Goal: Task Accomplishment & Management: Complete application form

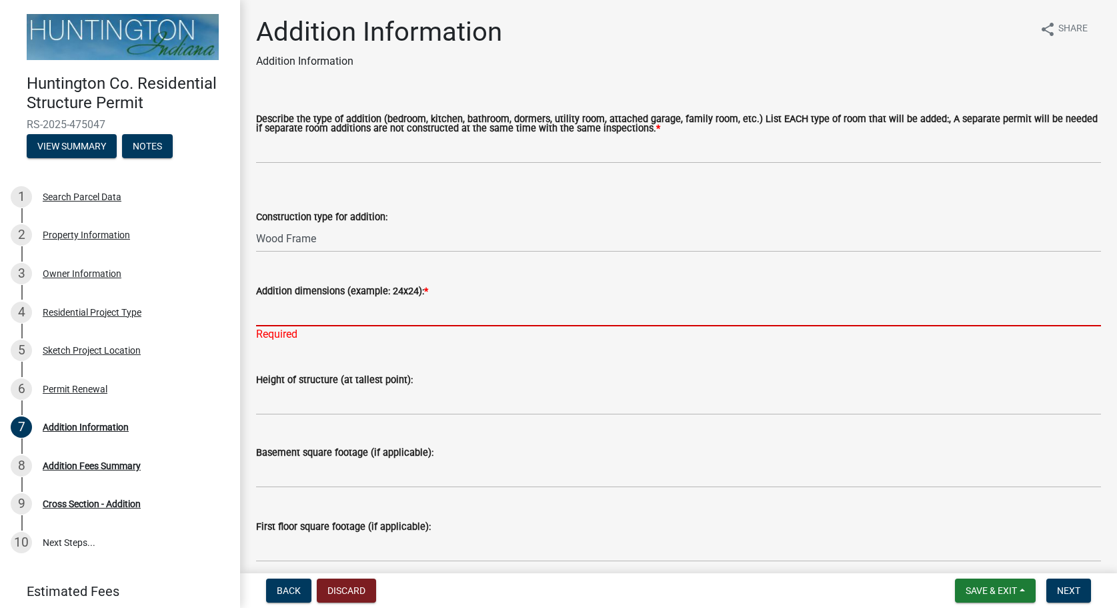
select select "08b53334-7c23-4147-8643-17c340f4b7b0"
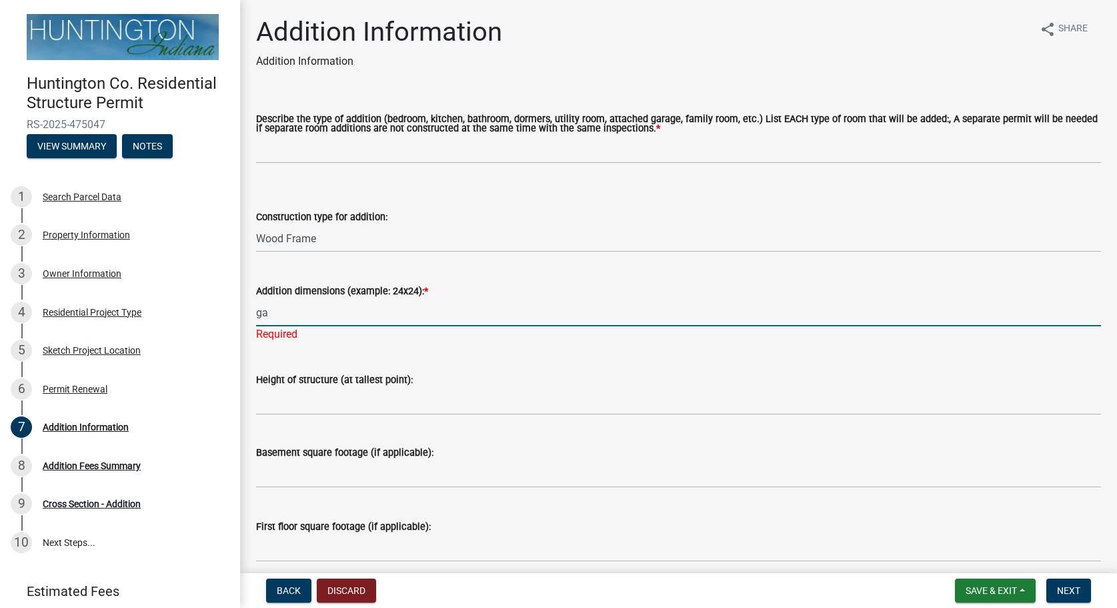
type input "g"
type input "G"
click at [324, 314] on input "GARAGE = 676 SF - ROOM ADDITIONS ON REAR =" at bounding box center [678, 312] width 845 height 27
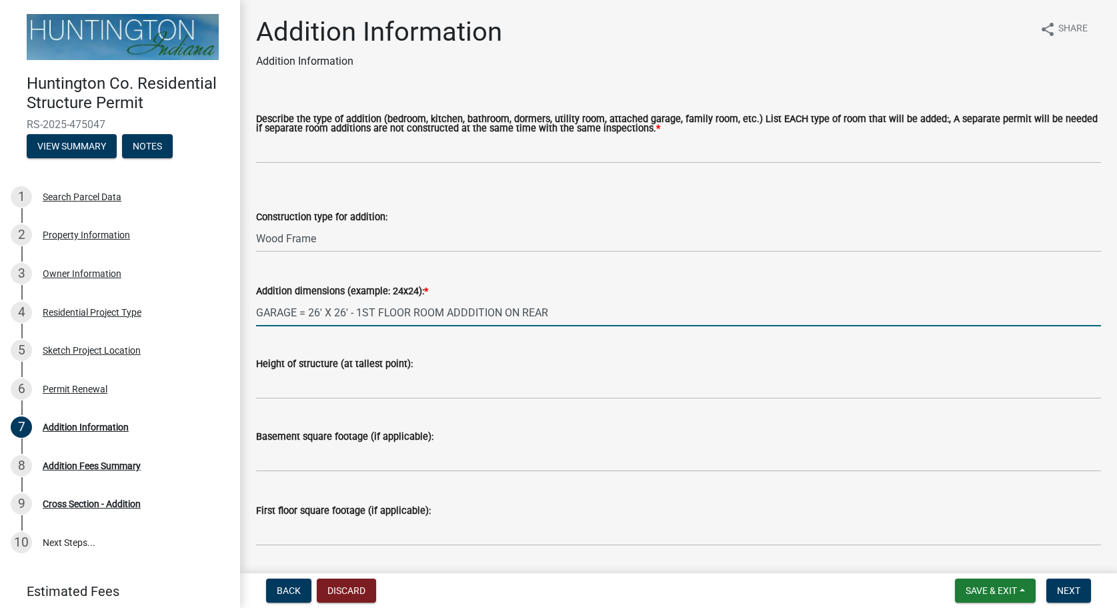
click at [502, 316] on input "GARAGE = 26' X 26' - 1ST FLOOR ROOM ADDDITION ON REAR" at bounding box center [678, 312] width 845 height 27
click at [560, 306] on input "GARAGE = 26' X 26' - 1ST FLOOR ROOM ADDDITIONS ON REAR" at bounding box center [678, 312] width 845 height 27
click at [557, 316] on input "GARAGE = 26' X 26' - 1ST FLOOR ROOM ADDDITIONS ON REAR 12'X9' AND 12'X14' - 2ND…" at bounding box center [678, 312] width 845 height 27
click at [868, 308] on input "GARAGE = 26' X 26' - 1ST FLOOR ROOM ADDDITIONS ON REAR = 12'X9' AND 12'X14' - 2…" at bounding box center [678, 312] width 845 height 27
type input "GARAGE = 26' X 26' - 1ST FLOOR ROOM ADDDITIONS ON REAR = 12'X9' AND 12'X14' - 2…"
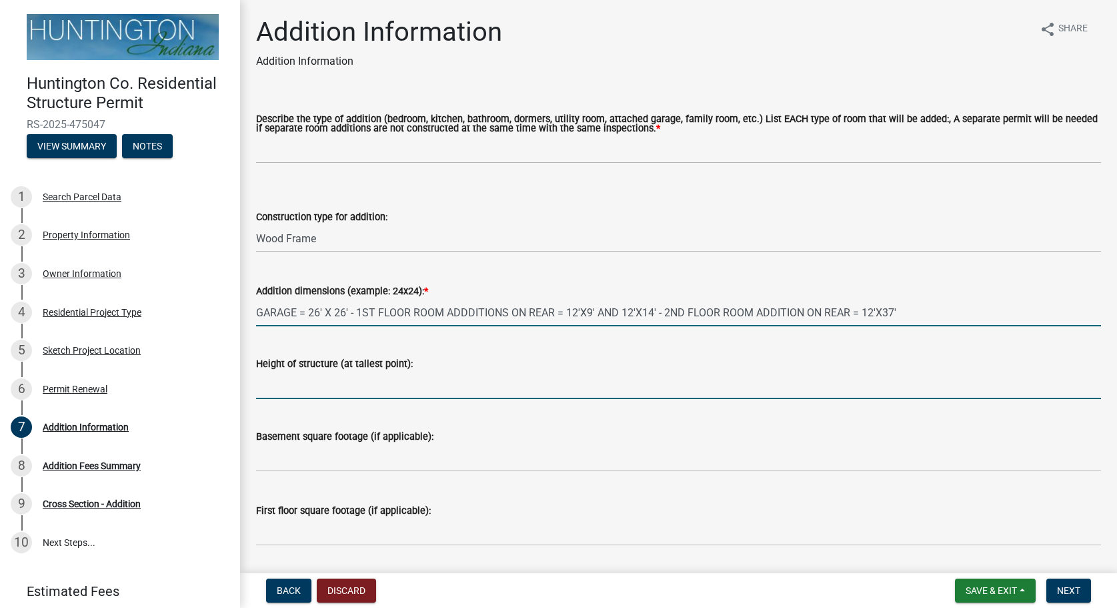
click at [577, 380] on input "Height of structure (at tallest point):" at bounding box center [678, 385] width 845 height 27
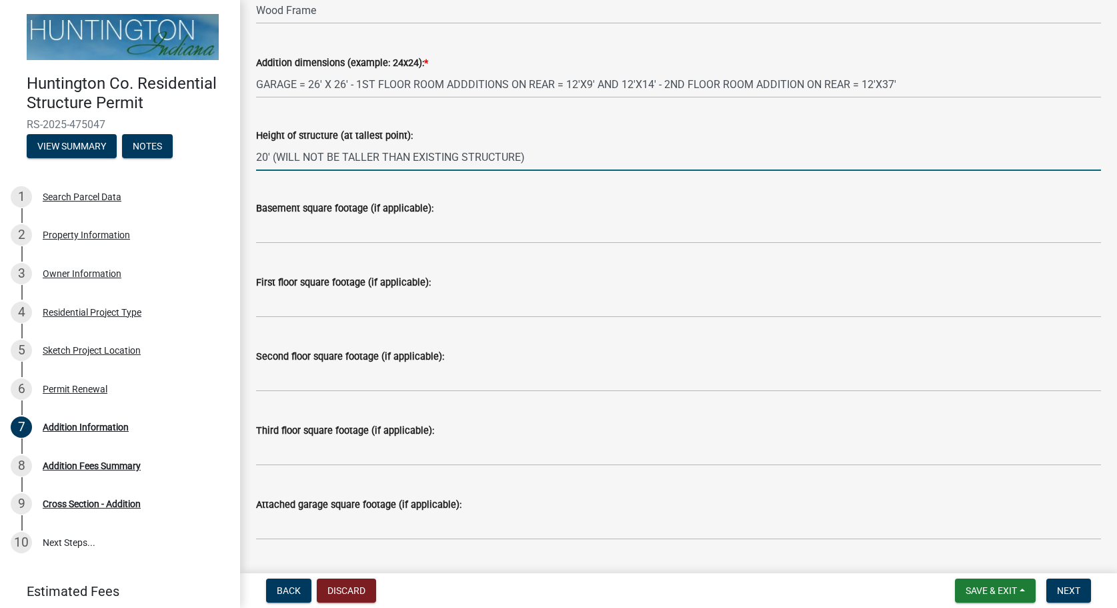
scroll to position [152, 0]
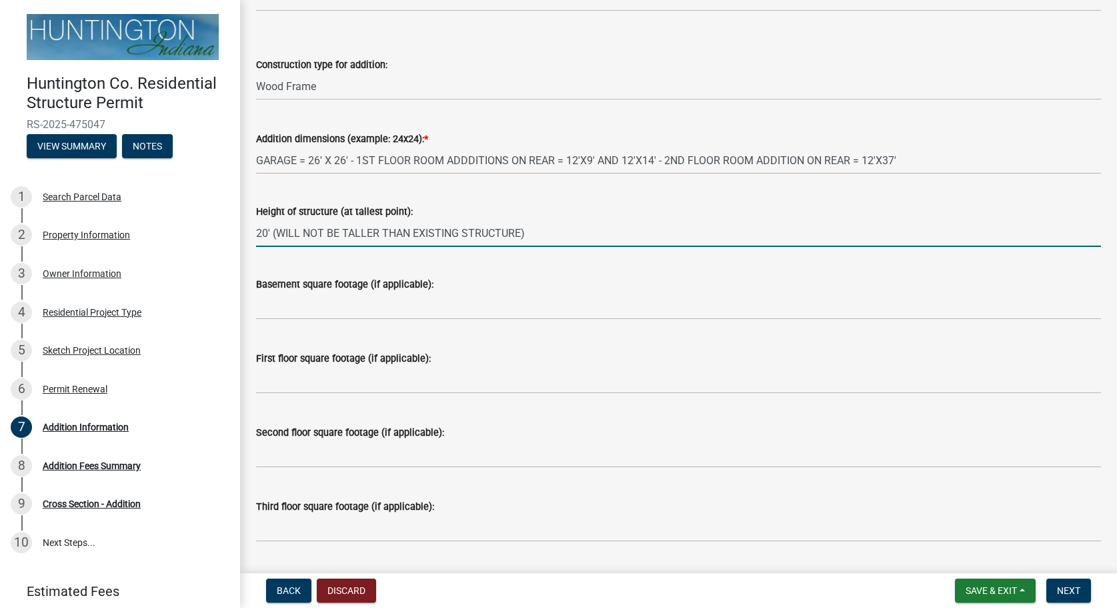
type input "20' (WILL NOT BE TALLER THAN EXISTING STRUCTURE)"
click at [472, 370] on input "text" at bounding box center [678, 379] width 845 height 27
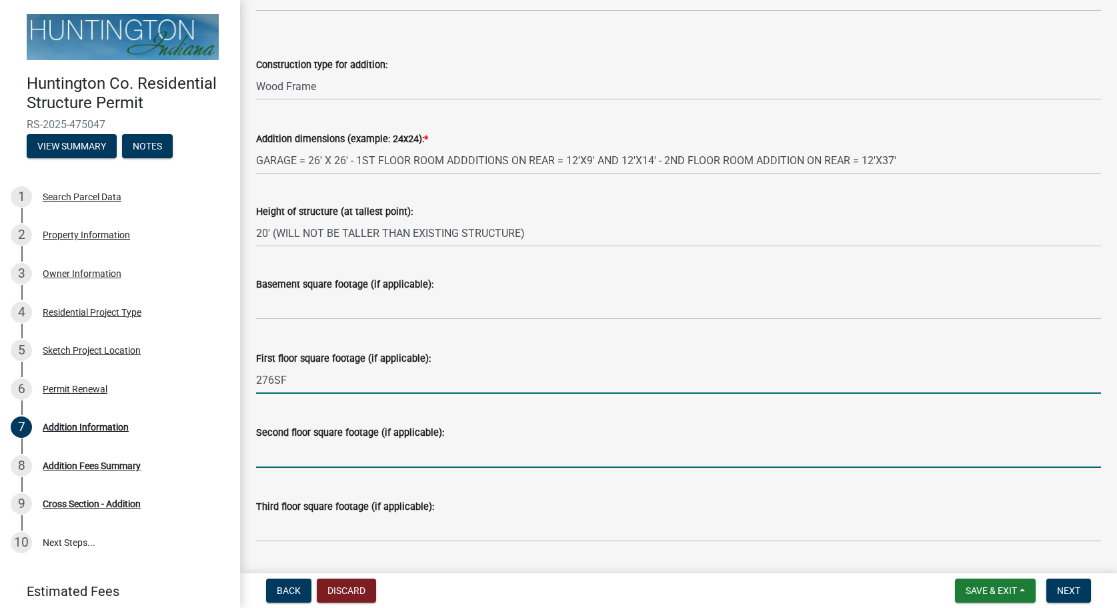
type input "276"
click at [464, 452] on input "text" at bounding box center [678, 453] width 845 height 27
type input "444"
click at [400, 374] on input "276" at bounding box center [678, 379] width 845 height 27
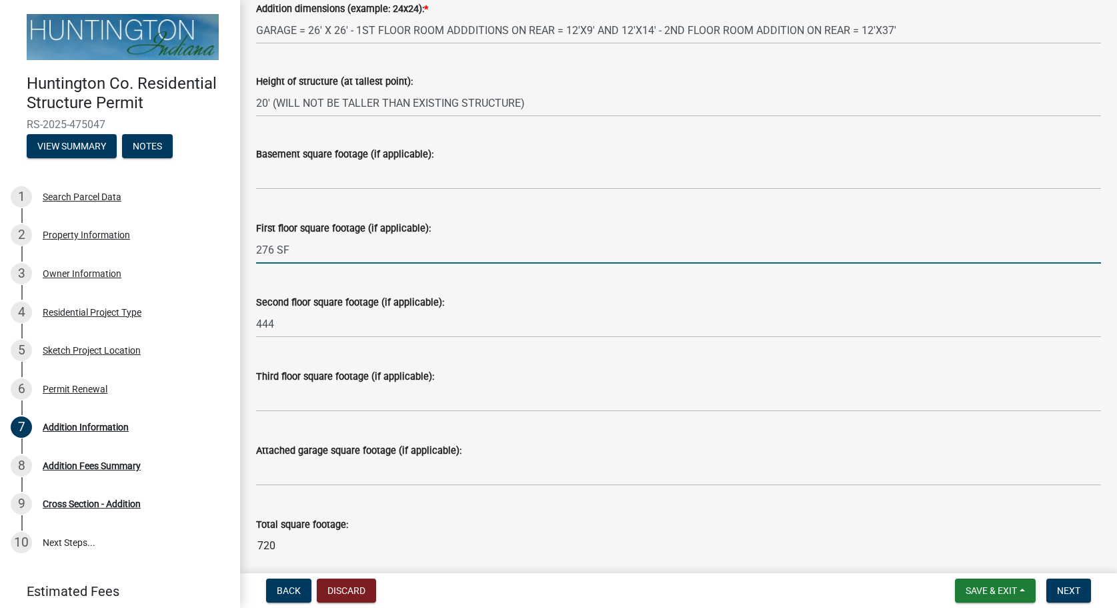
scroll to position [380, 0]
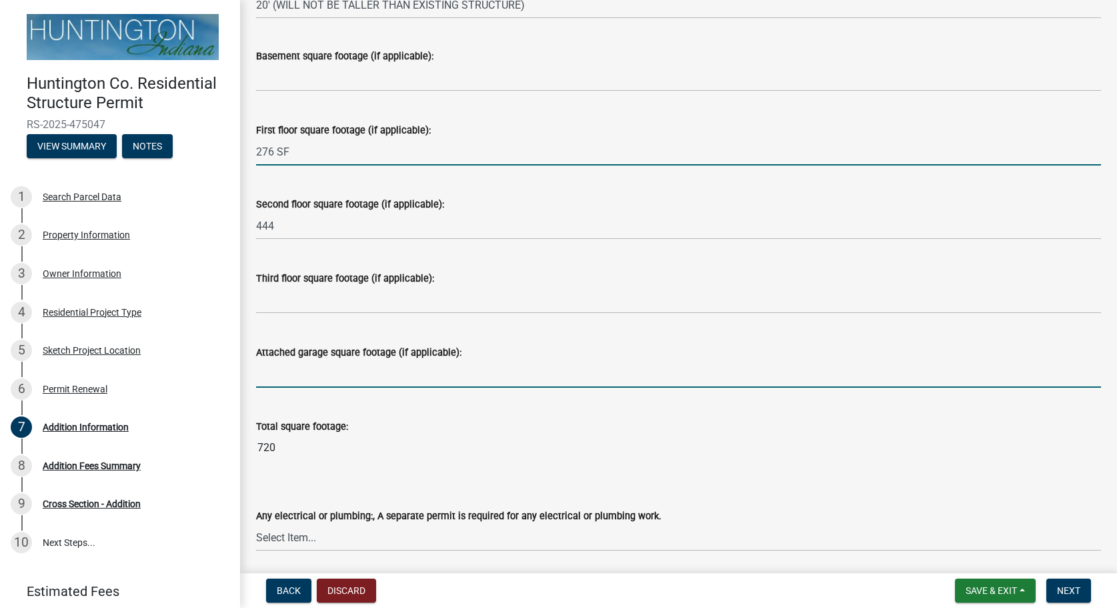
type input "276"
click at [421, 376] on input "text" at bounding box center [678, 373] width 845 height 27
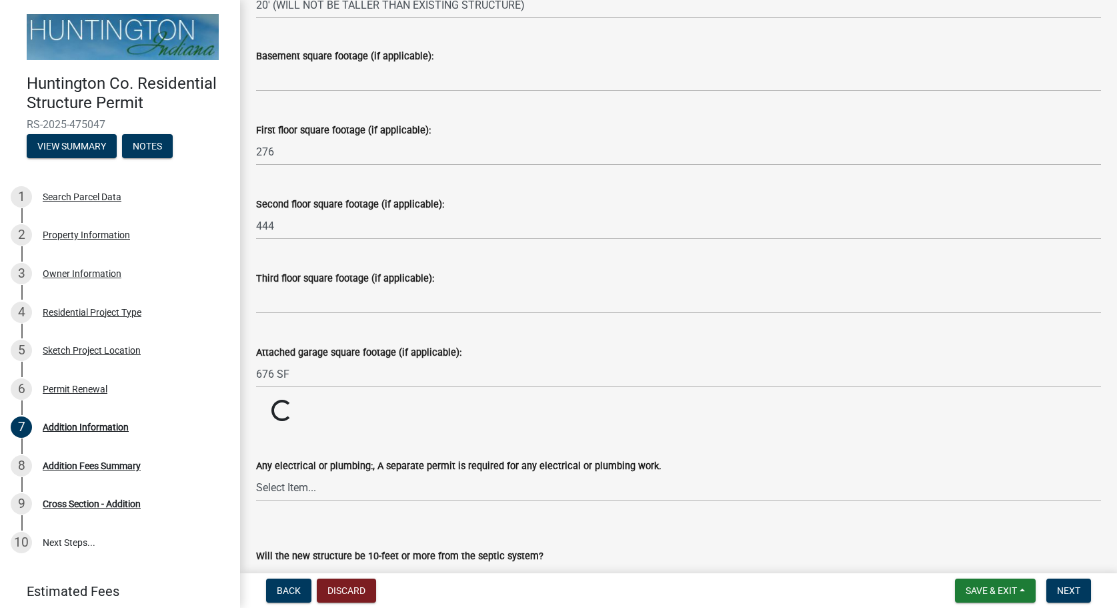
type input "676"
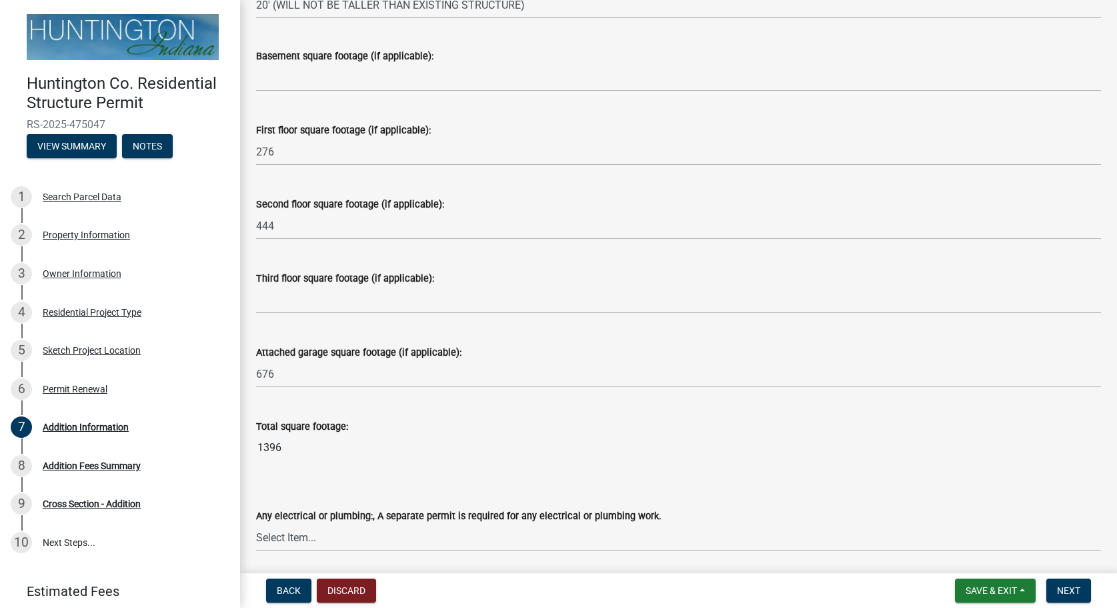
click at [281, 451] on input "1396" at bounding box center [678, 447] width 845 height 27
click at [298, 476] on div "Any electrical or plumbing:, A separate permit is required for any electrical o…" at bounding box center [678, 512] width 845 height 78
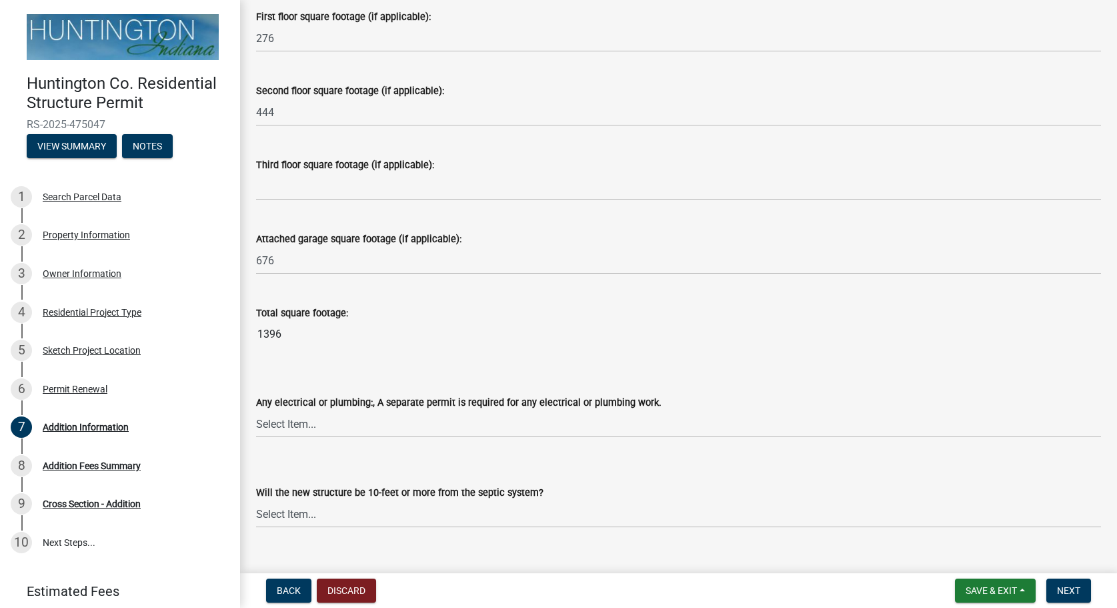
scroll to position [518, 0]
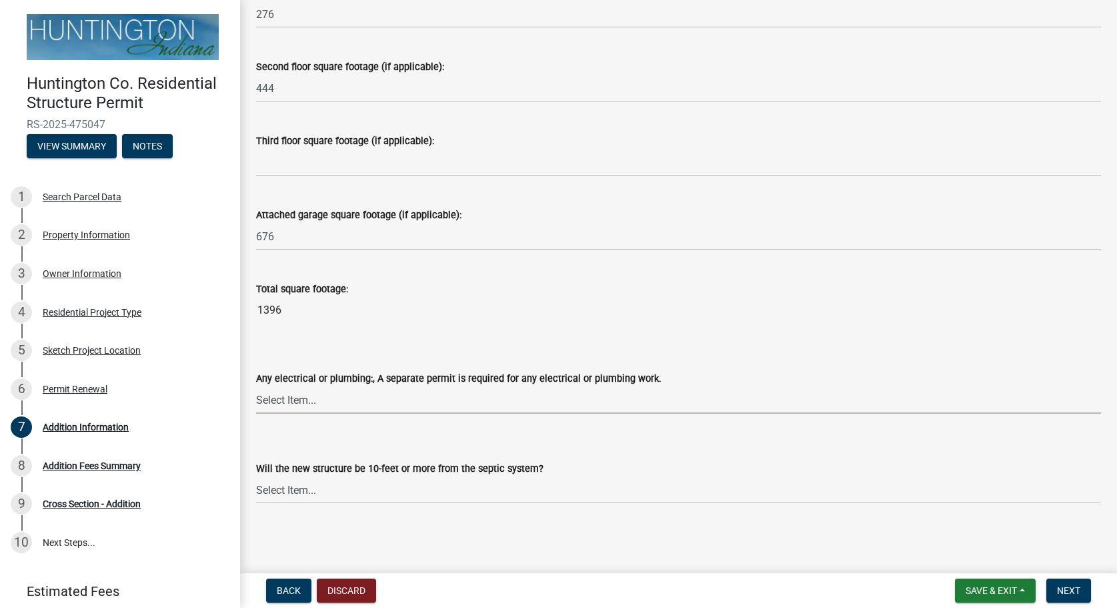
click at [256, 386] on select "Select Item... electrical plumbing both neither" at bounding box center [678, 399] width 845 height 27
click option "electrical" at bounding box center [0, 0] width 0 height 0
select select "1d7ba37f-678f-471d-8c76-db0c826501bc"
click at [256, 476] on select "Select Item... Yes No (Health Dept. approval needed) NA" at bounding box center [678, 489] width 845 height 27
click option "NA" at bounding box center [0, 0] width 0 height 0
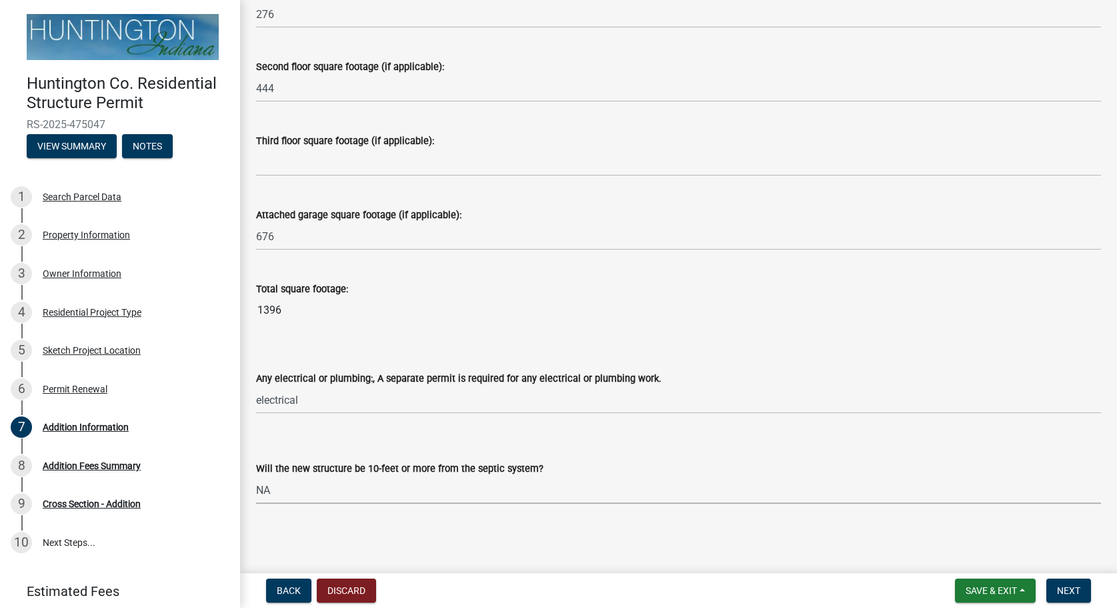
select select "6a0670d0-0cd1-4572-8a16-95fab046fab5"
click at [1077, 584] on button "Next" at bounding box center [1069, 590] width 45 height 24
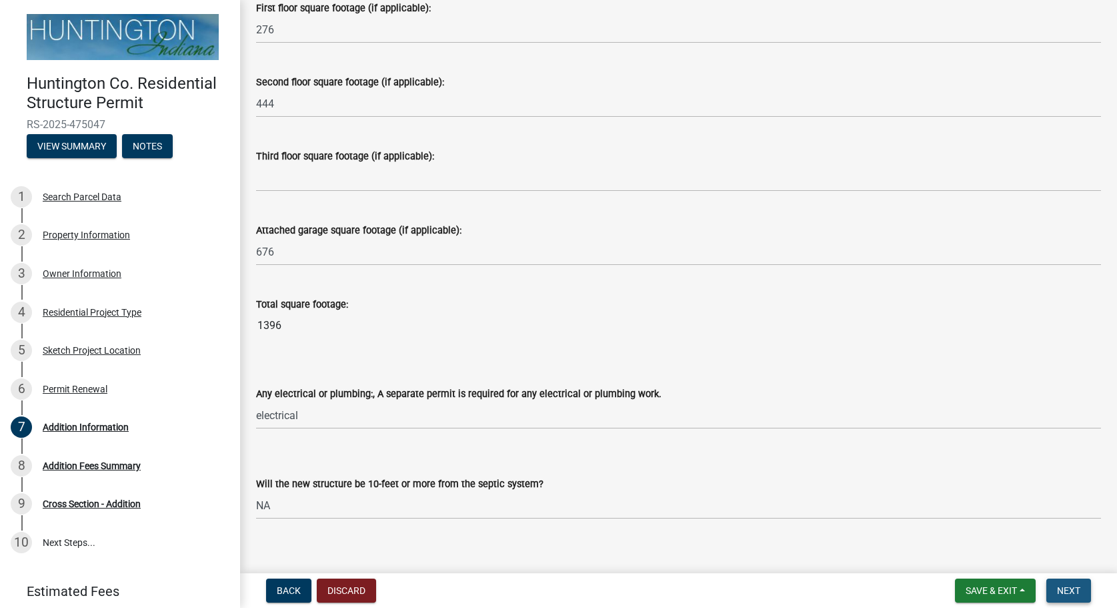
scroll to position [534, 0]
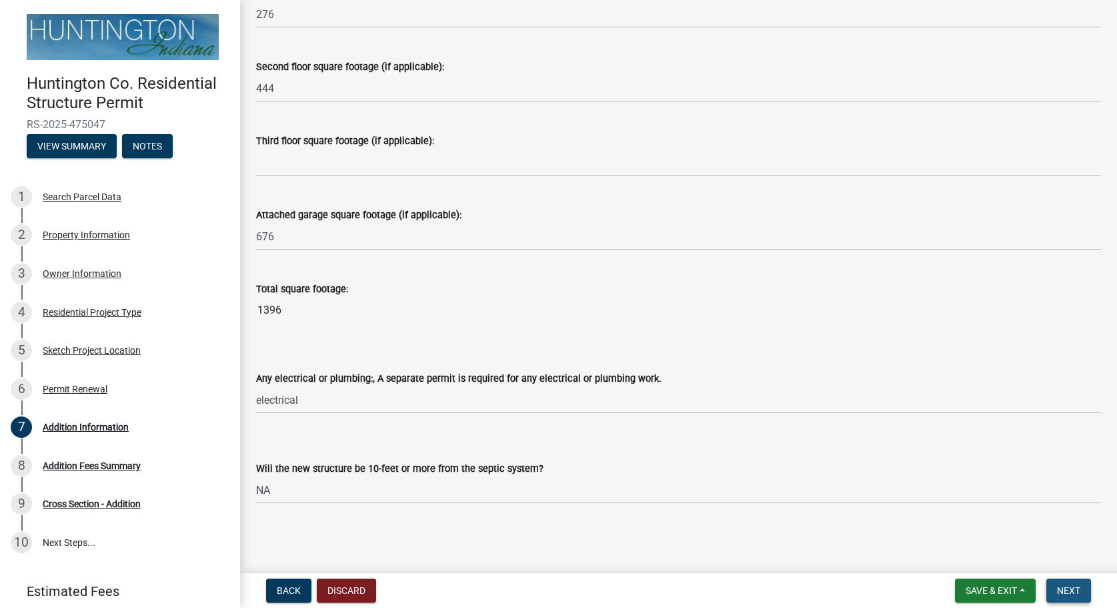
click at [1055, 587] on button "Next" at bounding box center [1069, 590] width 45 height 24
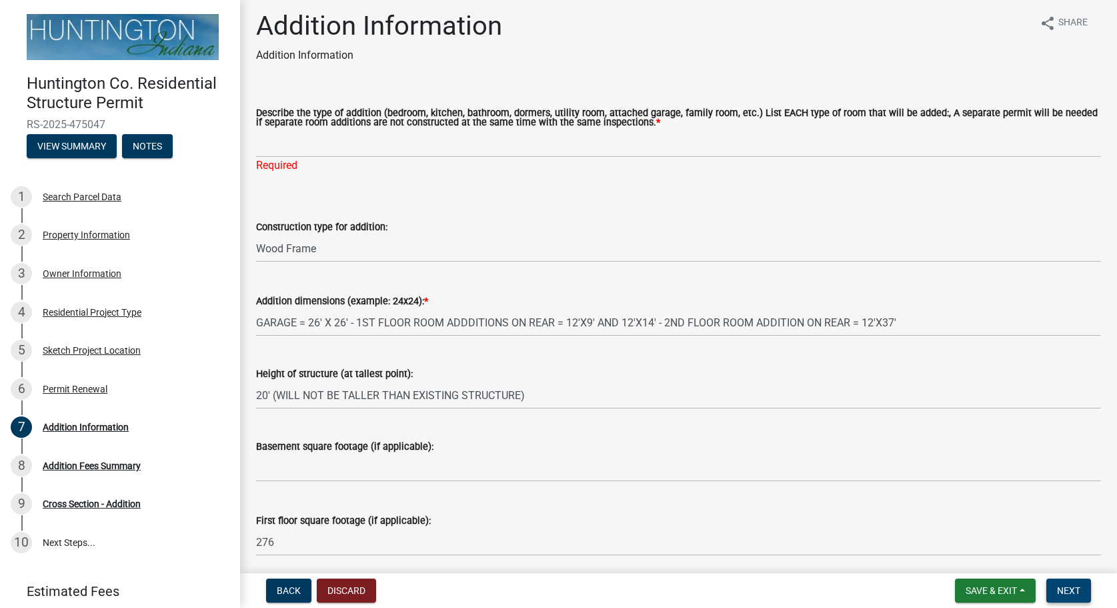
scroll to position [0, 0]
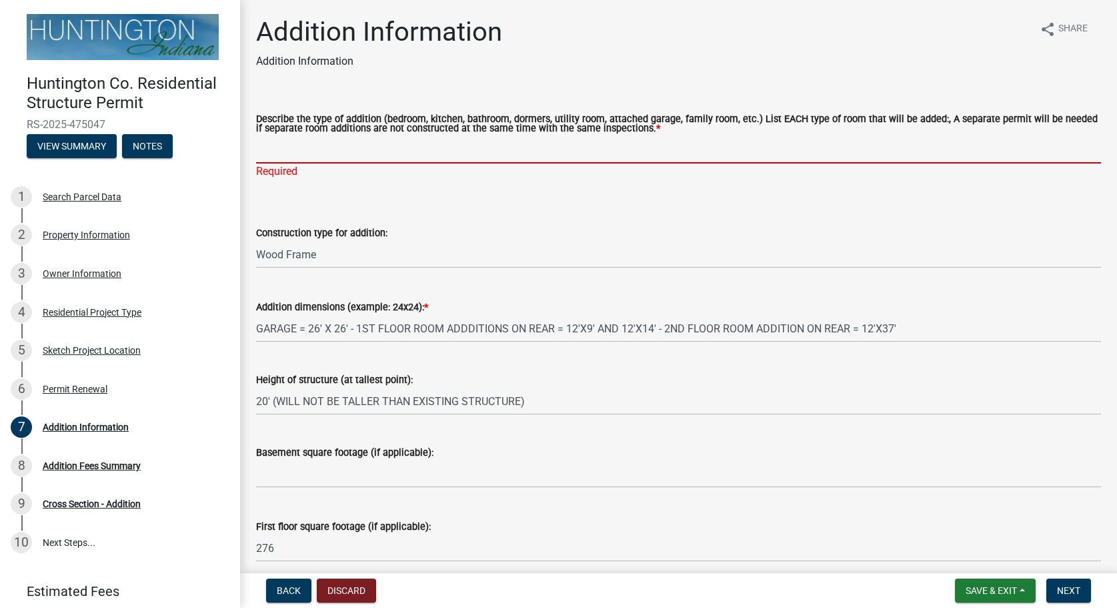
click at [406, 153] on input "Describe the type of addition (bedroom, kitchen, bathroom, dormers, utility roo…" at bounding box center [678, 149] width 845 height 27
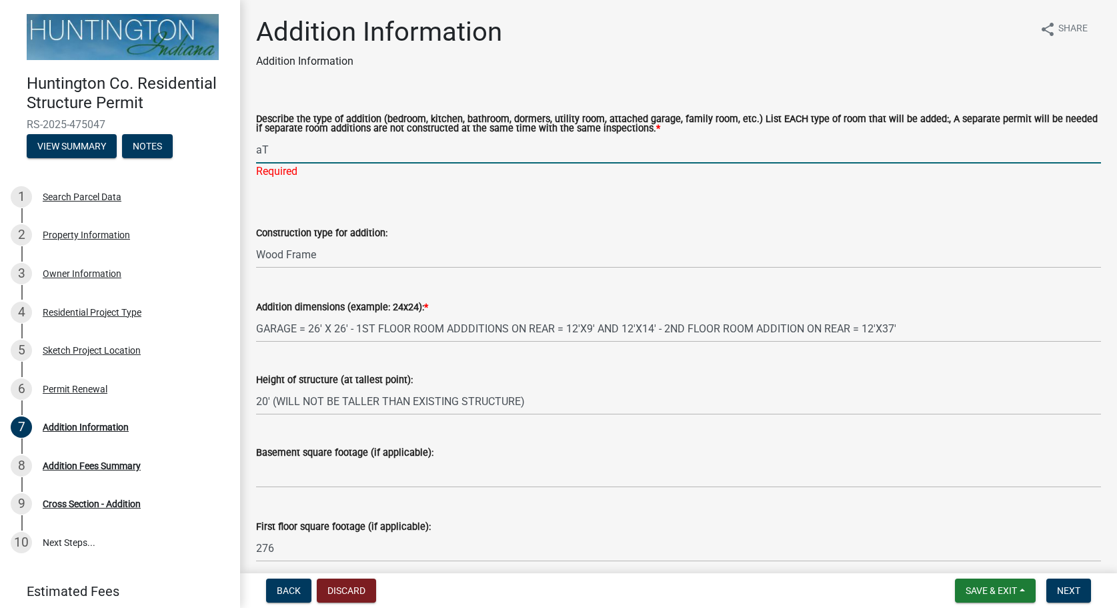
type input "a"
type input "t"
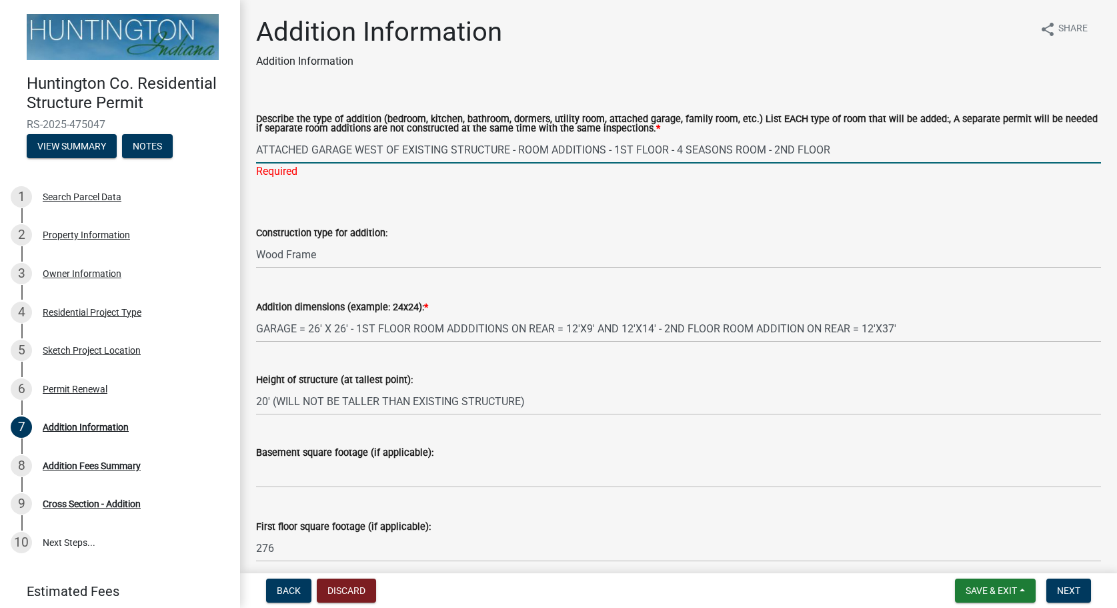
click at [672, 148] on input "ATTACHED GARAGE WEST OF EXISTING STRUCTURE - ROOM ADDITIONS - 1ST FLOOR - 4 SEA…" at bounding box center [678, 149] width 845 height 27
click at [877, 151] on input "ATTACHED GARAGE WEST OF EXISTING STRUCTURE - ROOM ADDITIONS - 1ST FLOOR = 4 SEA…" at bounding box center [678, 149] width 845 height 27
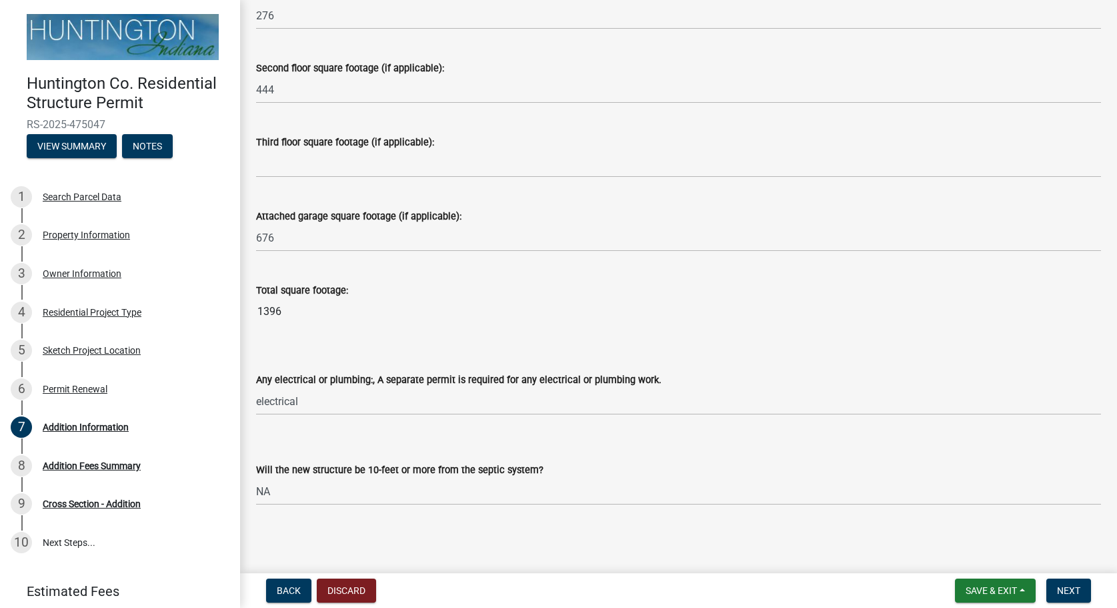
scroll to position [534, 0]
type input "ATTACHED GARAGE WEST OF EXISTING STRUCTURE - ROOM ADDITIONS - 1ST FLOOR = 4 SEA…"
click at [1081, 588] on span "Next" at bounding box center [1068, 590] width 23 height 11
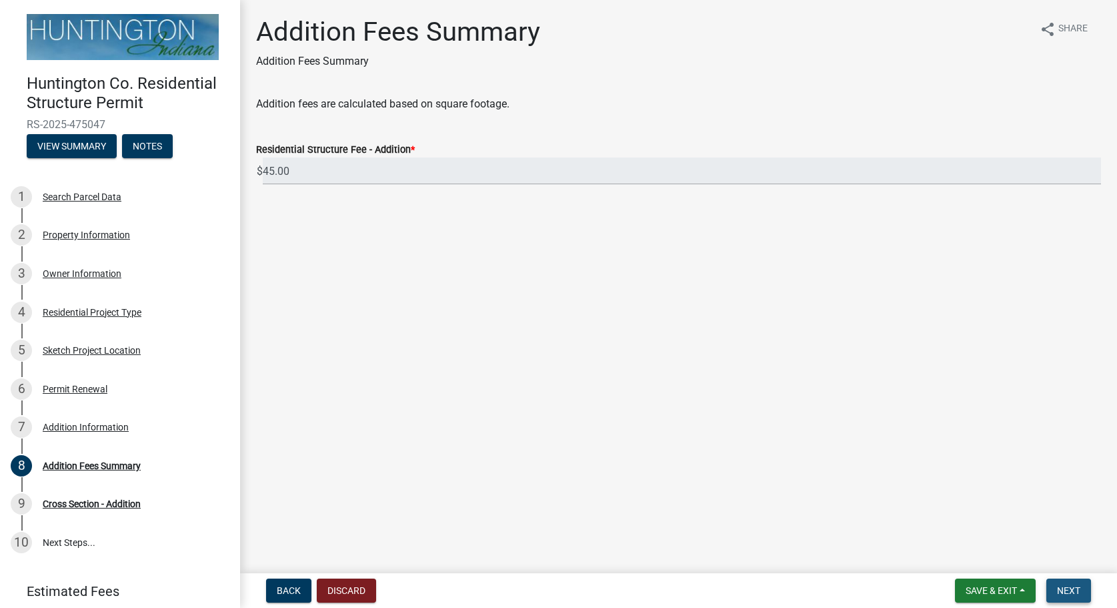
click at [1073, 592] on span "Next" at bounding box center [1068, 590] width 23 height 11
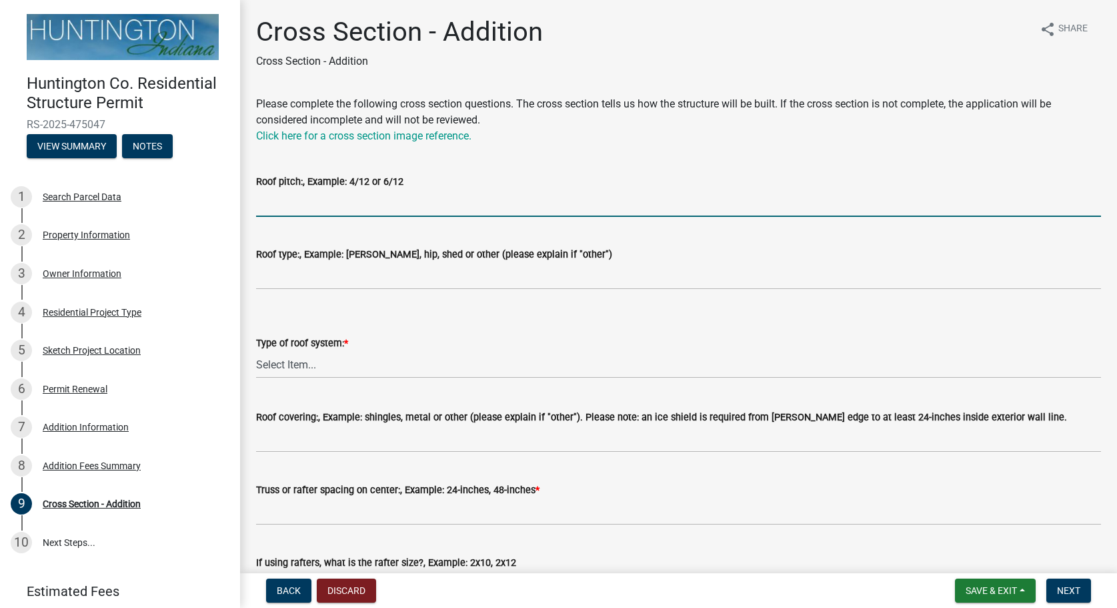
click at [492, 208] on input "Roof pitch:, Example: 4/12 or 6/12" at bounding box center [678, 202] width 845 height 27
type input "0/12"
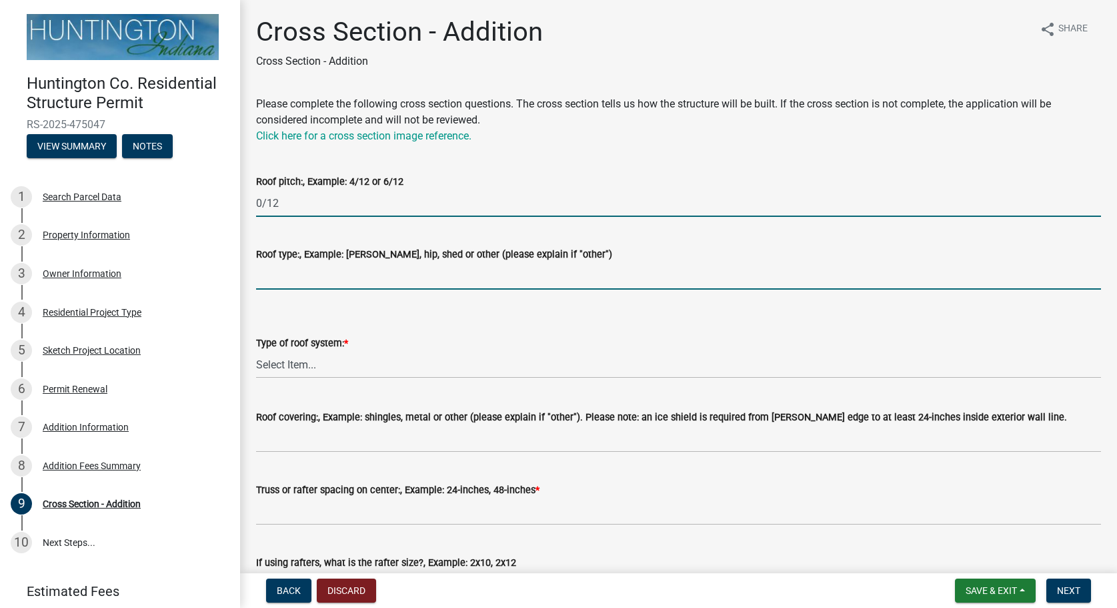
click at [517, 269] on input "Roof type:, Example: [PERSON_NAME], hip, shed or other (please explain if "othe…" at bounding box center [678, 275] width 845 height 27
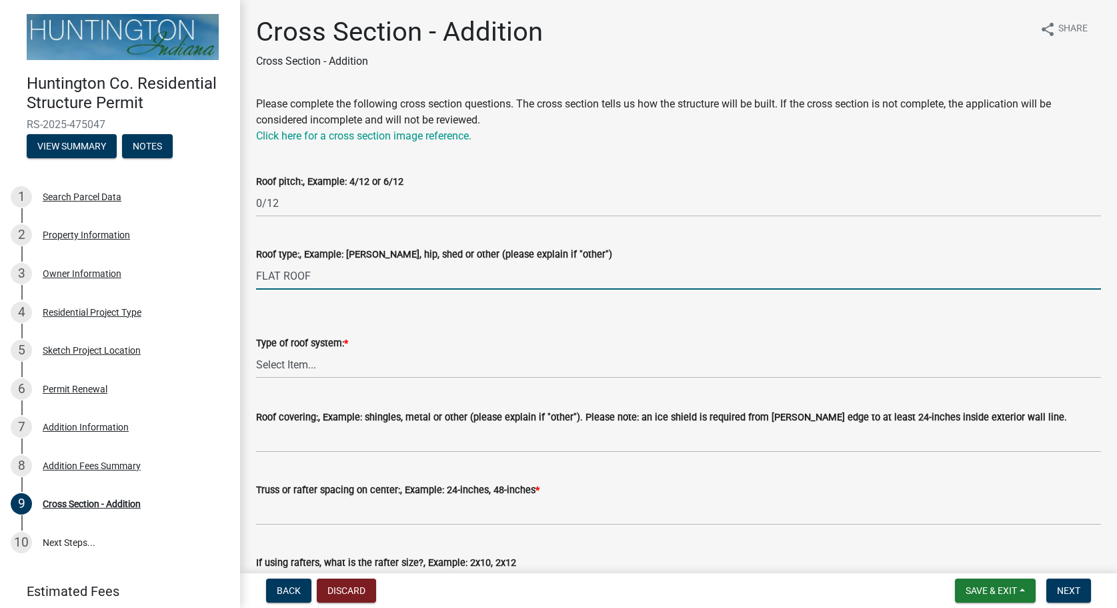
type input "FLAT ROOF"
click at [256, 351] on select "Select Item... Trusses Rafters" at bounding box center [678, 364] width 845 height 27
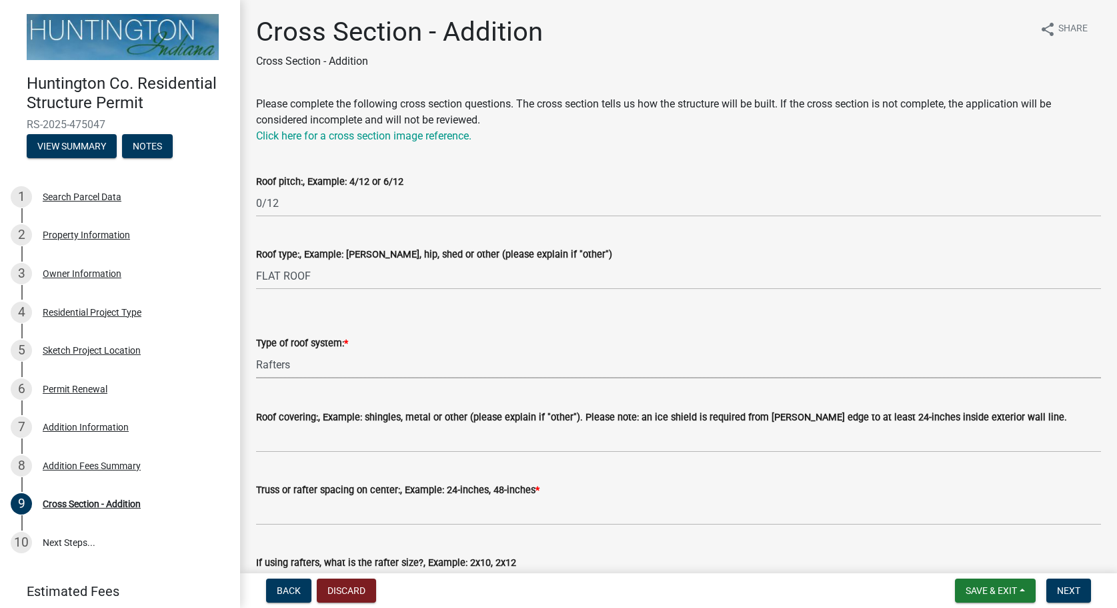
click option "Rafters" at bounding box center [0, 0] width 0 height 0
select select "65bd802f-900f-4cc4-94c3-cc7c745d7c25"
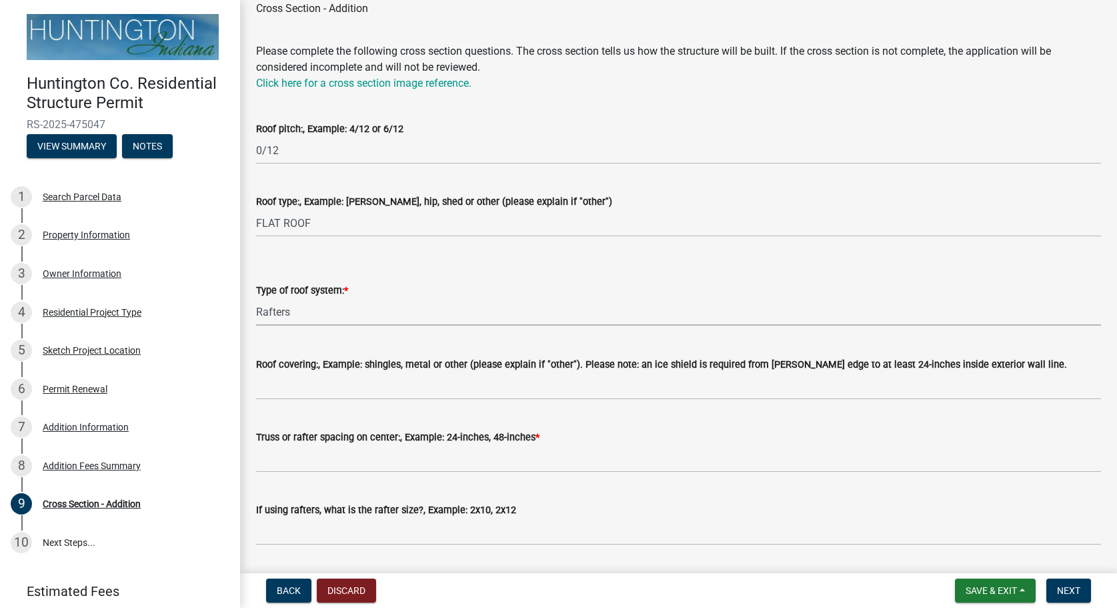
scroll to position [76, 0]
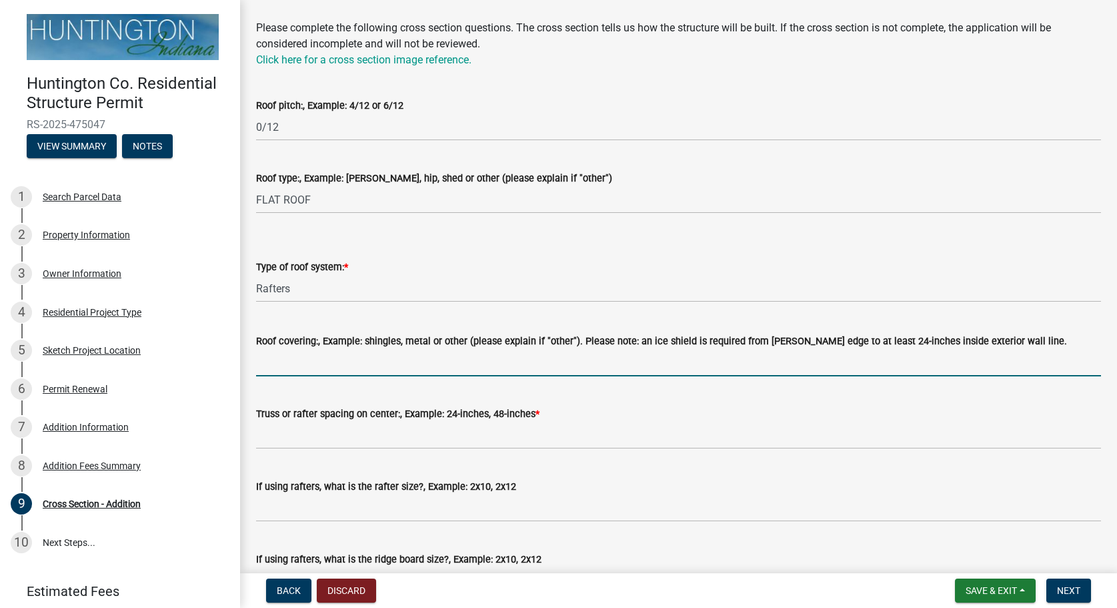
click at [394, 352] on input "Roof covering:, Example: shingles, metal or other (please explain if "other"). …" at bounding box center [678, 362] width 845 height 27
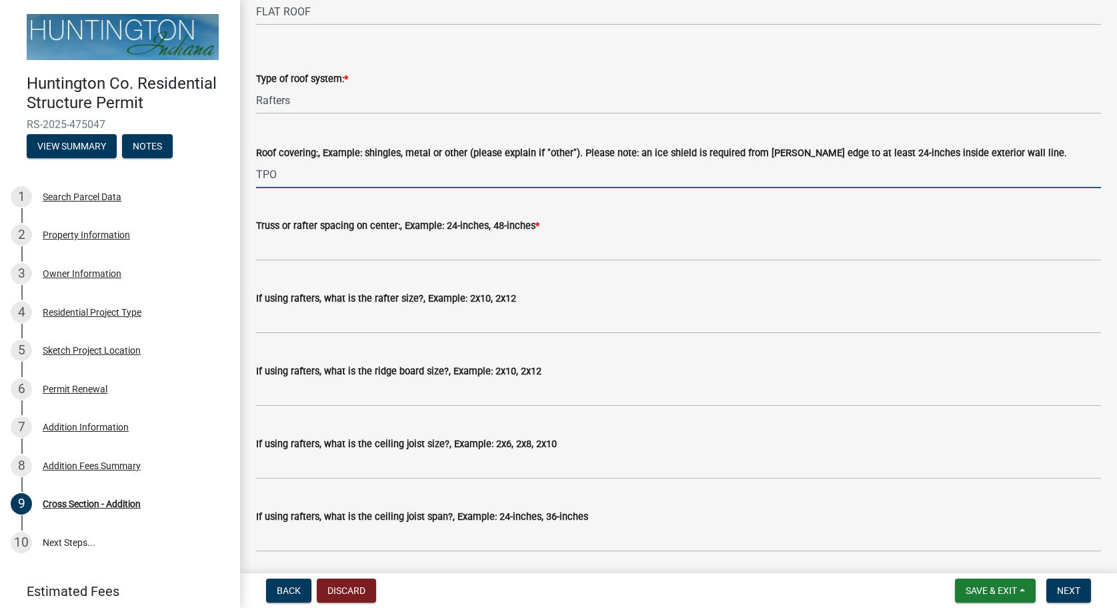
scroll to position [304, 0]
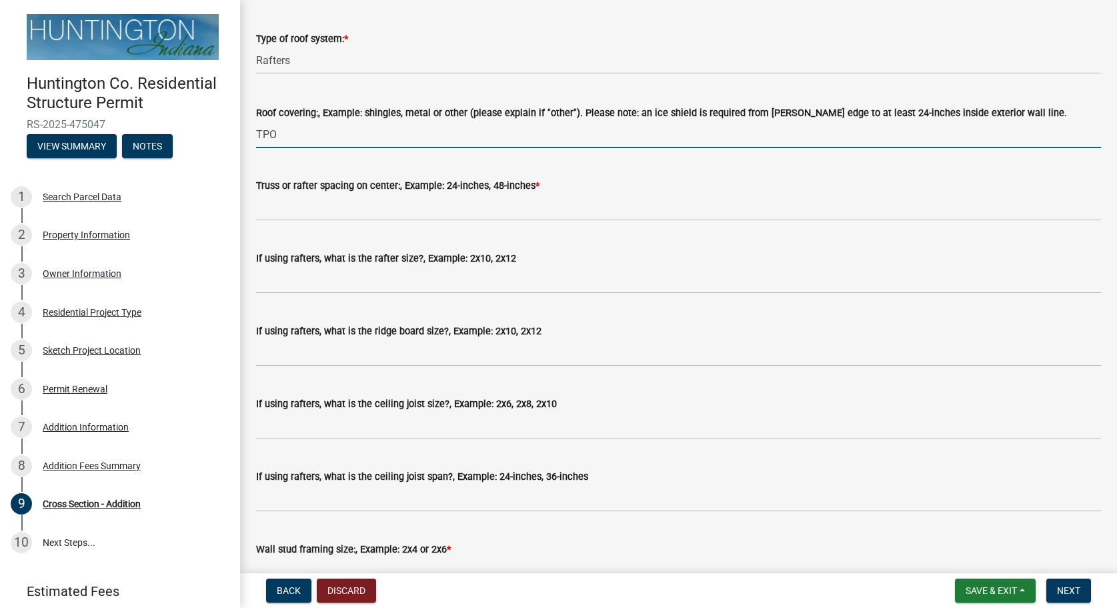
type input "TPO"
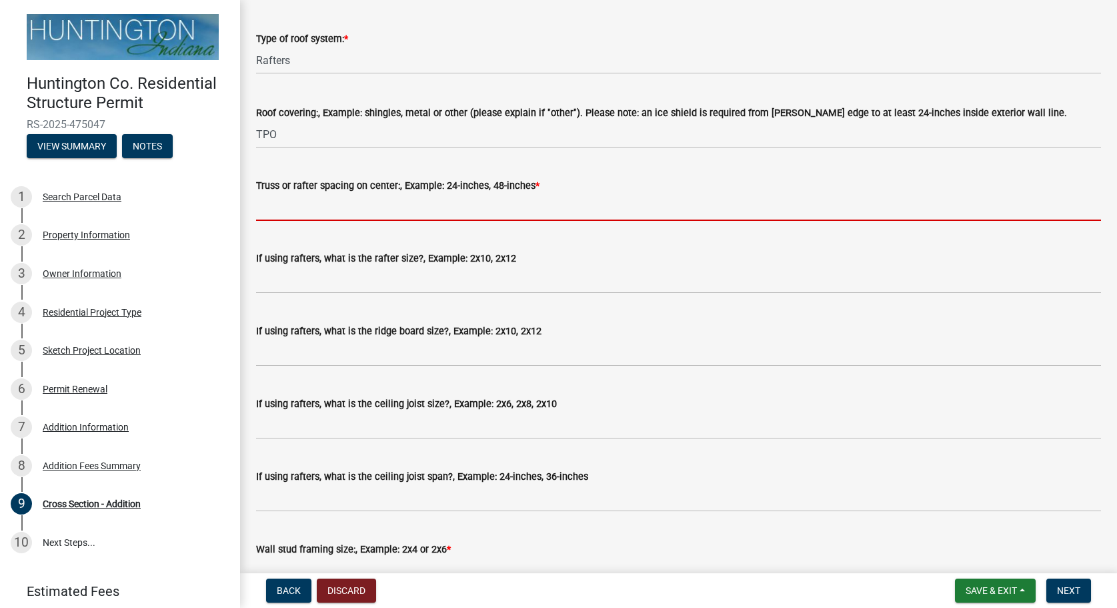
click at [327, 215] on input "Truss or rafter spacing on center:, Example: 24-inches, 48-inches *" at bounding box center [678, 206] width 845 height 27
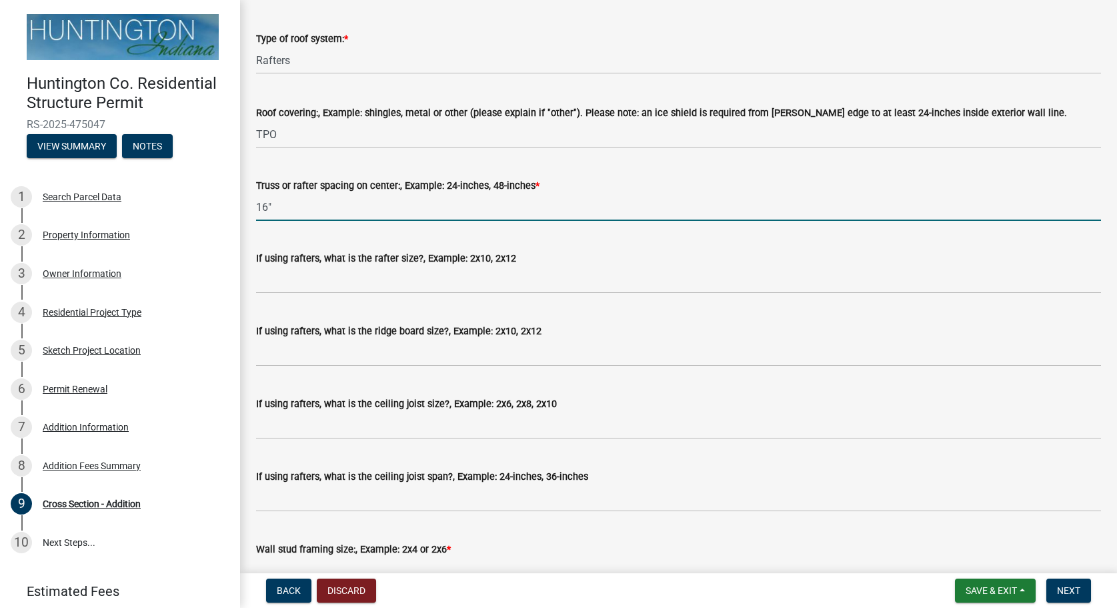
type input "16""
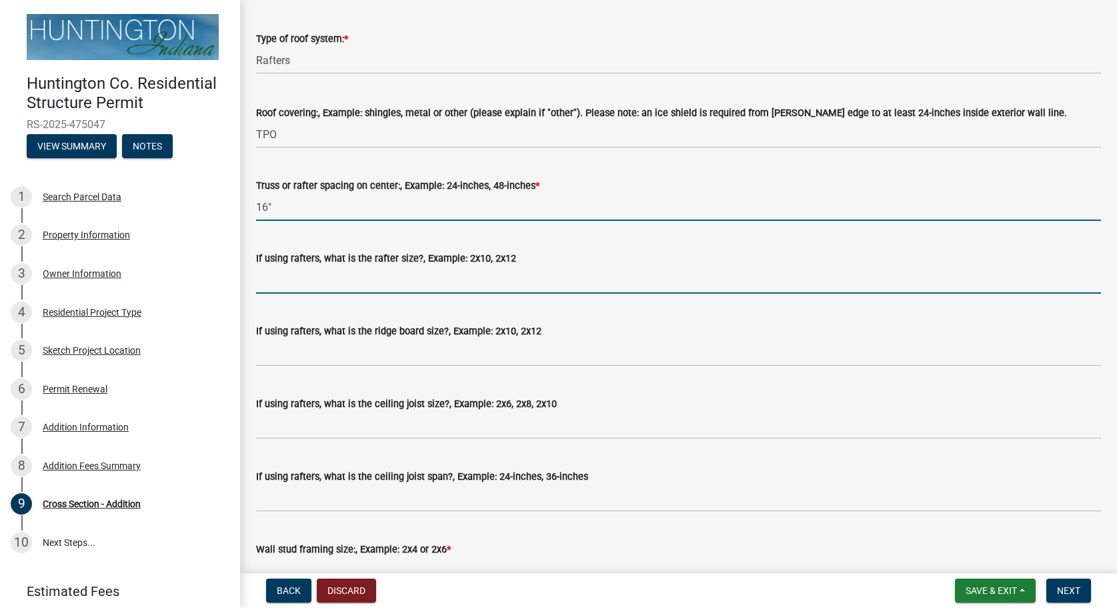
click at [329, 277] on input "If using rafters, what is the rafter size?, Example: 2x10, 2x12" at bounding box center [678, 279] width 845 height 27
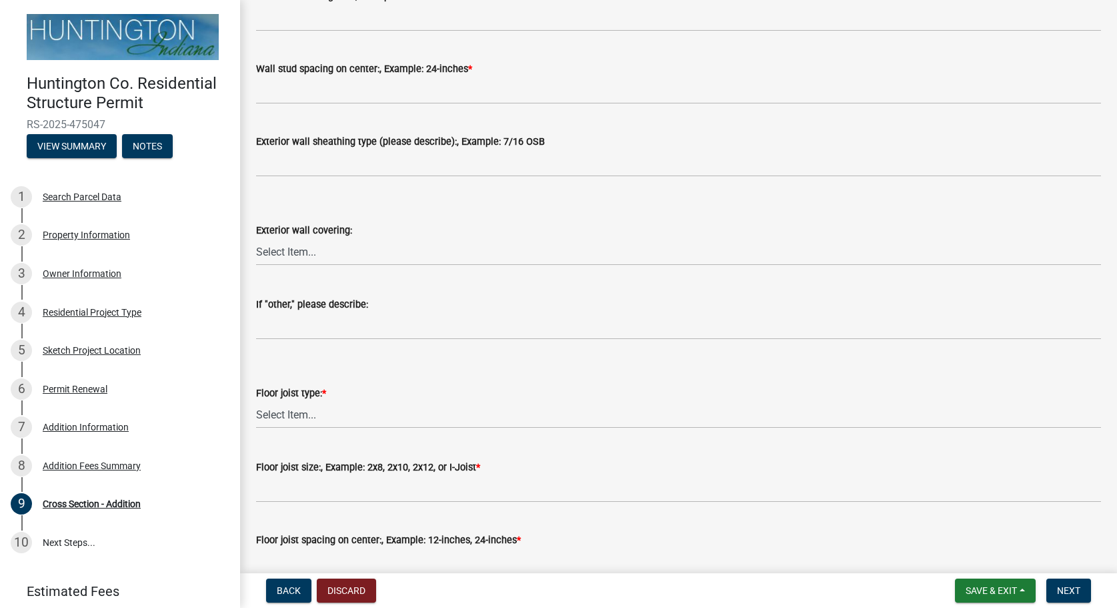
scroll to position [836, 0]
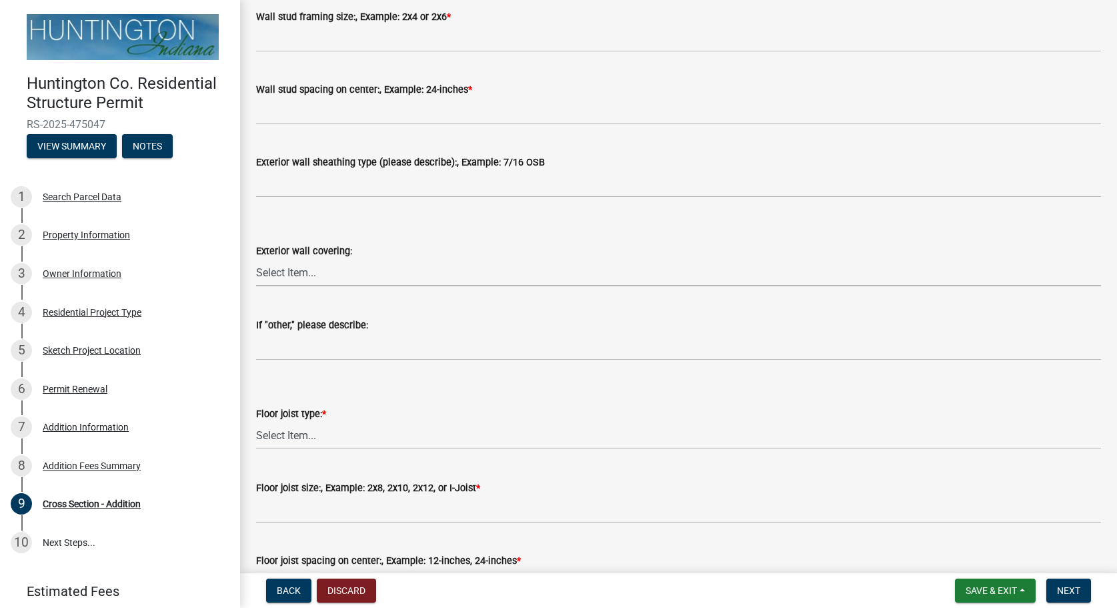
click at [256, 259] on select "Select Item... Metal Vinyl Wood Other" at bounding box center [678, 272] width 845 height 27
click option "Vinyl" at bounding box center [0, 0] width 0 height 0
select select "95d87ffe-67f9-43f2-8d8b-08fb19ac77ac"
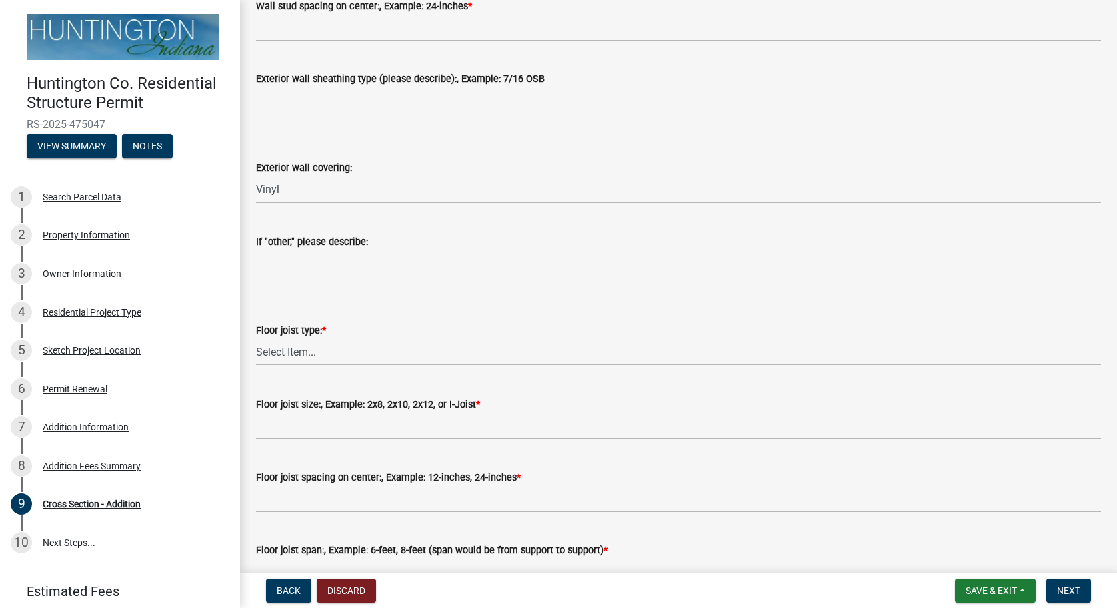
scroll to position [989, 0]
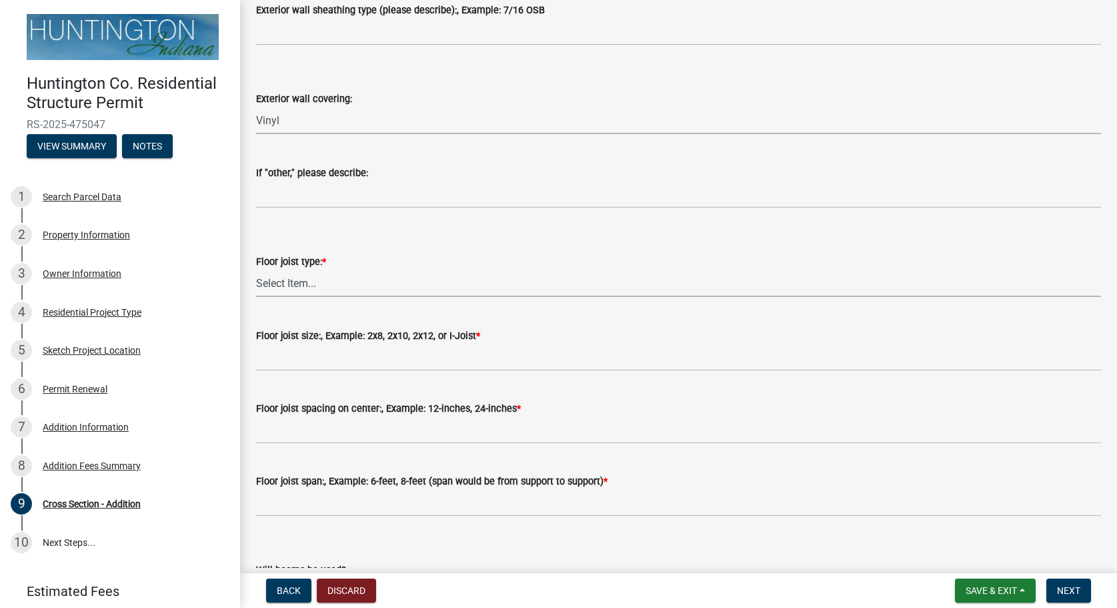
click at [256, 269] on select "Select Item... Dimensional Lumber I-Joists N/A" at bounding box center [678, 282] width 845 height 27
click option "Dimensional Lumber" at bounding box center [0, 0] width 0 height 0
select select "ceb46c18-fad7-4eb3-b664-2b798aa84c40"
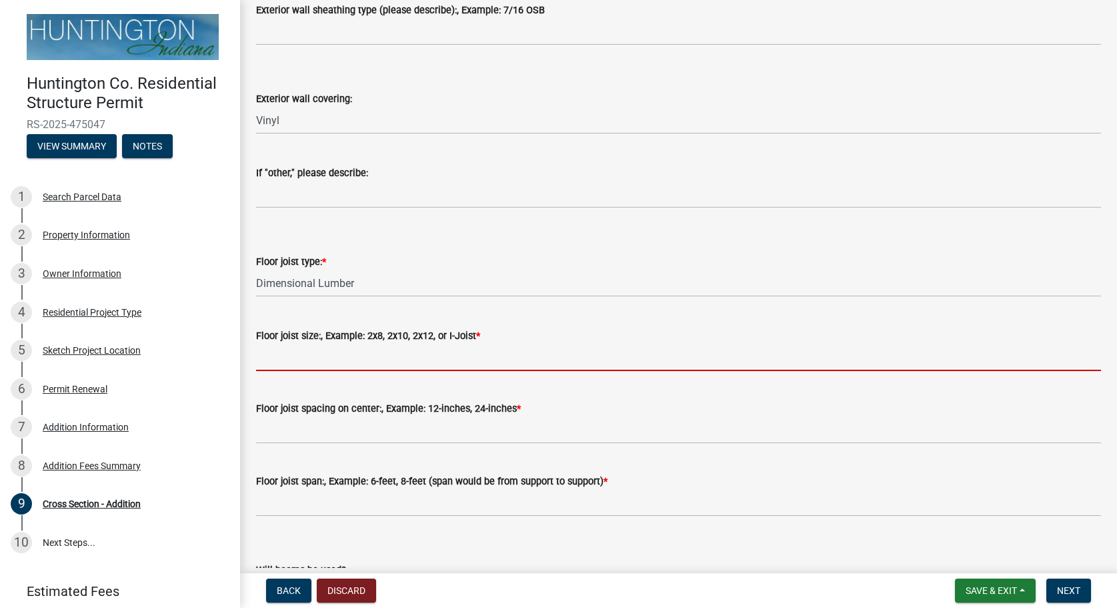
click at [357, 345] on input "Floor joist size:, Example: 2x8, 2x10, 2x12, or I-Joist *" at bounding box center [678, 357] width 845 height 27
click at [360, 334] on label "Floor joist size:, Example: 2x8, 2x10, 2x12, or I-Joist *" at bounding box center [368, 336] width 224 height 9
click at [360, 344] on input "Floor joist size:, Example: 2x8, 2x10, 2x12, or I-Joist *" at bounding box center [678, 357] width 845 height 27
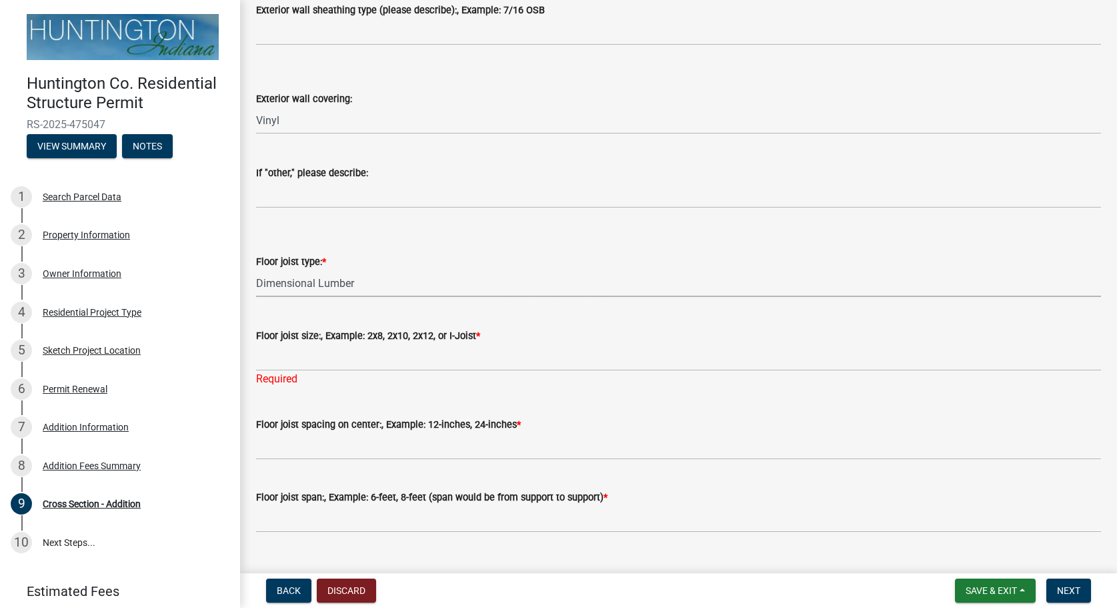
click at [256, 269] on select "Select Item... Dimensional Lumber I-Joists N/A" at bounding box center [678, 282] width 845 height 27
click at [364, 274] on select "Select Item... Dimensional Lumber I-Joists N/A" at bounding box center [678, 282] width 845 height 27
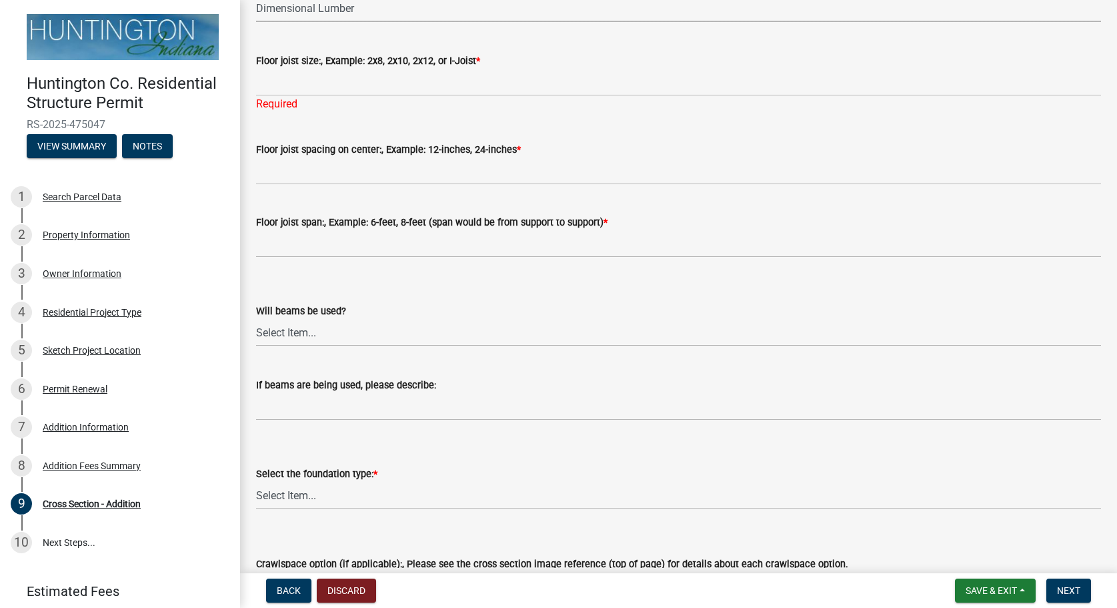
scroll to position [1293, 0]
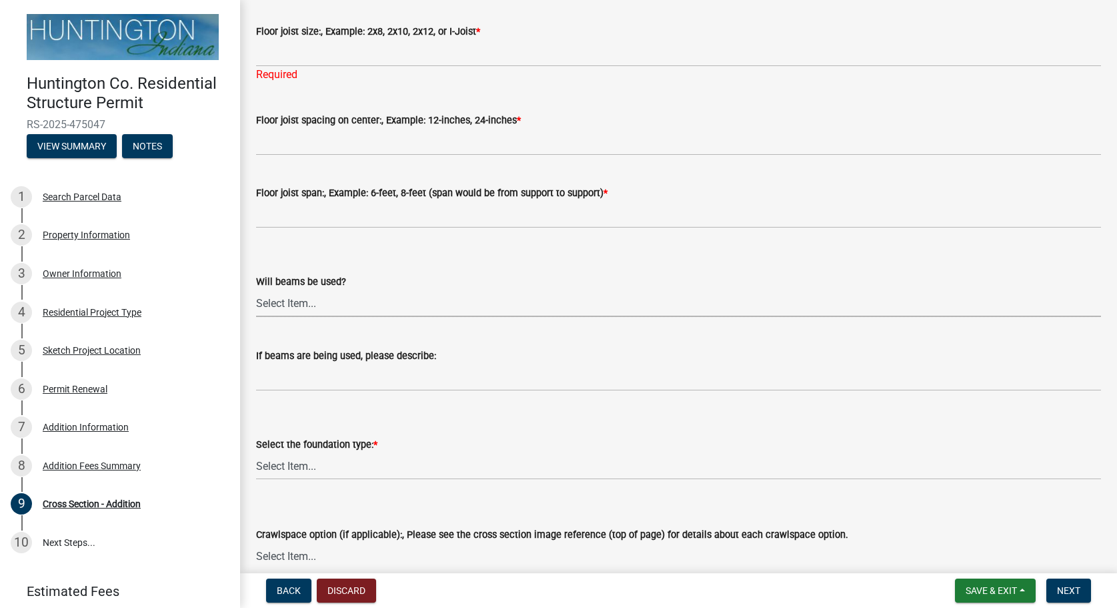
click at [256, 289] on select "Select Item... Yes No" at bounding box center [678, 302] width 845 height 27
click at [426, 438] on div "Select the foundation type: *" at bounding box center [678, 444] width 845 height 16
click at [256, 452] on select "Select Item... Slab on grade (A minimum 3.5" thick slab is required with vapor …" at bounding box center [678, 465] width 845 height 27
click option "Slab on grade (A minimum 3.5" thick slab is required with vapor barrier.)" at bounding box center [0, 0] width 0 height 0
select select "a5a4875f-4433-497d-8974-010b88f7a1ff"
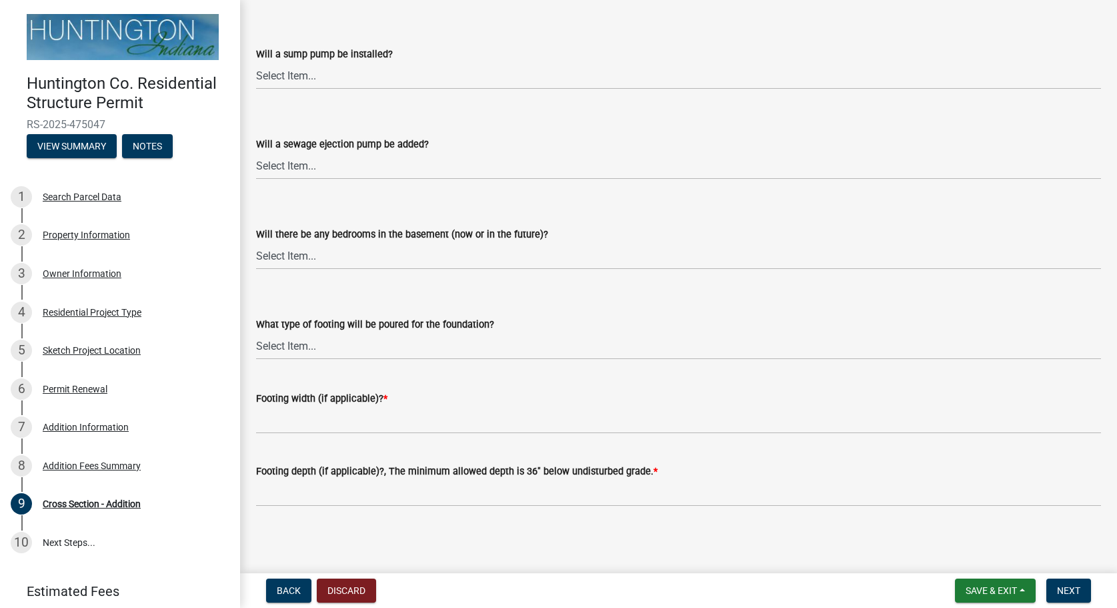
scroll to position [2425, 0]
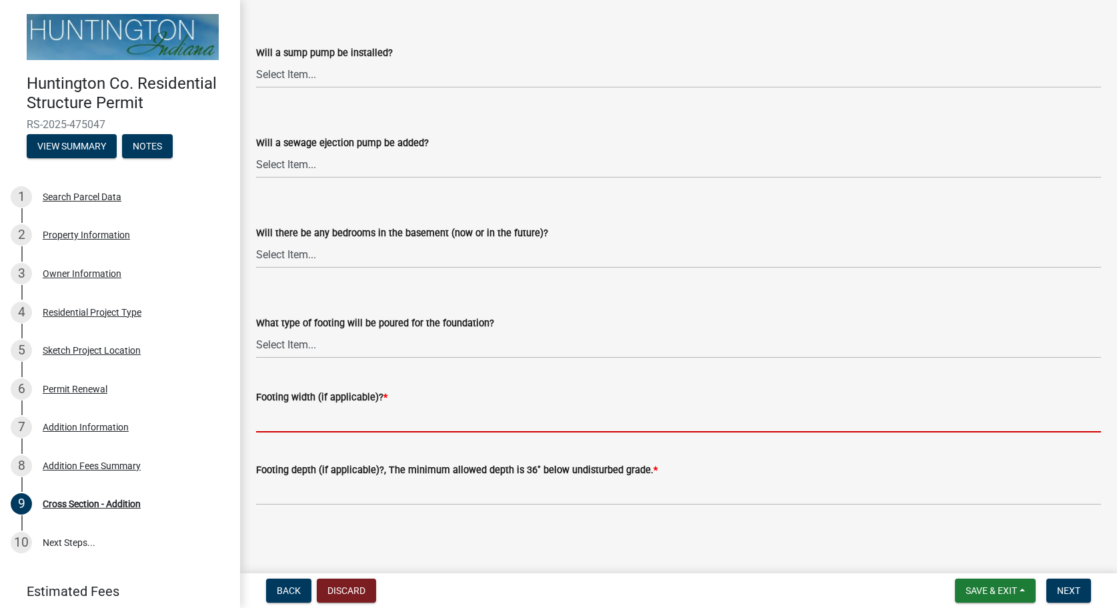
click at [306, 424] on input "Footing width (if applicable)? *" at bounding box center [678, 418] width 845 height 27
type input "14""
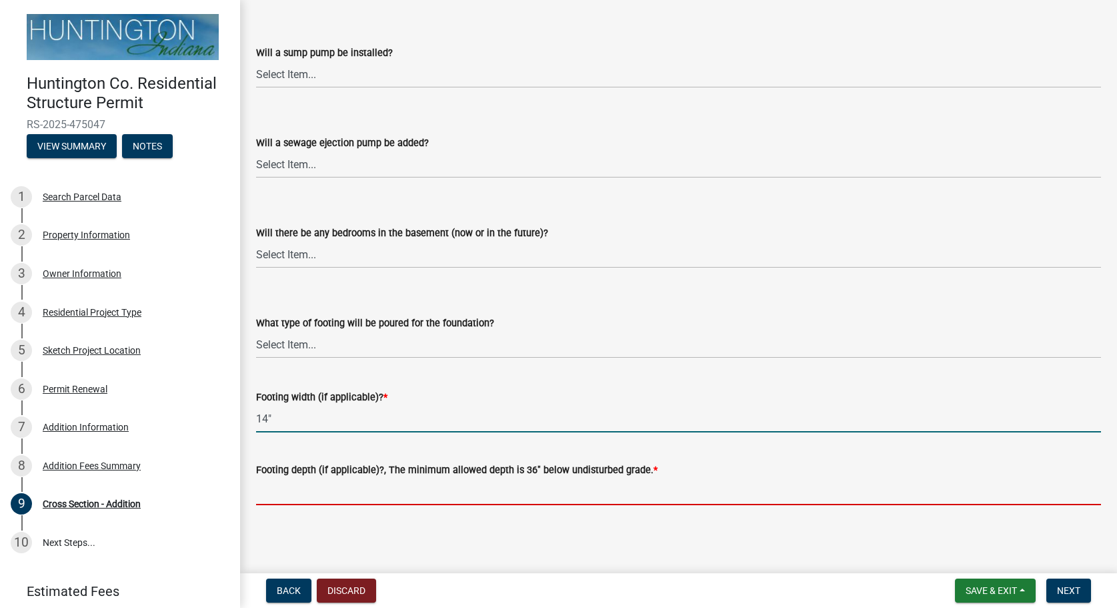
click at [318, 482] on input "Footing depth (if applicable)?, The minimum allowed depth is 36" below undistur…" at bounding box center [678, 491] width 845 height 27
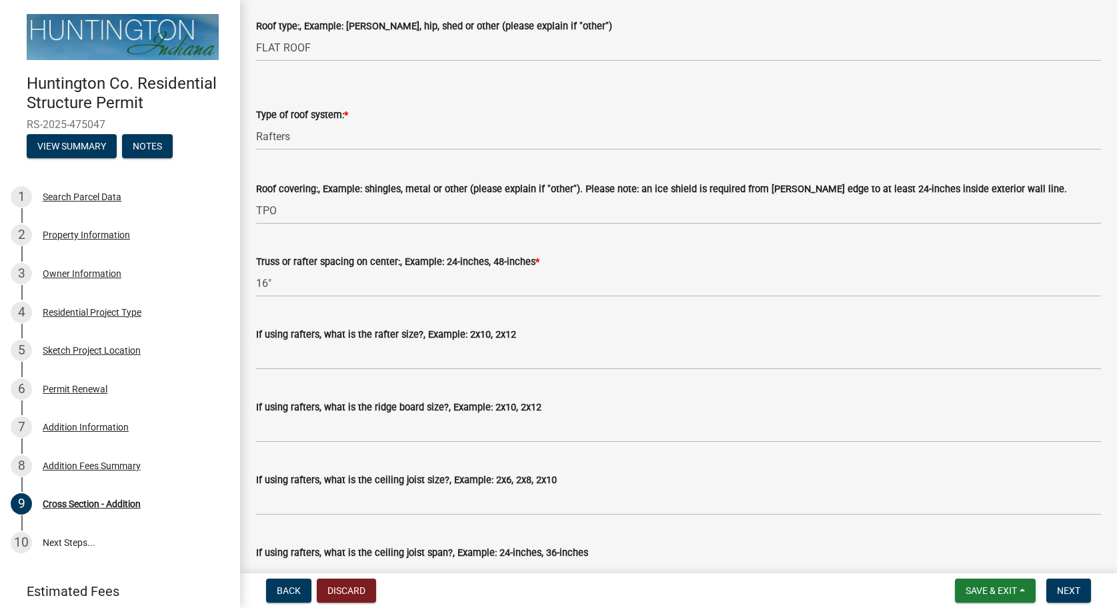
scroll to position [304, 0]
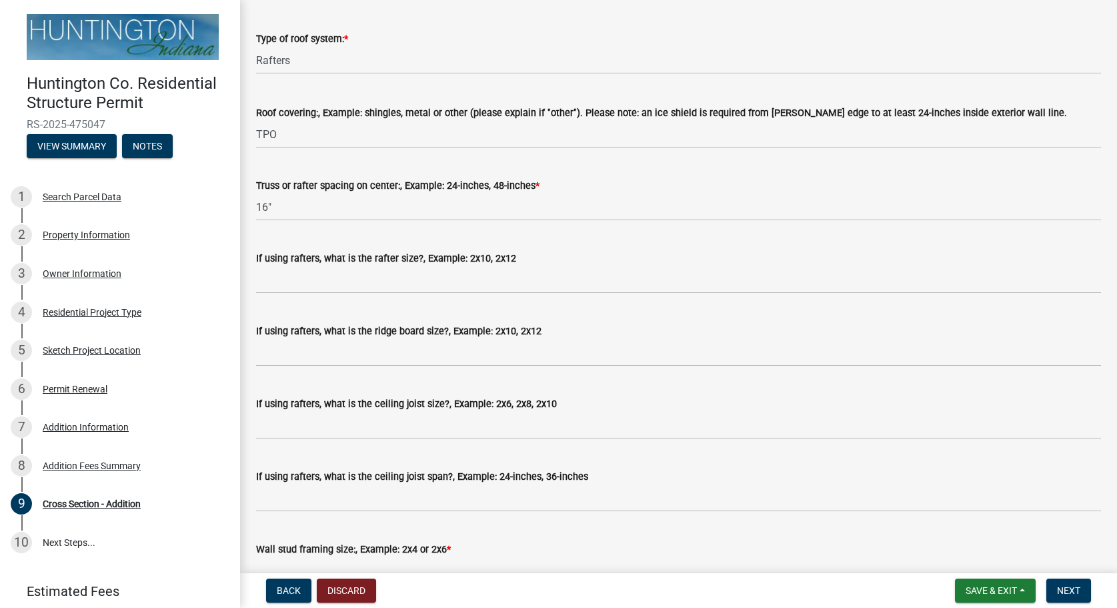
type input "36""
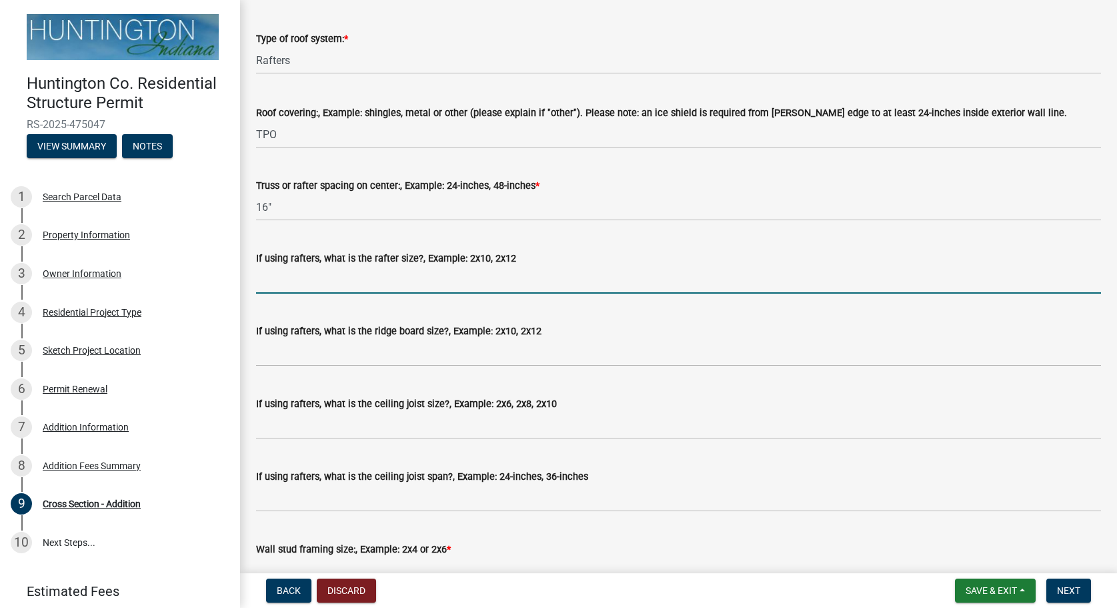
click at [344, 277] on input "If using rafters, what is the rafter size?, Example: 2x10, 2x12" at bounding box center [678, 279] width 845 height 27
type input "2X10"
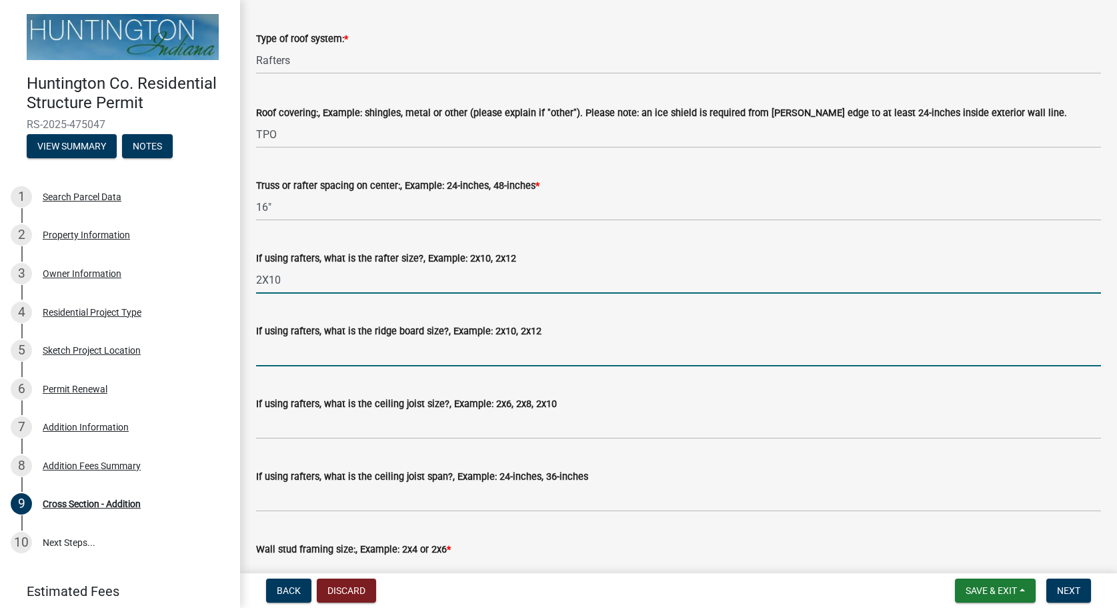
click at [390, 356] on input "If using rafters, what is the ridge board size?, Example: 2x10, 2x12" at bounding box center [678, 352] width 845 height 27
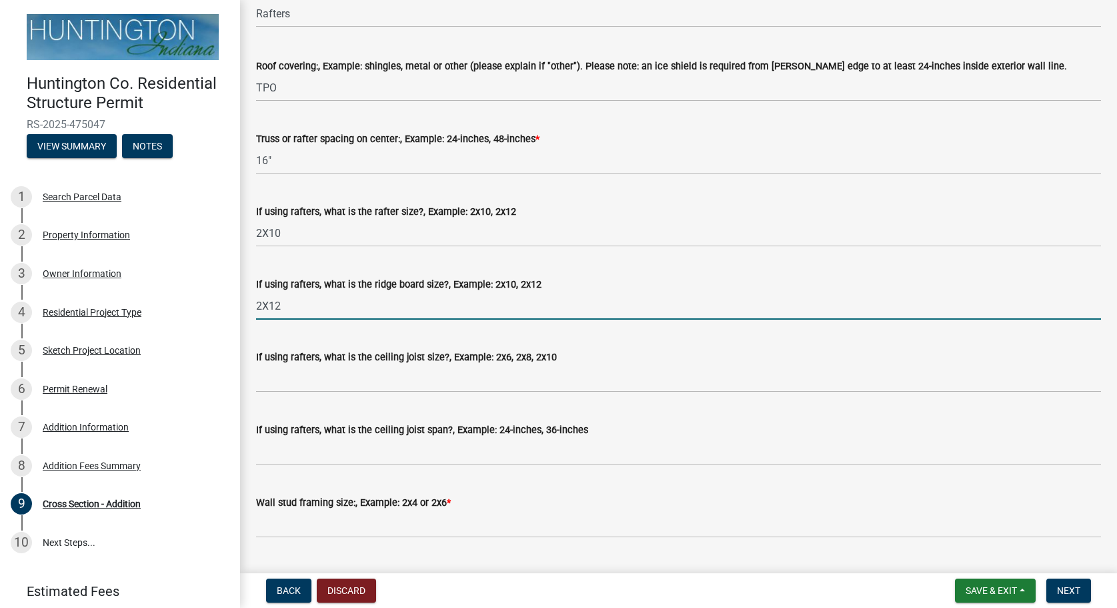
scroll to position [380, 0]
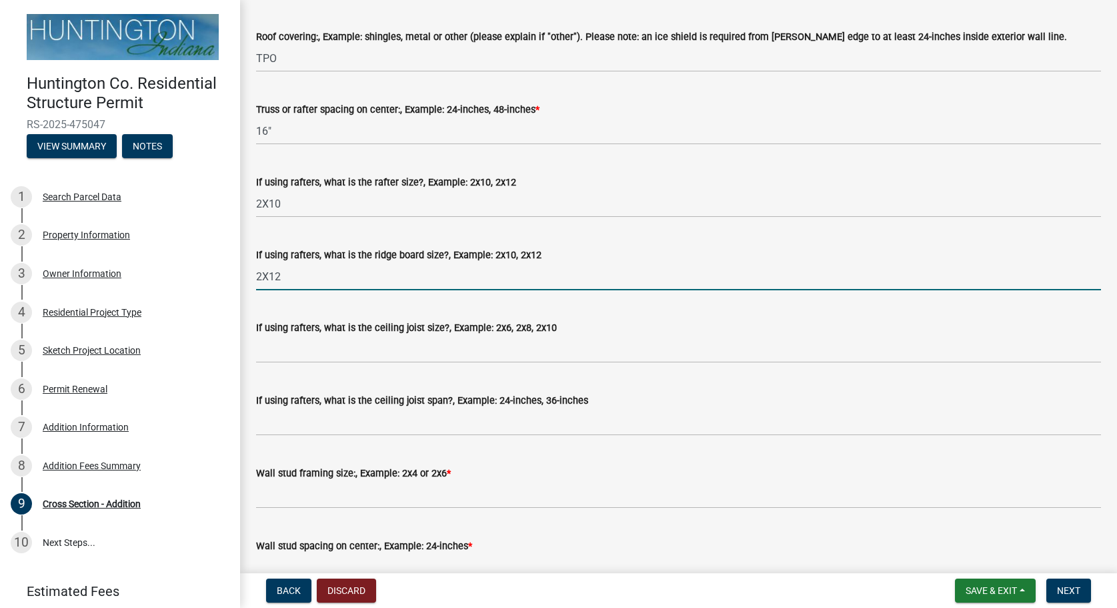
type input "2X12"
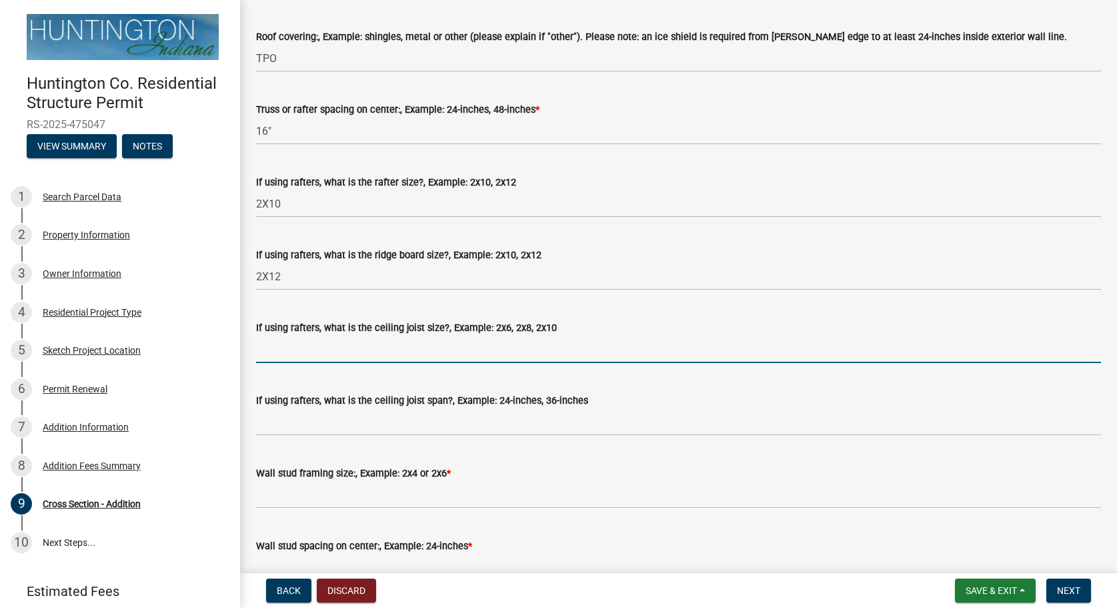
click at [404, 346] on input "If using rafters, what is the ceiling joist size?, Example: 2x6, 2x8, 2x10" at bounding box center [678, 349] width 845 height 27
type input "2X10"
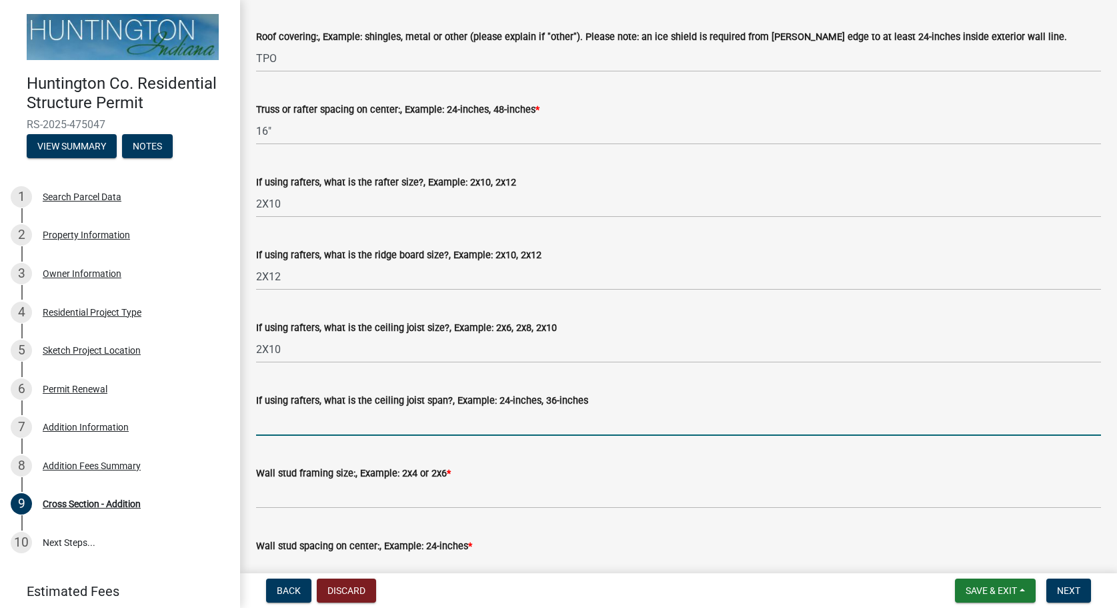
click at [400, 416] on input "If using rafters, what is the ceiling joist span?, Example: 24-inches, 36-inches" at bounding box center [678, 421] width 845 height 27
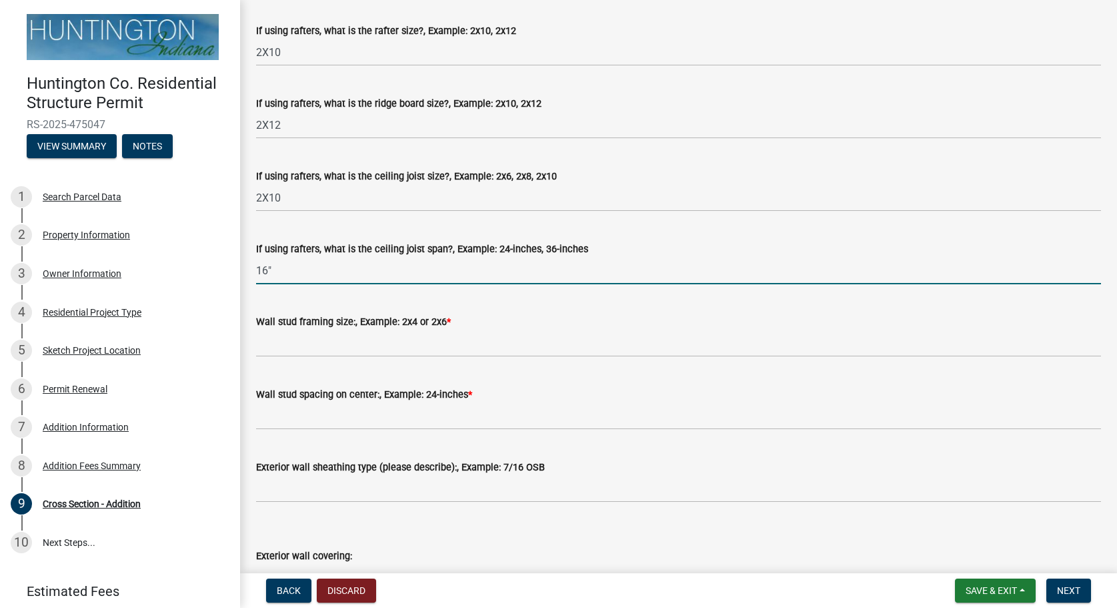
scroll to position [532, 0]
type input "16""
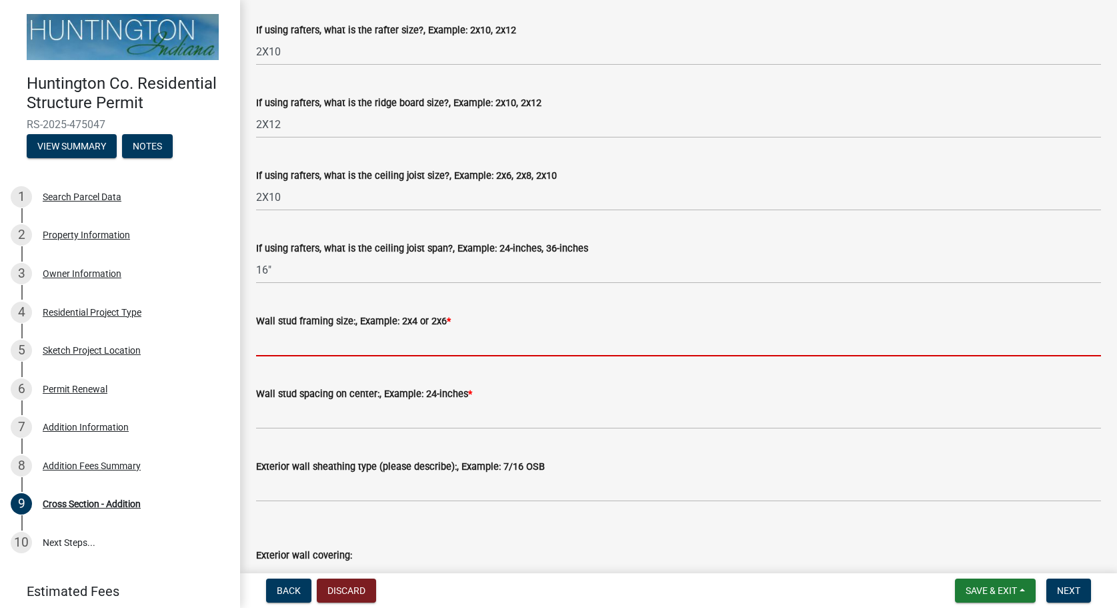
click at [441, 341] on input "Wall stud framing size:, Example: 2x4 or 2x6 *" at bounding box center [678, 342] width 845 height 27
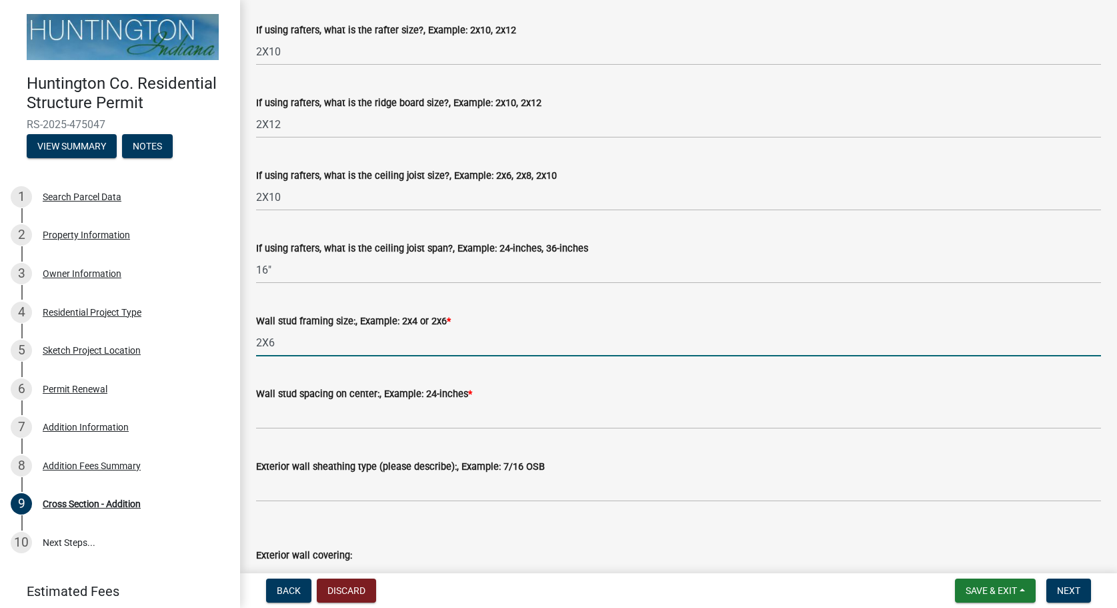
type input "2X6"
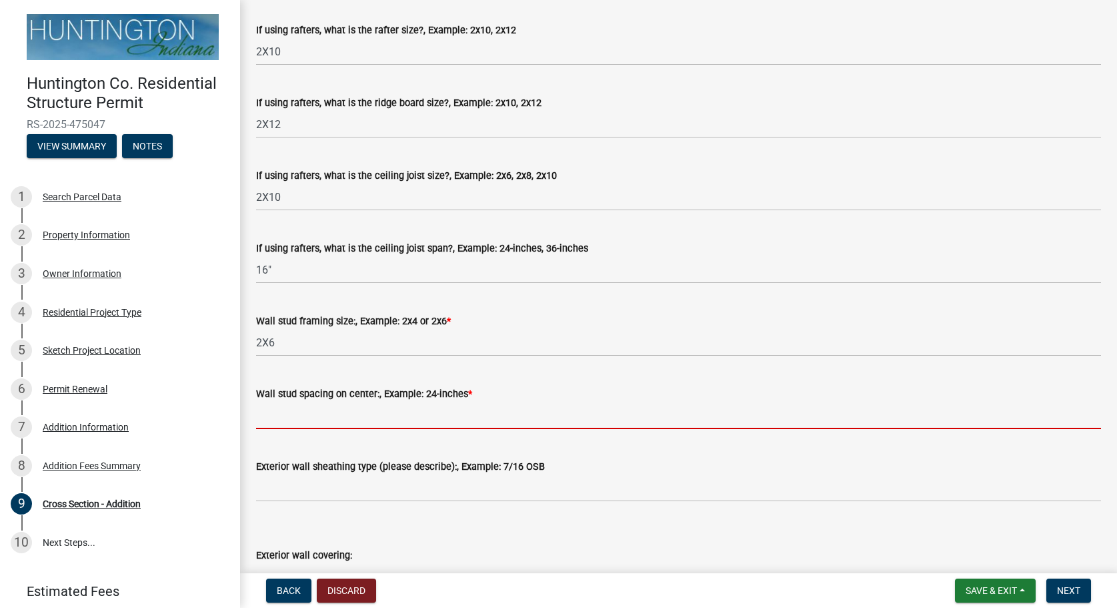
click at [423, 408] on input "Wall stud spacing on center:, Example: 24-inches *" at bounding box center [678, 415] width 845 height 27
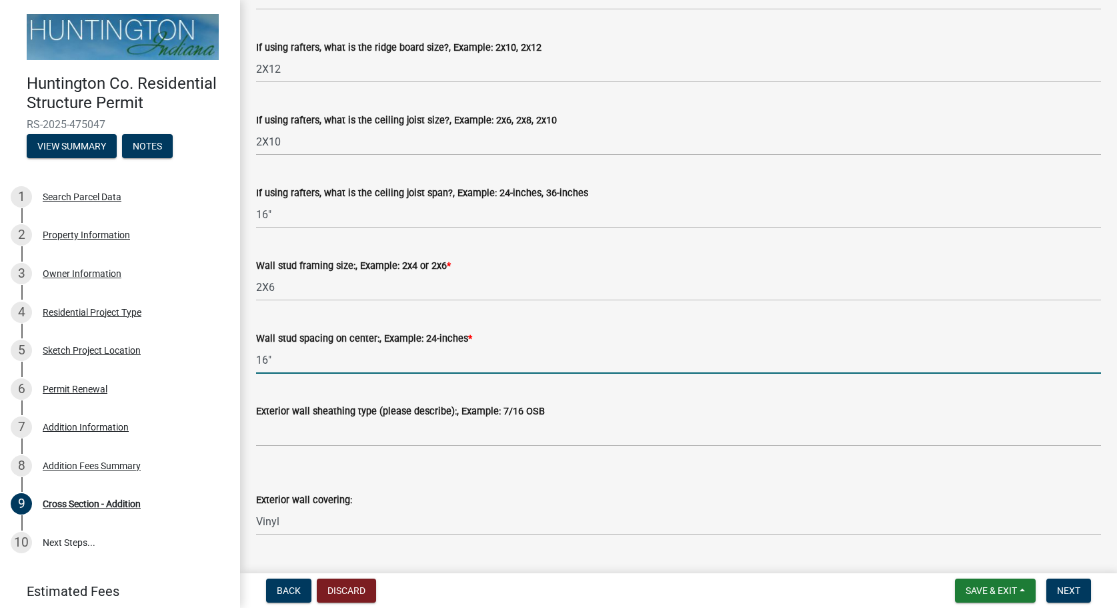
scroll to position [608, 0]
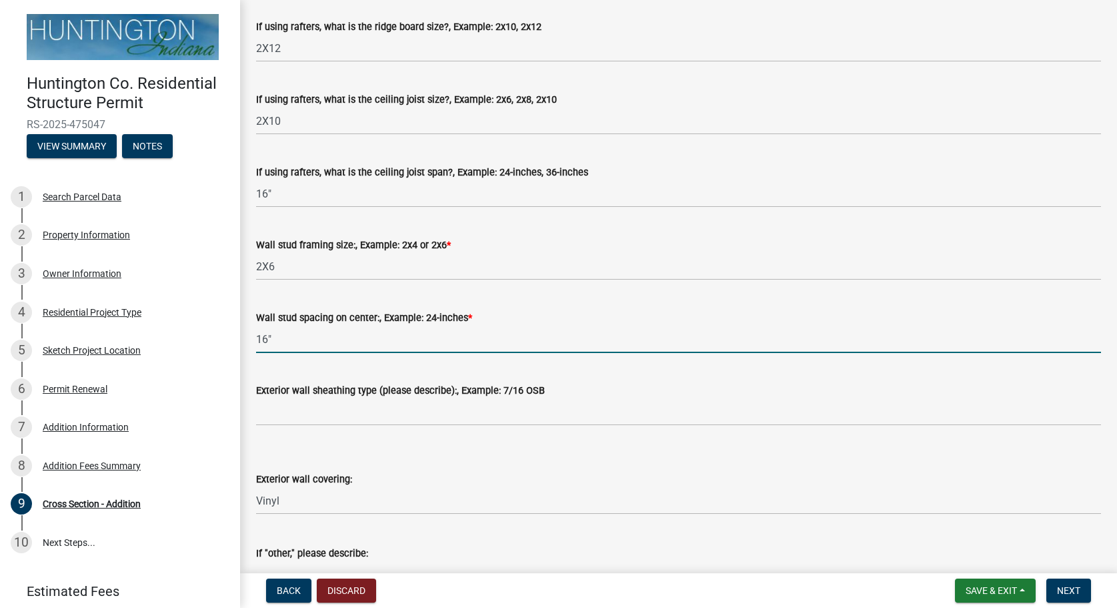
type input "16""
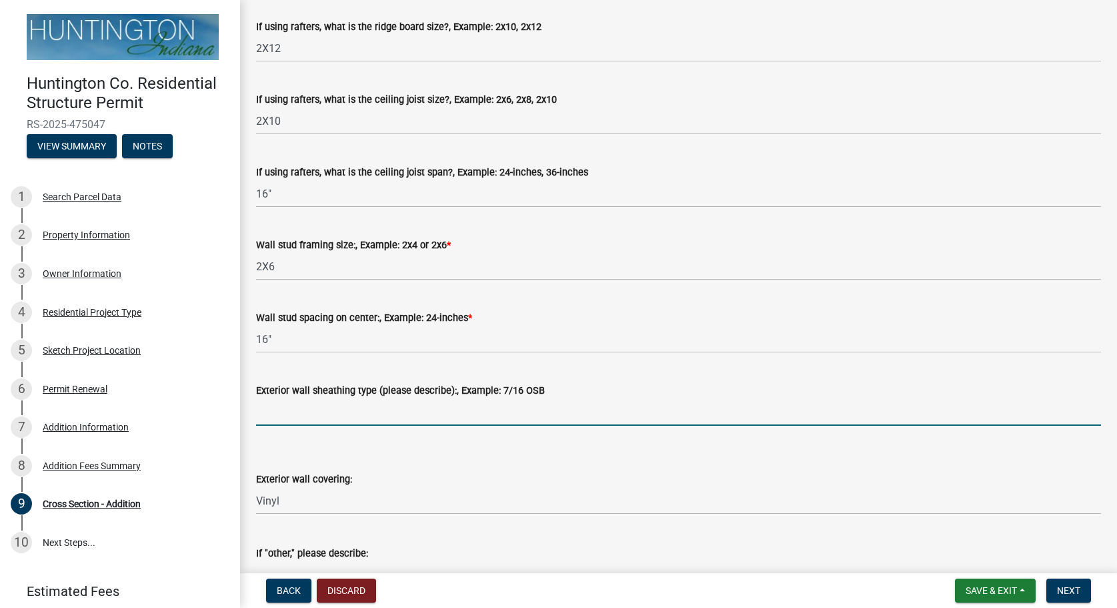
click at [434, 404] on input "Exterior wall sheathing type (please describe):, Example: 7/16 OSB" at bounding box center [678, 411] width 845 height 27
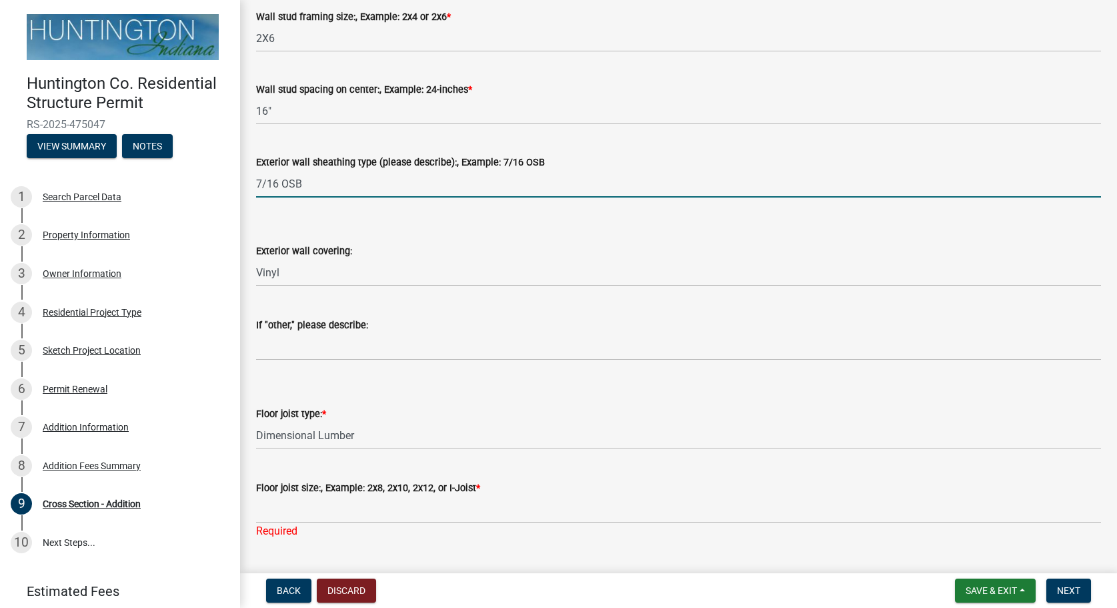
scroll to position [913, 0]
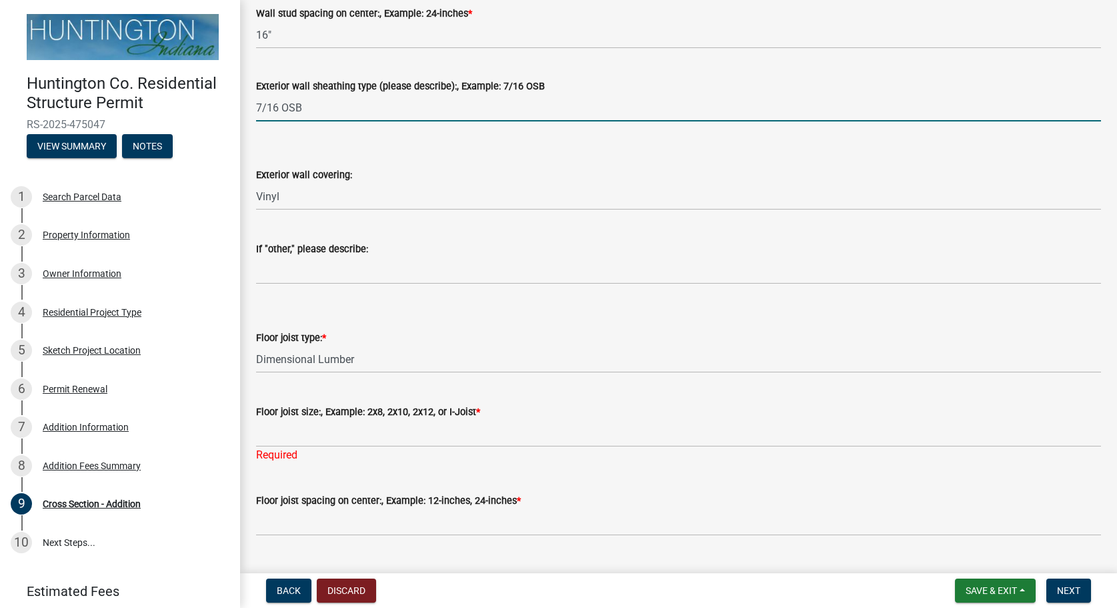
type input "7/16 OSB"
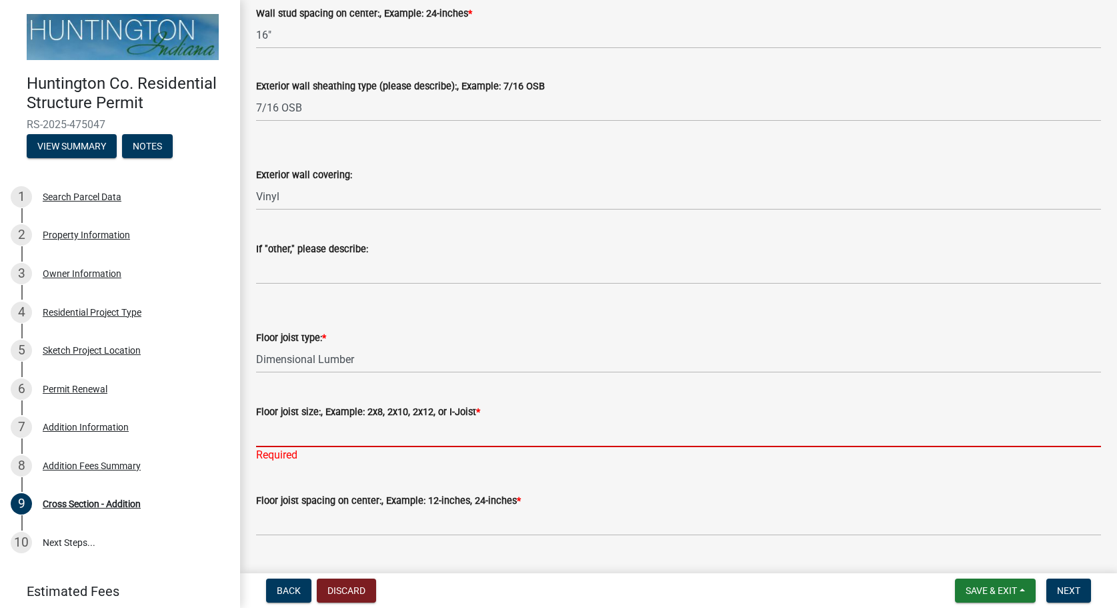
click at [429, 437] on input "Floor joist size:, Example: 2x8, 2x10, 2x12, or I-Joist *" at bounding box center [678, 433] width 845 height 27
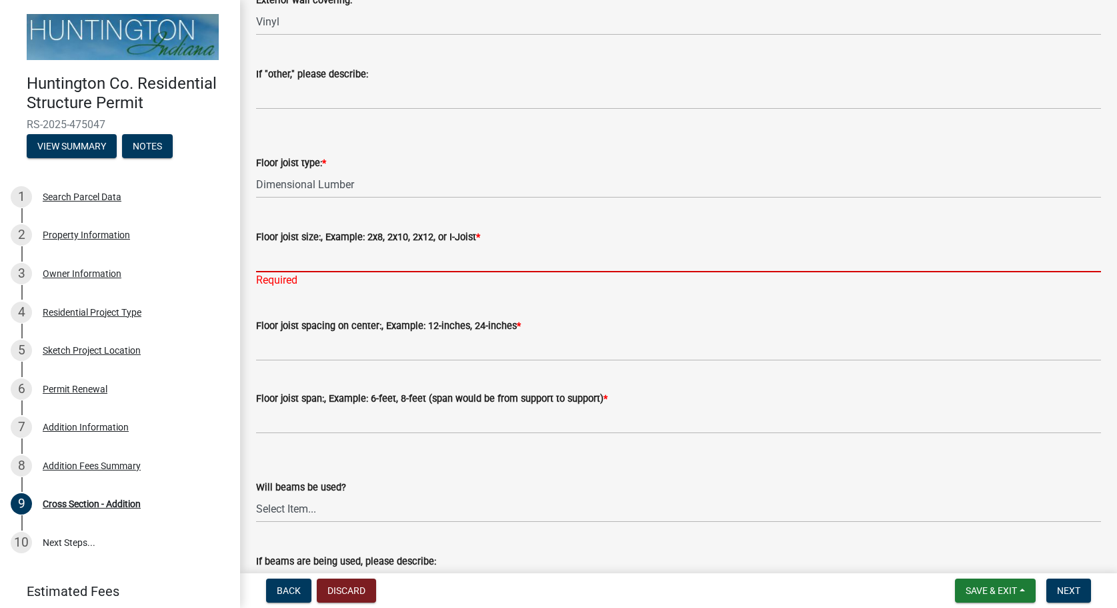
scroll to position [1065, 0]
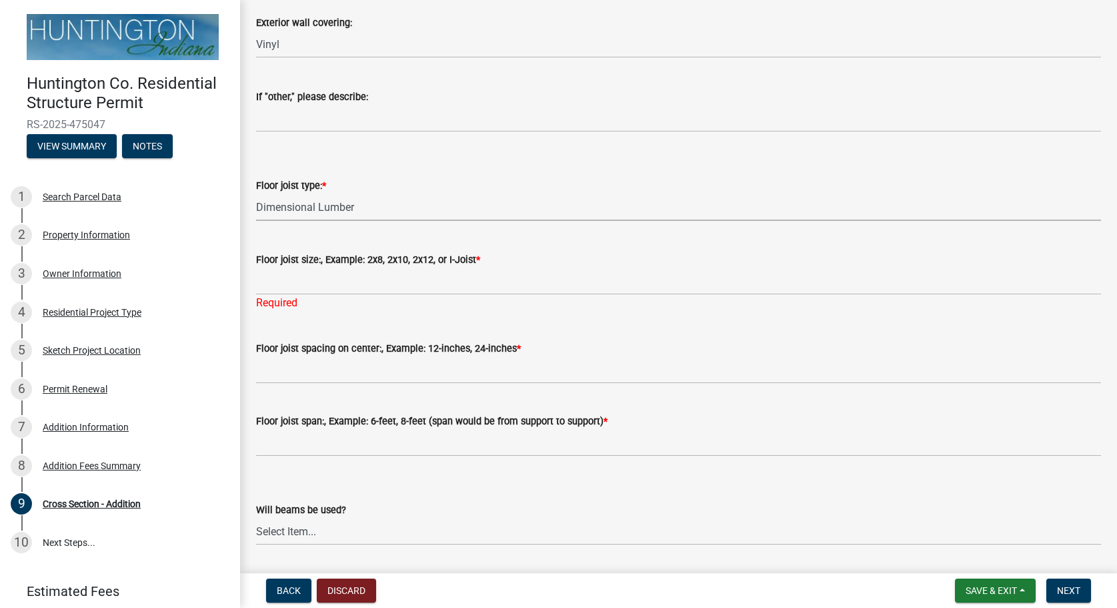
click at [256, 193] on select "Select Item... Dimensional Lumber I-Joists N/A" at bounding box center [678, 206] width 845 height 27
click option "N/A" at bounding box center [0, 0] width 0 height 0
select select "d3546b8e-a60f-47a5-b041-a08e2388bc2c"
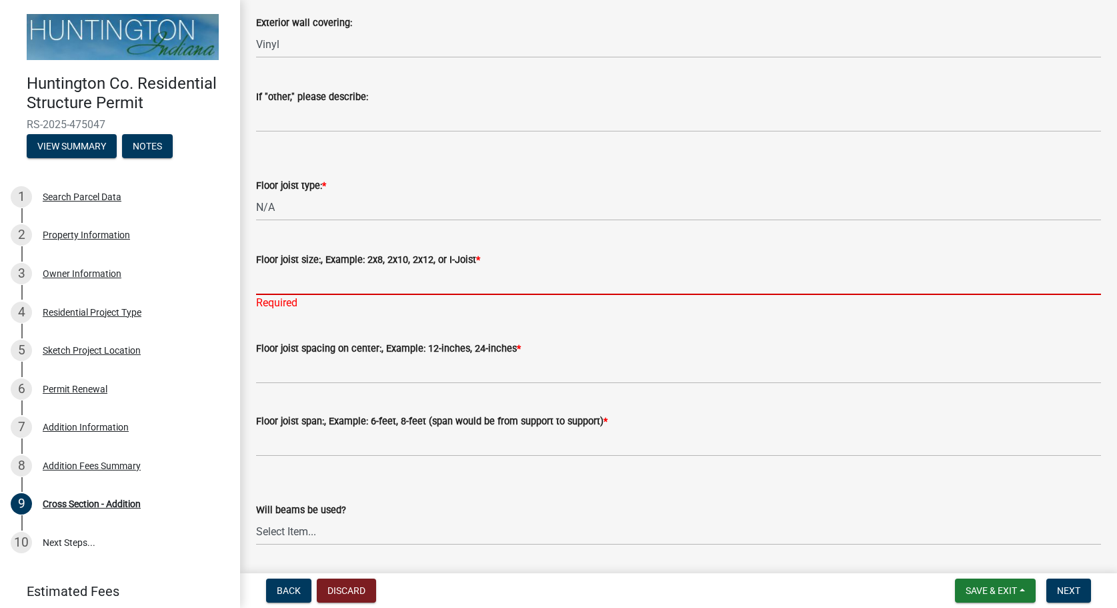
click at [366, 280] on input "Floor joist size:, Example: 2x8, 2x10, 2x12, or I-Joist *" at bounding box center [678, 280] width 845 height 27
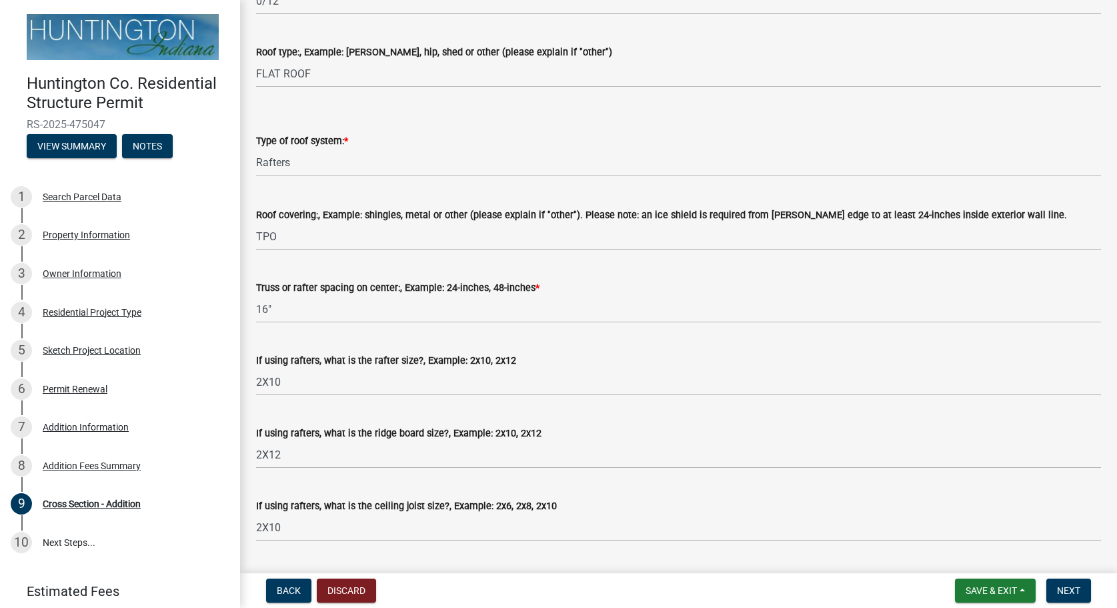
scroll to position [228, 0]
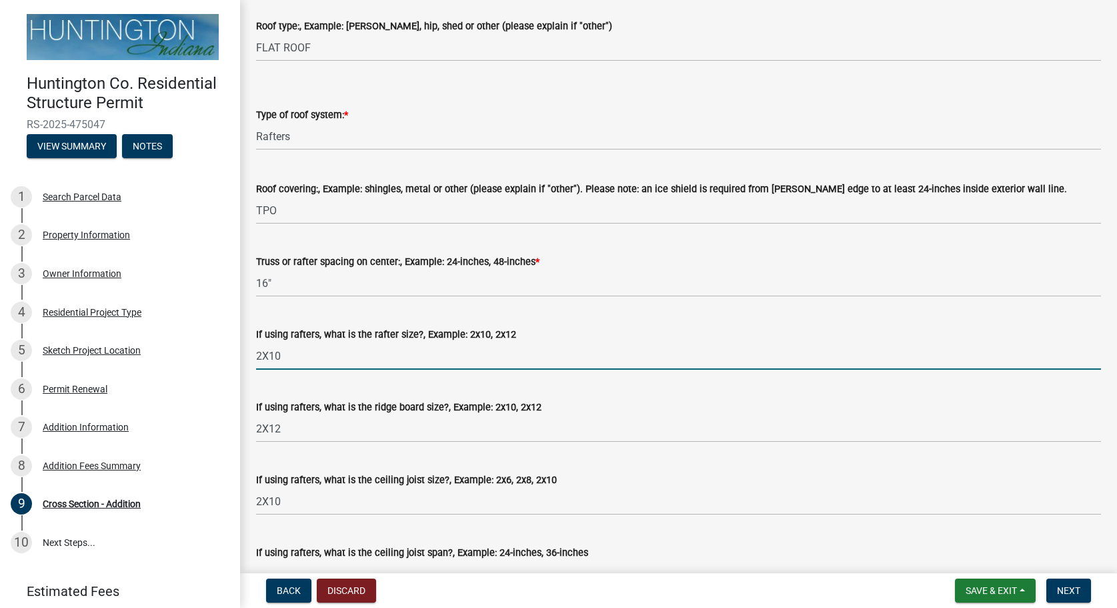
click at [337, 364] on input "2X10" at bounding box center [678, 355] width 845 height 27
click at [256, 123] on select "Select Item... Trusses Rafters" at bounding box center [678, 136] width 845 height 27
click at [362, 127] on select "Select Item... Trusses Rafters" at bounding box center [678, 136] width 845 height 27
click at [450, 348] on input "2X10" at bounding box center [678, 355] width 845 height 27
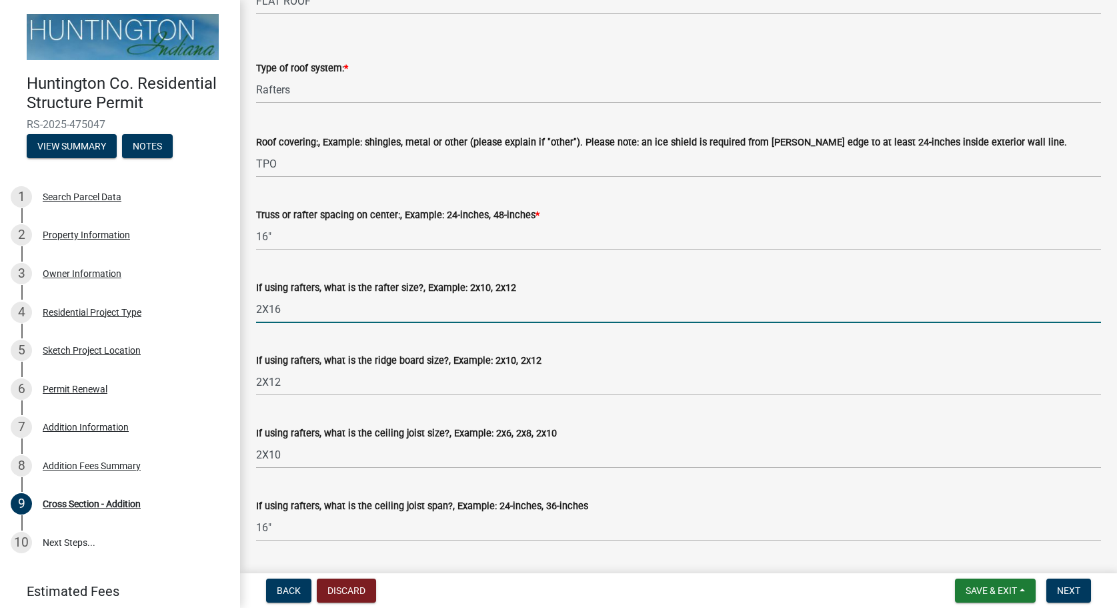
scroll to position [304, 0]
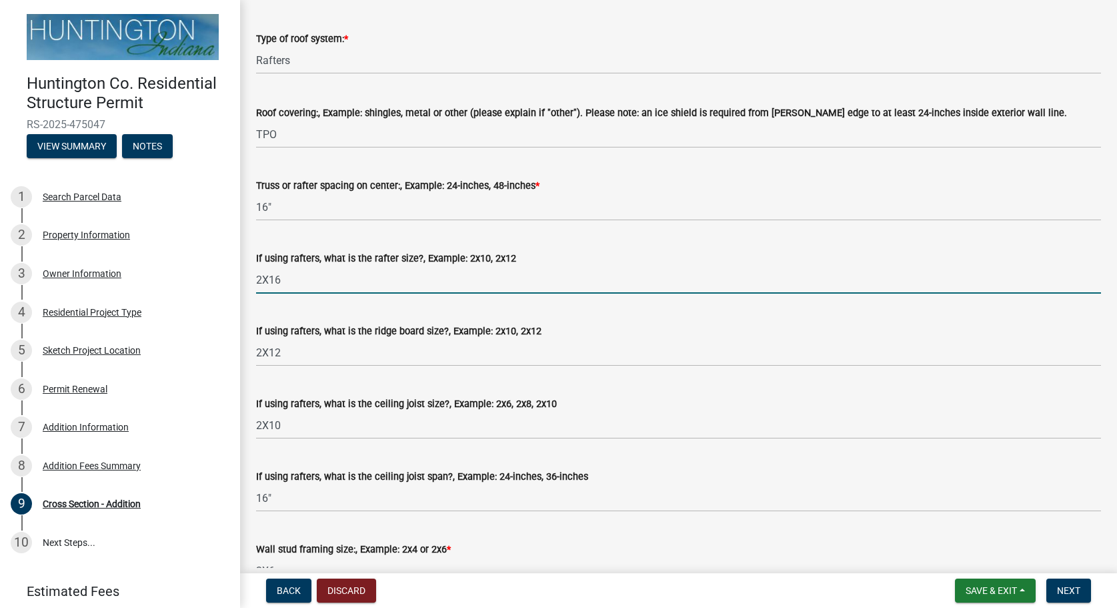
type input "2X16"
click at [470, 350] on input "2X12" at bounding box center [678, 352] width 845 height 27
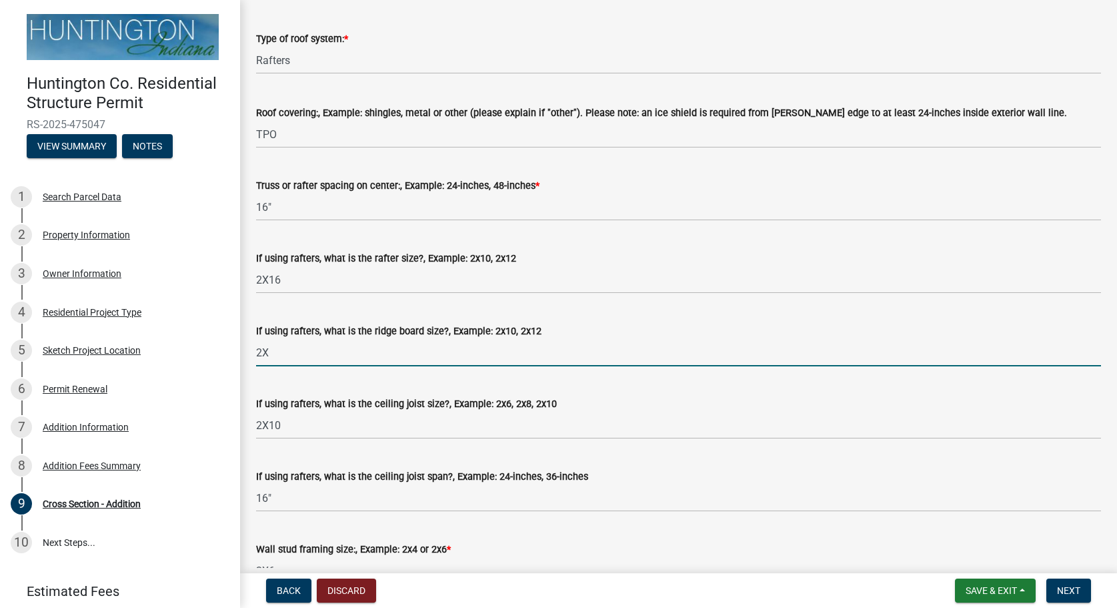
type input "2"
type input "N/A"
click at [508, 430] on input "2X10" at bounding box center [678, 425] width 845 height 27
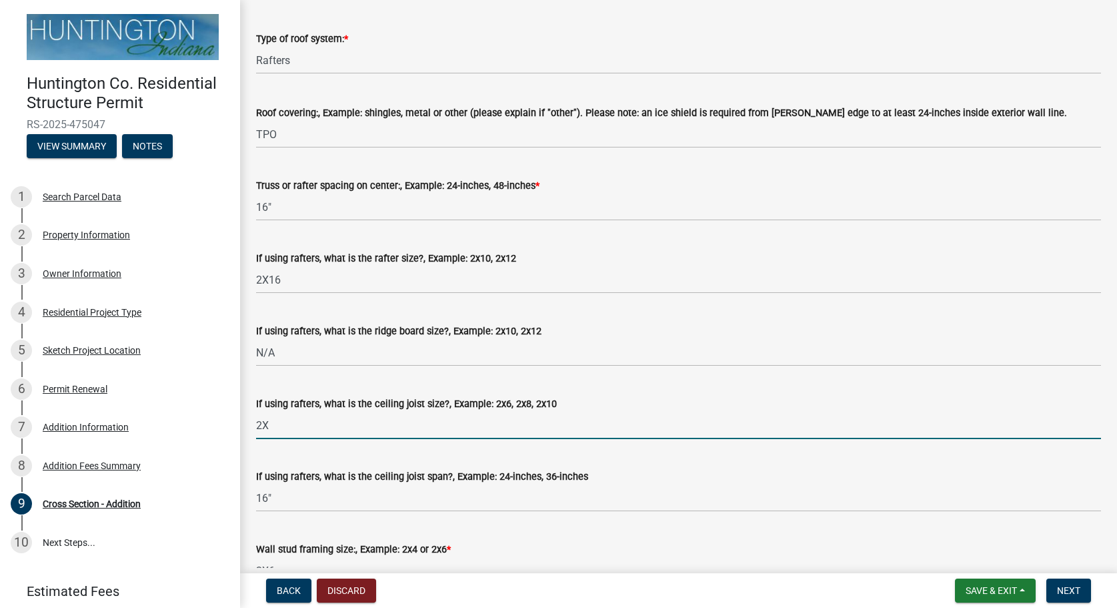
type input "2"
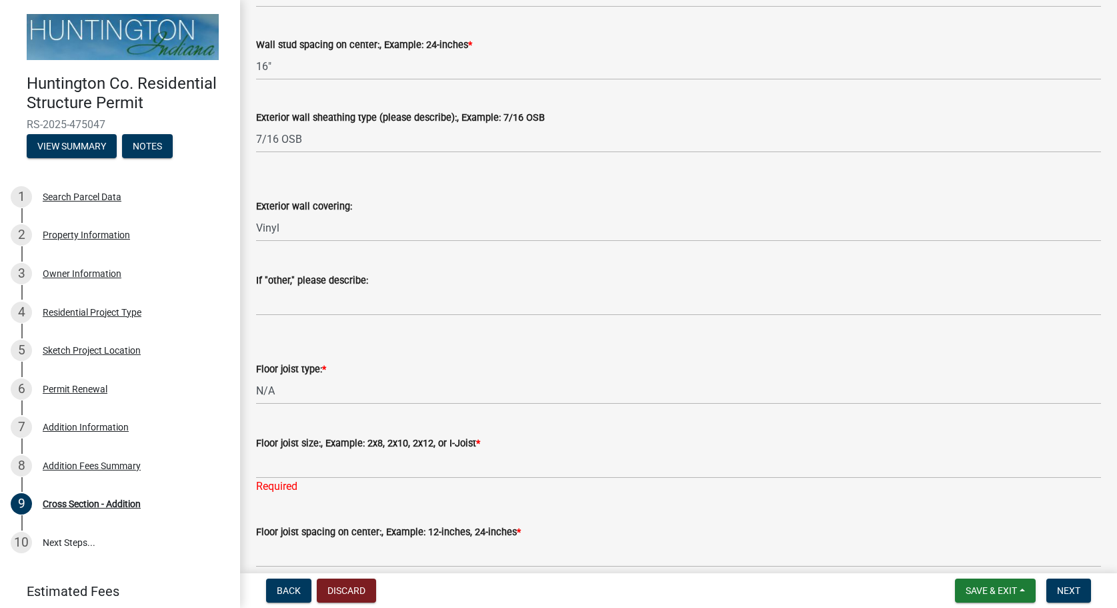
scroll to position [913, 0]
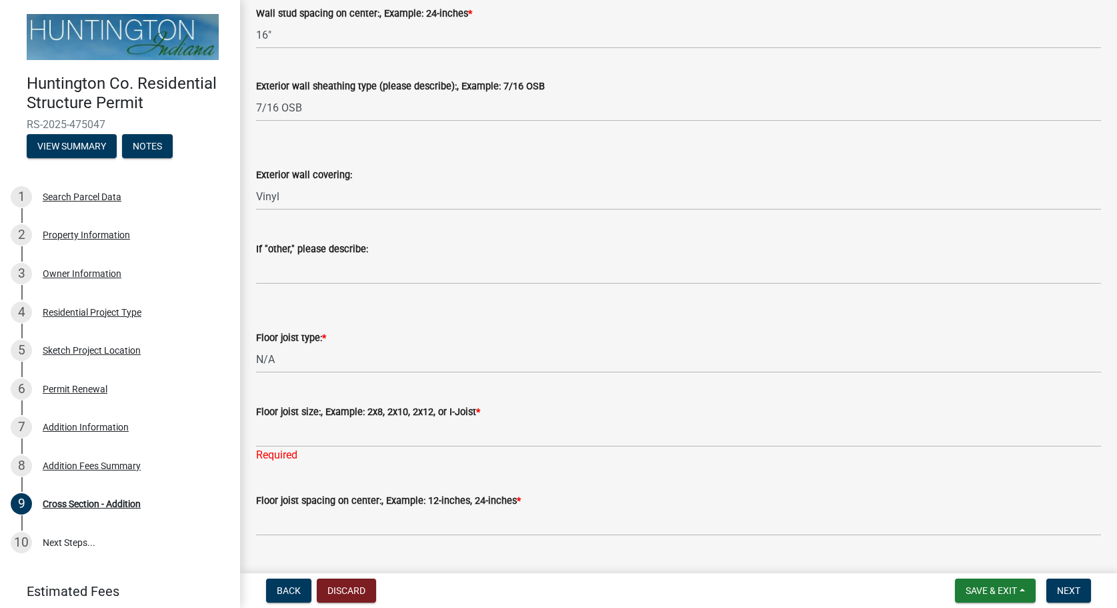
type input "N/A"
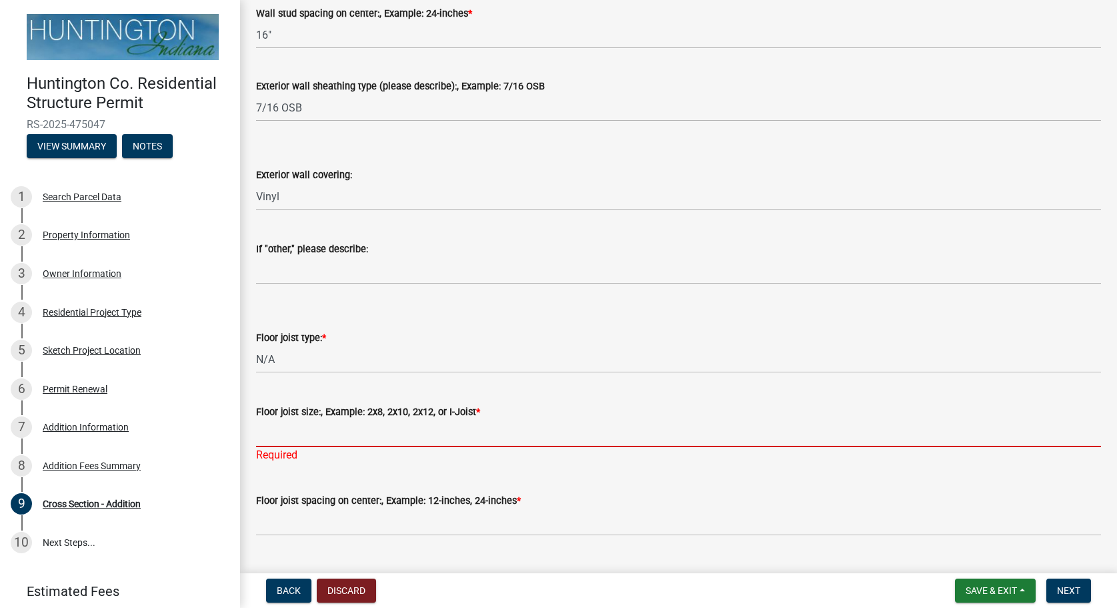
click at [486, 420] on input "Floor joist size:, Example: 2x8, 2x10, 2x12, or I-Joist *" at bounding box center [678, 433] width 845 height 27
click at [298, 428] on input "Floor joist size:, Example: 2x8, 2x10, 2x12, or I-Joist *" at bounding box center [678, 433] width 845 height 27
click at [326, 386] on div "Floor joist size:, Example: 2x8, 2x10, 2x12, or I-Joist * Required" at bounding box center [678, 424] width 845 height 78
click at [310, 434] on input "Floor joist size:, Example: 2x8, 2x10, 2x12, or I-Joist *" at bounding box center [678, 433] width 845 height 27
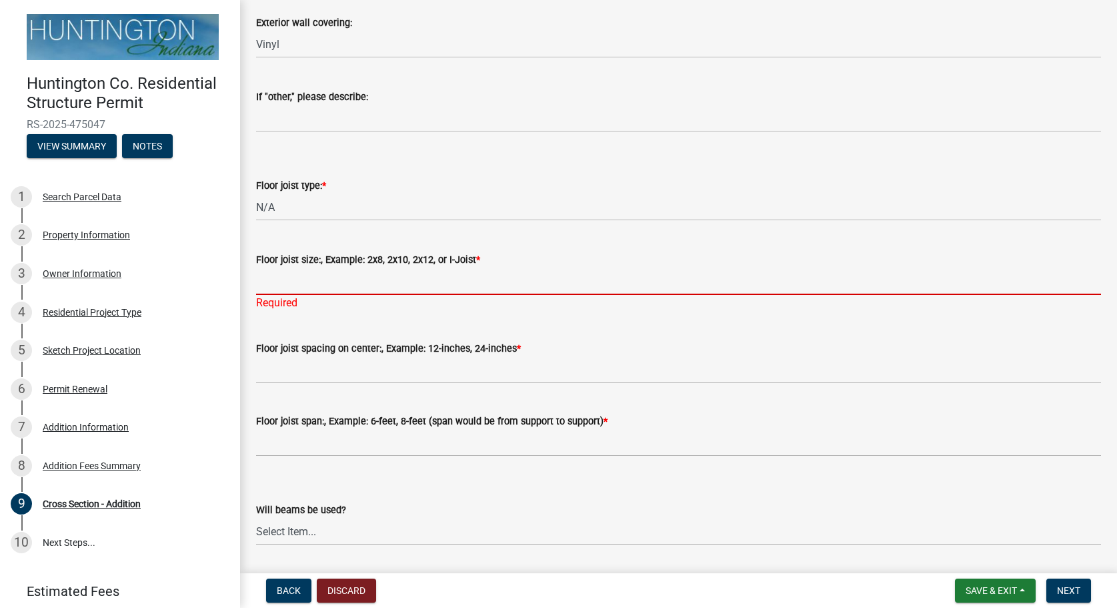
scroll to position [989, 0]
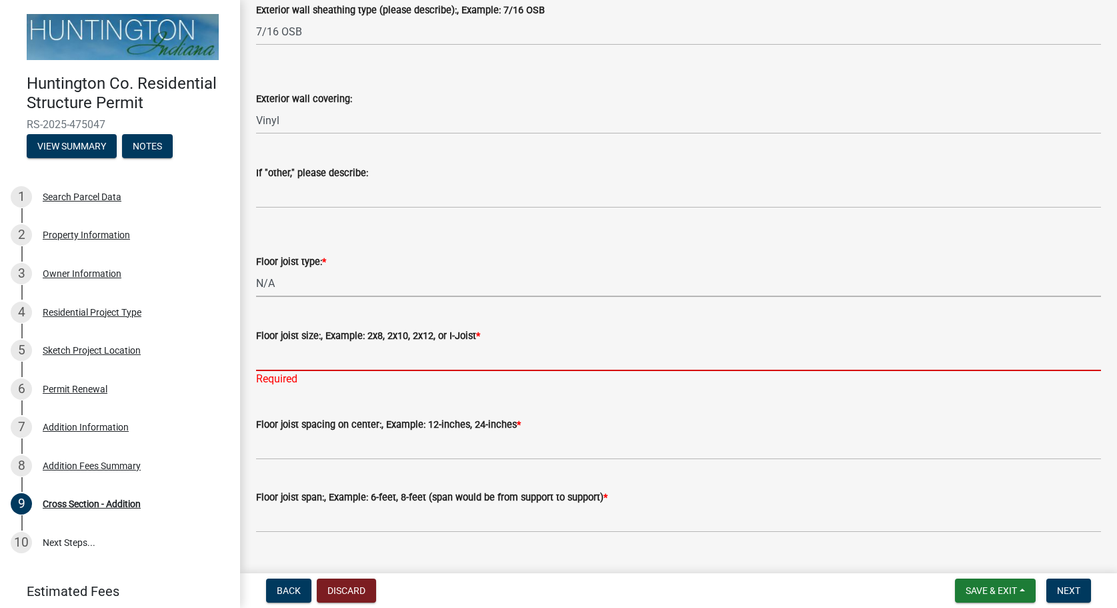
click at [256, 269] on select "Select Item... Dimensional Lumber I-Joists N/A" at bounding box center [678, 282] width 845 height 27
click at [357, 265] on div "Floor joist type: *" at bounding box center [678, 261] width 845 height 16
click at [256, 269] on select "Select Item... Dimensional Lumber I-Joists N/A" at bounding box center [678, 282] width 845 height 27
click at [340, 280] on select "Select Item... Dimensional Lumber I-Joists N/A" at bounding box center [678, 282] width 845 height 27
click at [256, 269] on select "Select Item... Dimensional Lumber I-Joists N/A" at bounding box center [678, 282] width 845 height 27
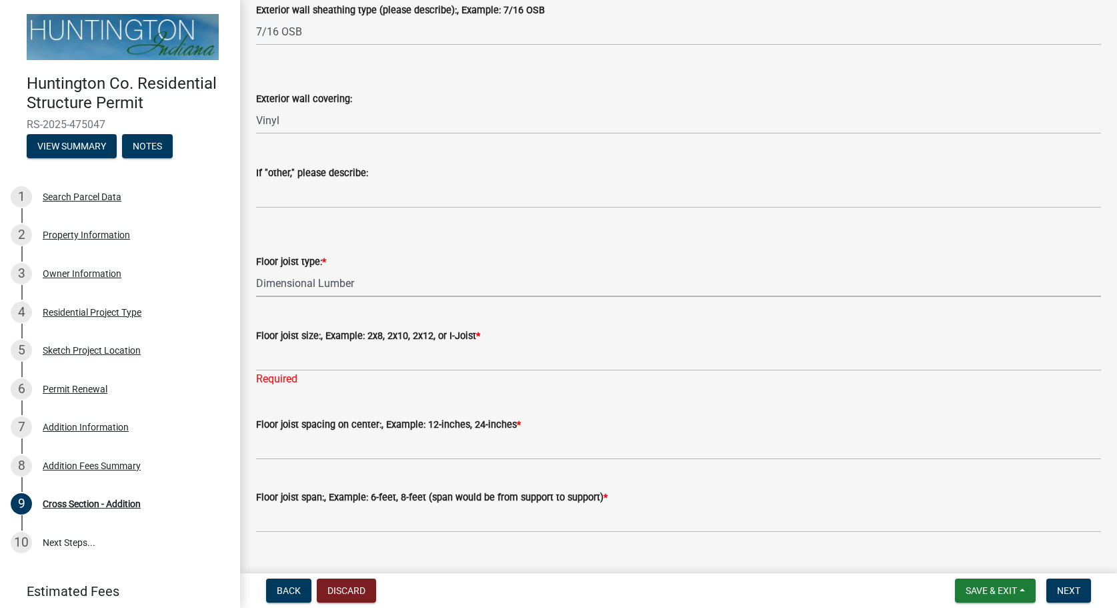
click option "Dimensional Lumber" at bounding box center [0, 0] width 0 height 0
click at [256, 269] on select "Select Item... Dimensional Lumber I-Joists N/A" at bounding box center [678, 282] width 845 height 27
click at [368, 282] on select "Select Item... Dimensional Lumber I-Joists N/A" at bounding box center [678, 282] width 845 height 27
click at [256, 269] on select "Select Item... Dimensional Lumber I-Joists N/A" at bounding box center [678, 282] width 845 height 27
click option "I-Joists" at bounding box center [0, 0] width 0 height 0
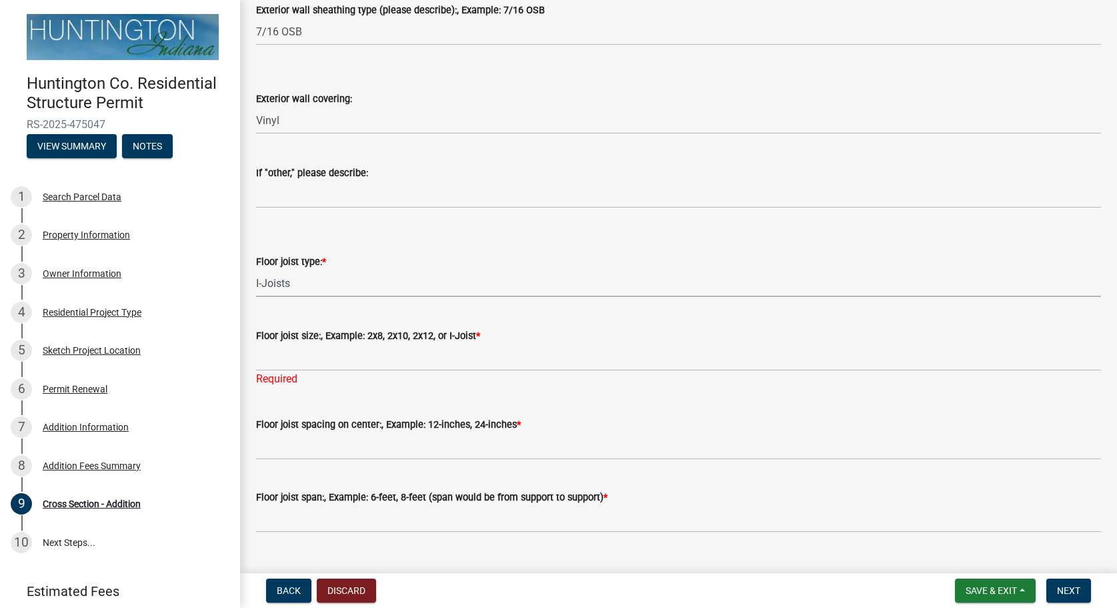
select select "ff8948f7-cca9-4aef-b279-de0b98bb95e4"
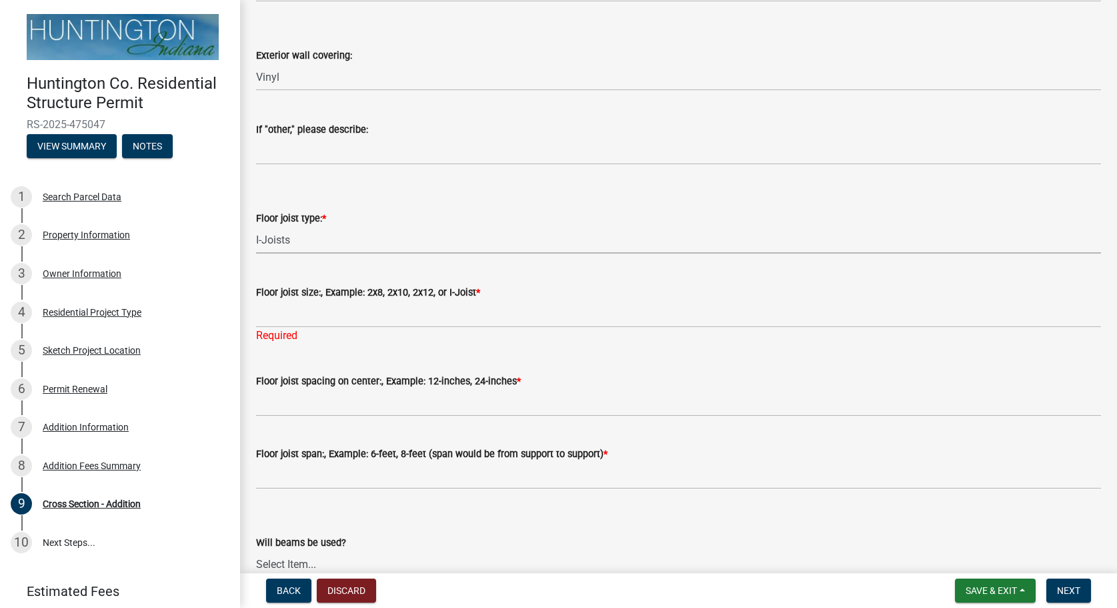
scroll to position [1065, 0]
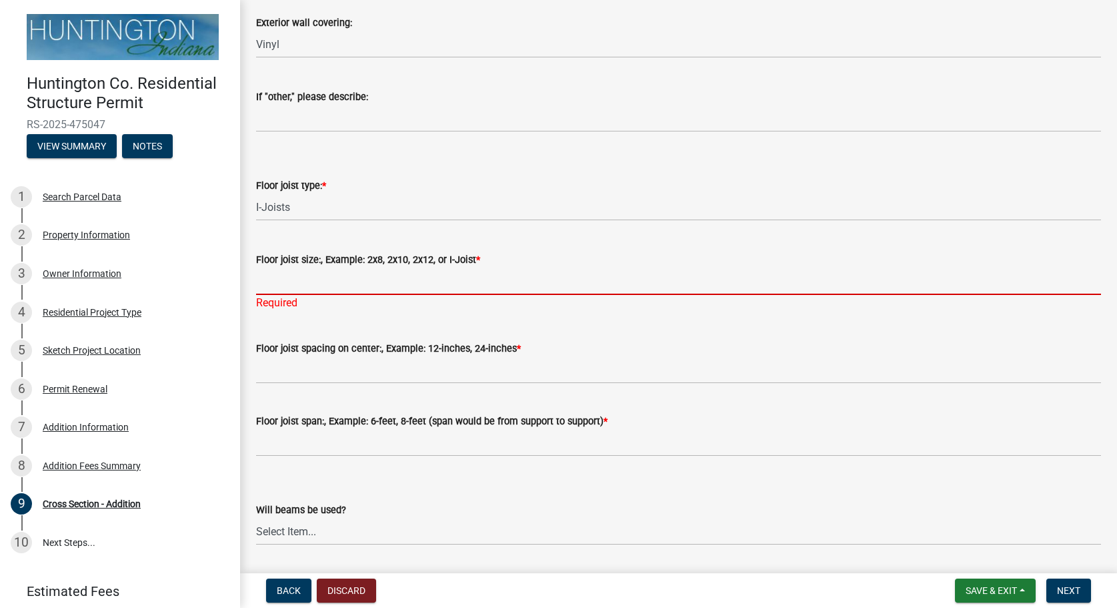
click at [393, 288] on input "Floor joist size:, Example: 2x8, 2x10, 2x12, or I-Joist *" at bounding box center [678, 280] width 845 height 27
type input "-"
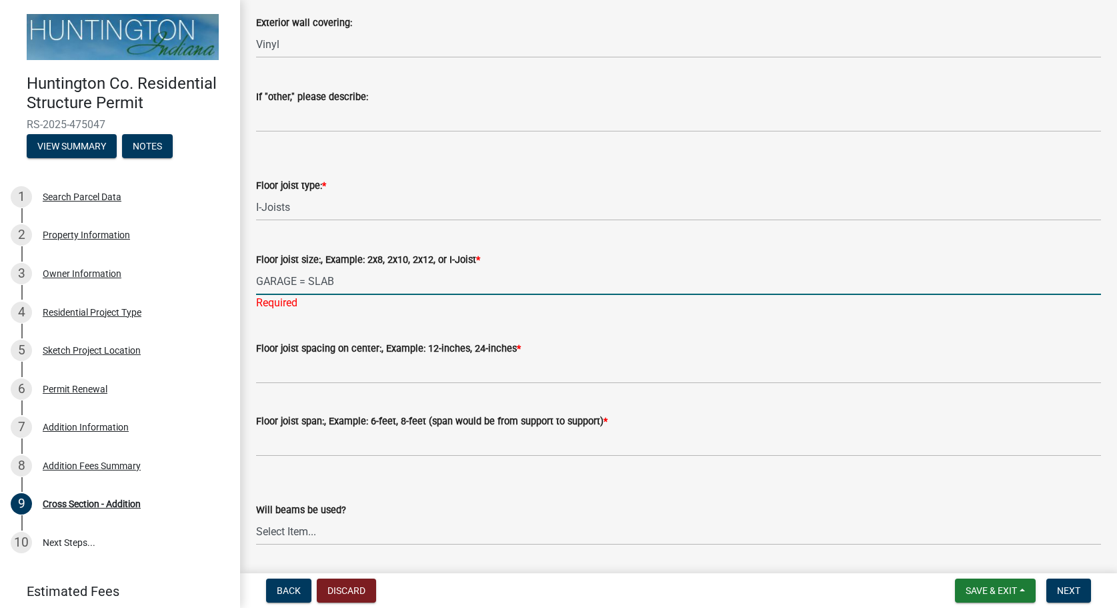
type input "GARAGE = SLAB"
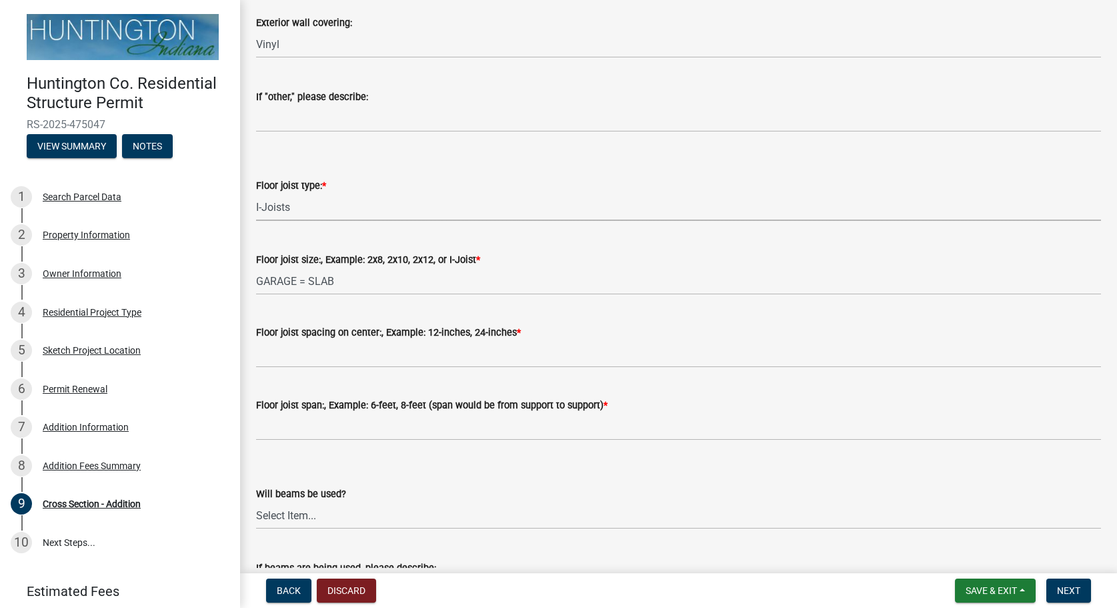
click at [256, 193] on select "Select Item... Dimensional Lumber I-Joists N/A" at bounding box center [678, 206] width 845 height 27
click option "Dimensional Lumber" at bounding box center [0, 0] width 0 height 0
select select "ceb46c18-fad7-4eb3-b664-2b798aa84c40"
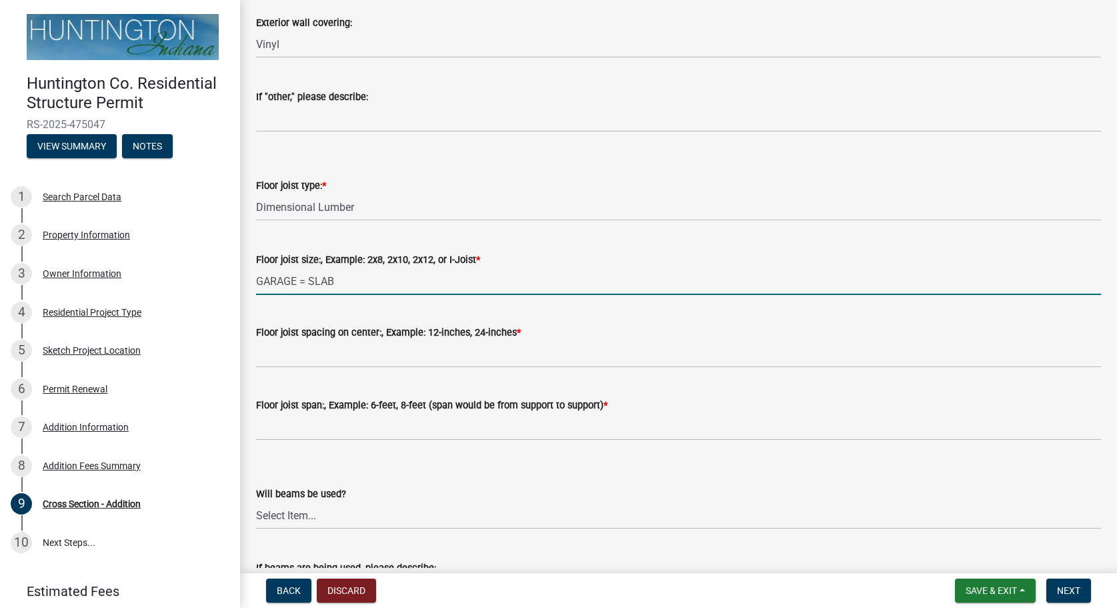
click at [384, 279] on input "GARAGE = SLAB" at bounding box center [678, 280] width 845 height 27
click at [340, 277] on input "GARAGE = SLAB ROOM ADDITIONS AT REAR =" at bounding box center [678, 280] width 845 height 27
click at [530, 273] on input "GARAGE = SLAB - ROOM ADDITIONS AT REAR =" at bounding box center [678, 280] width 845 height 27
type input "GARAGE = SLAB - ROOM ADDITIONS AT REAR = 2X10"
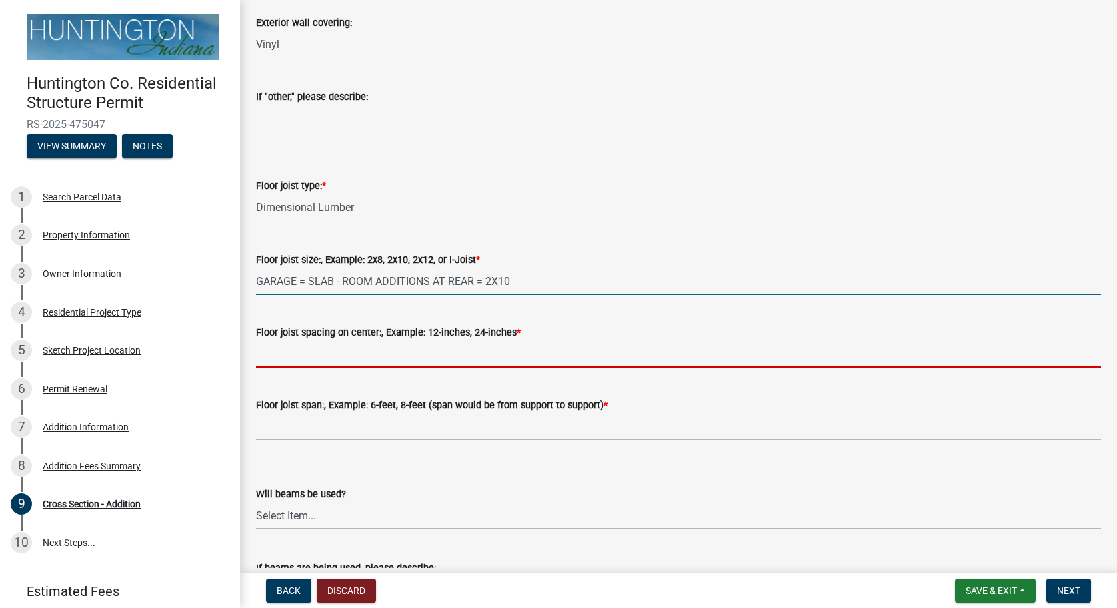
click at [496, 348] on input "Floor joist spacing on center:, Example: 12-inches, 24-inches *" at bounding box center [678, 353] width 845 height 27
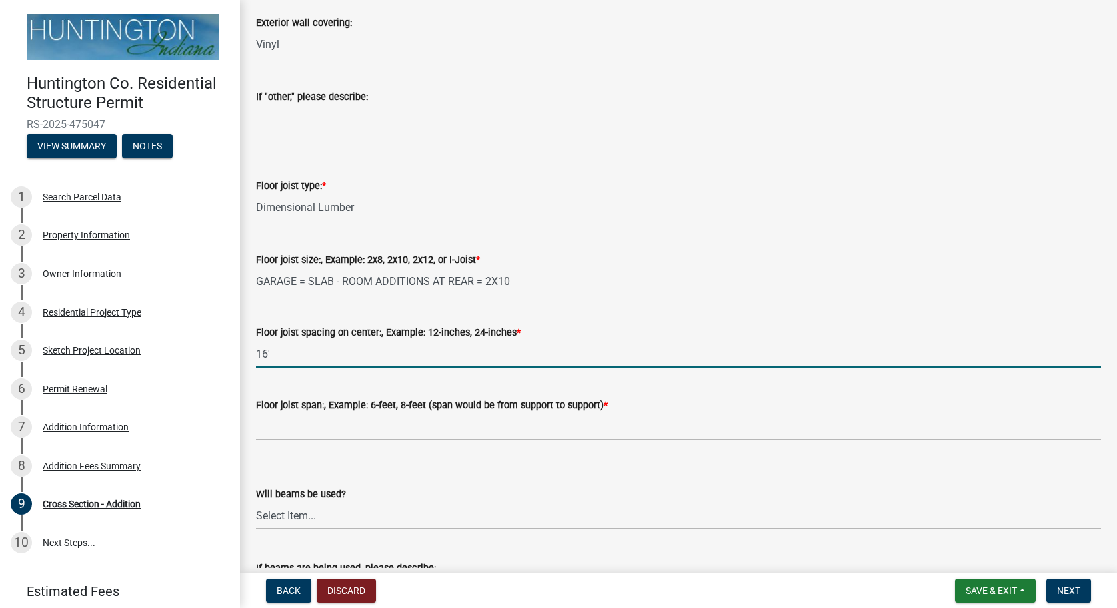
type input "16'"
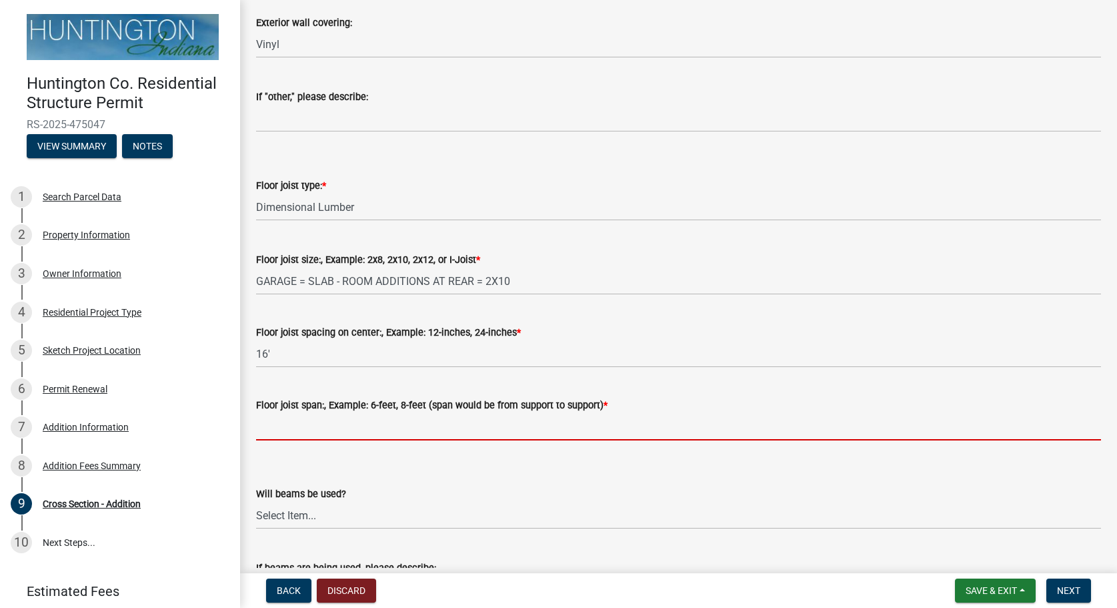
click at [488, 422] on input "Floor joist span:, Example: 6-feet, 8-feet (span would be from support to suppo…" at bounding box center [678, 426] width 845 height 27
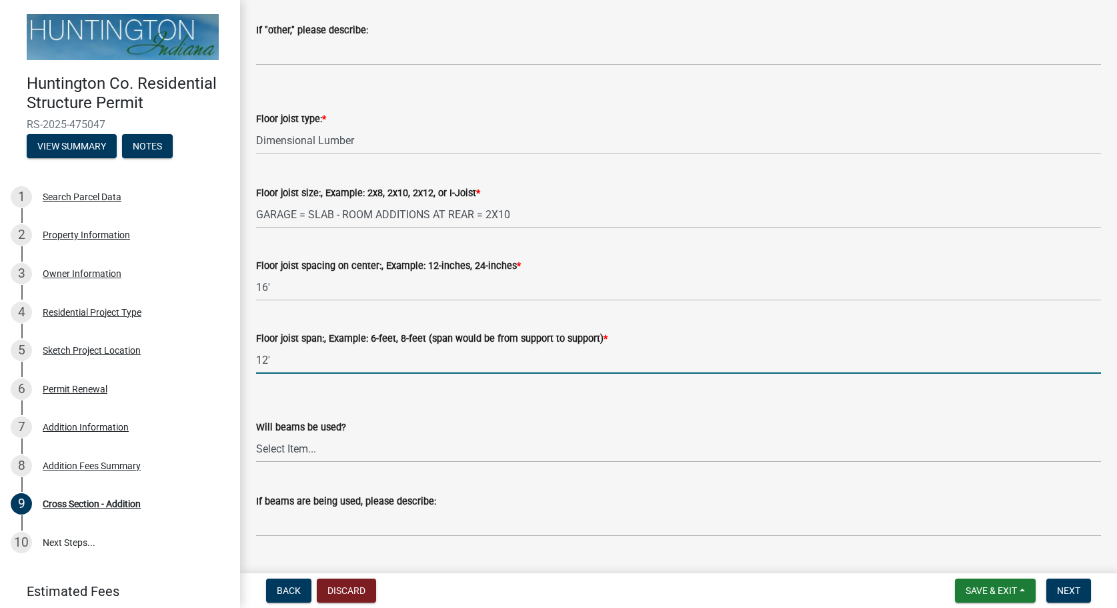
scroll to position [1217, 0]
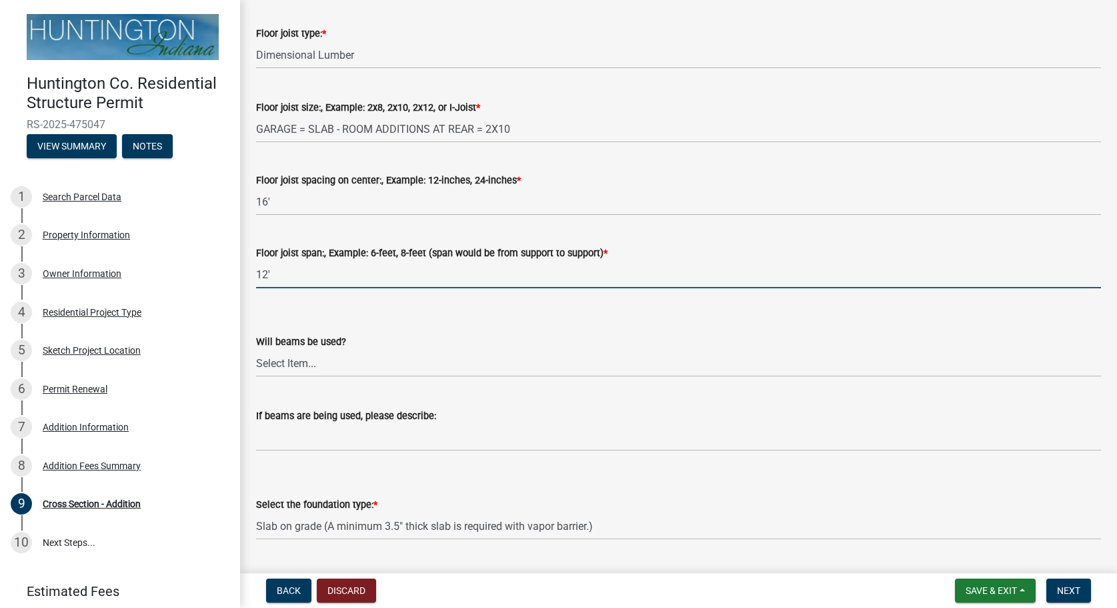
type input "12'"
click at [256, 350] on select "Select Item... Yes No" at bounding box center [678, 363] width 845 height 27
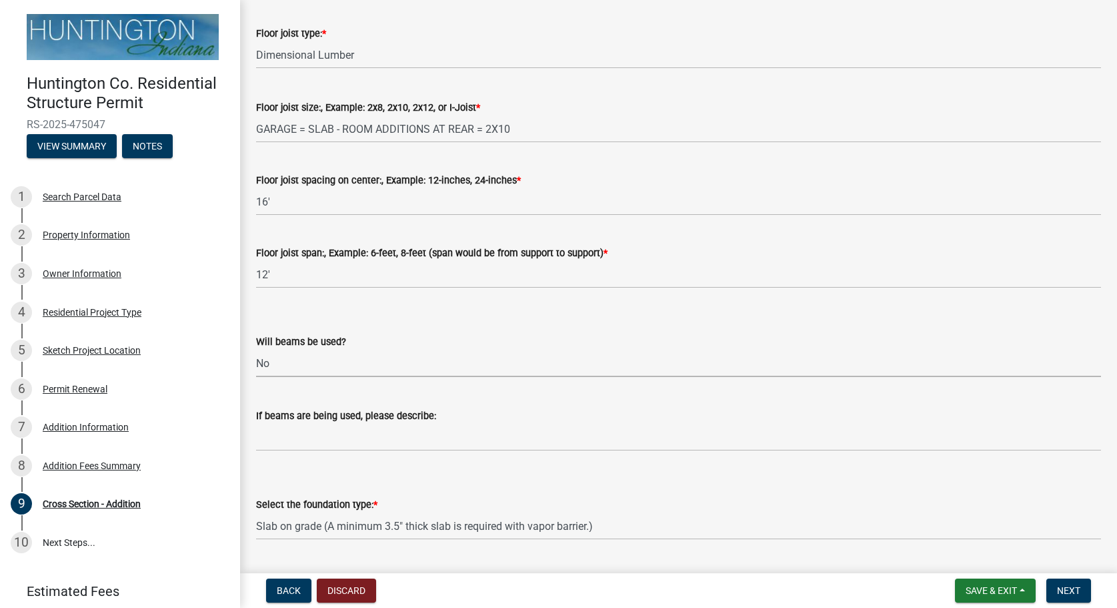
click option "No" at bounding box center [0, 0] width 0 height 0
select select "e7765593-792e-4eba-97b3-58e9708e94a4"
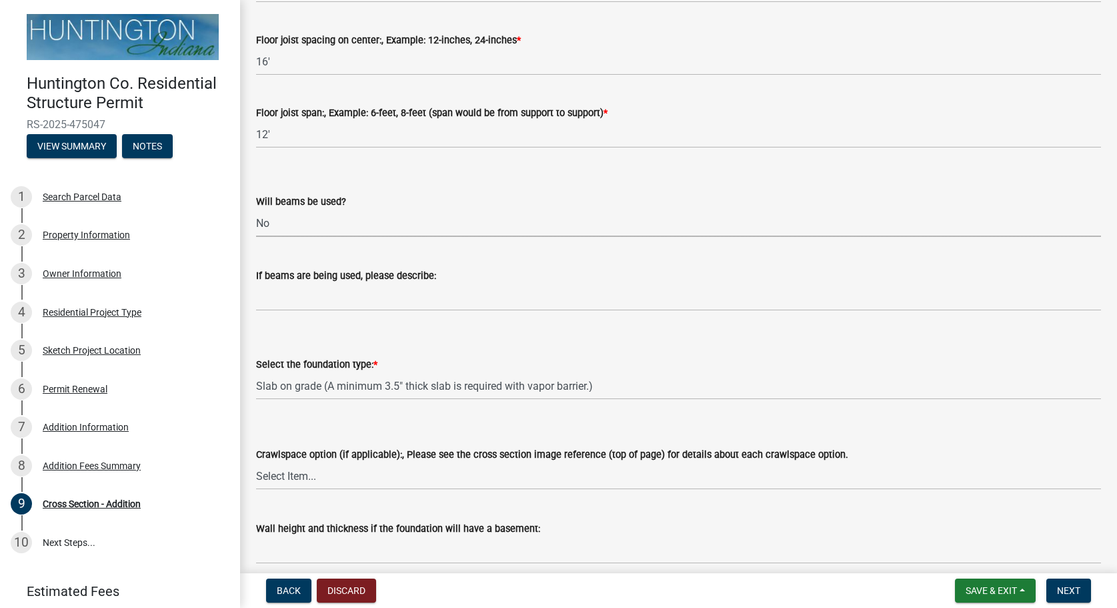
scroll to position [1369, 0]
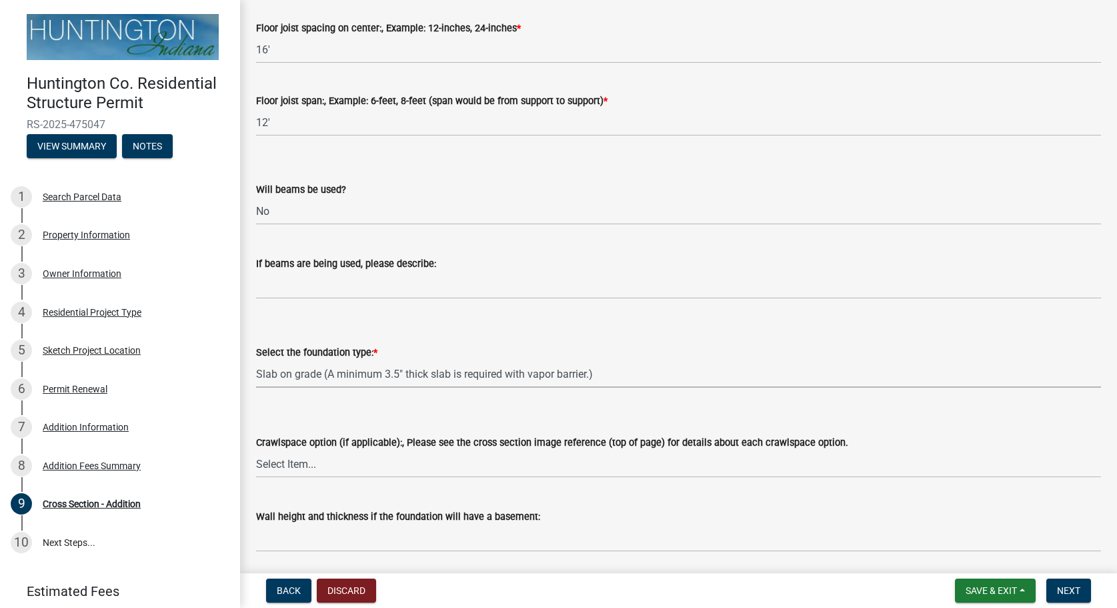
click at [256, 360] on select "Select Item... Slab on grade (A minimum 3.5" thick slab is required with vapor …" at bounding box center [678, 373] width 845 height 27
click at [478, 346] on div "Select the foundation type: *" at bounding box center [678, 352] width 845 height 16
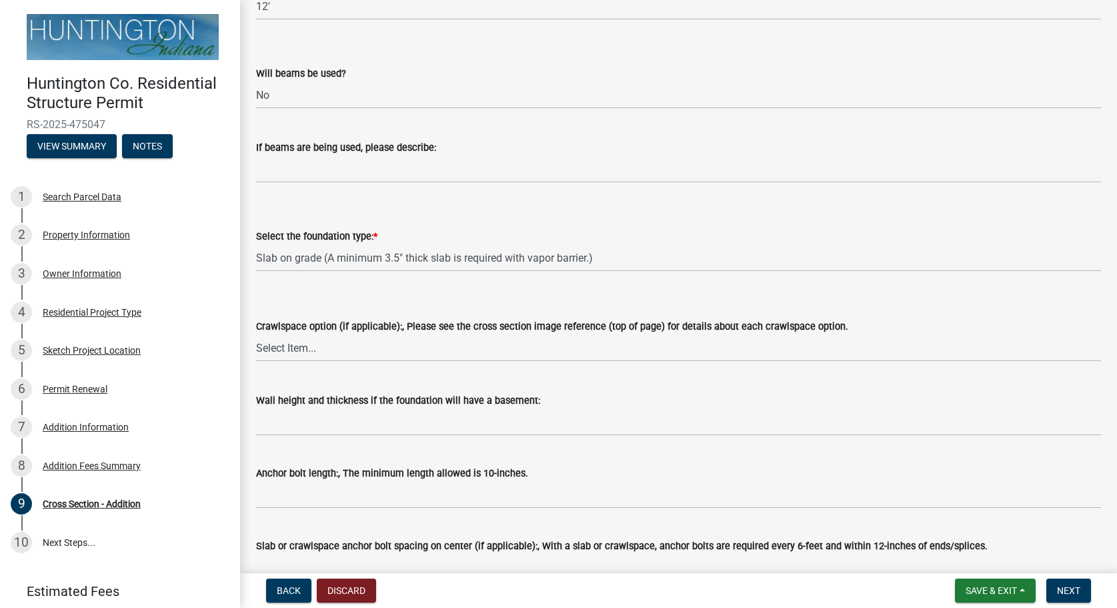
scroll to position [1521, 0]
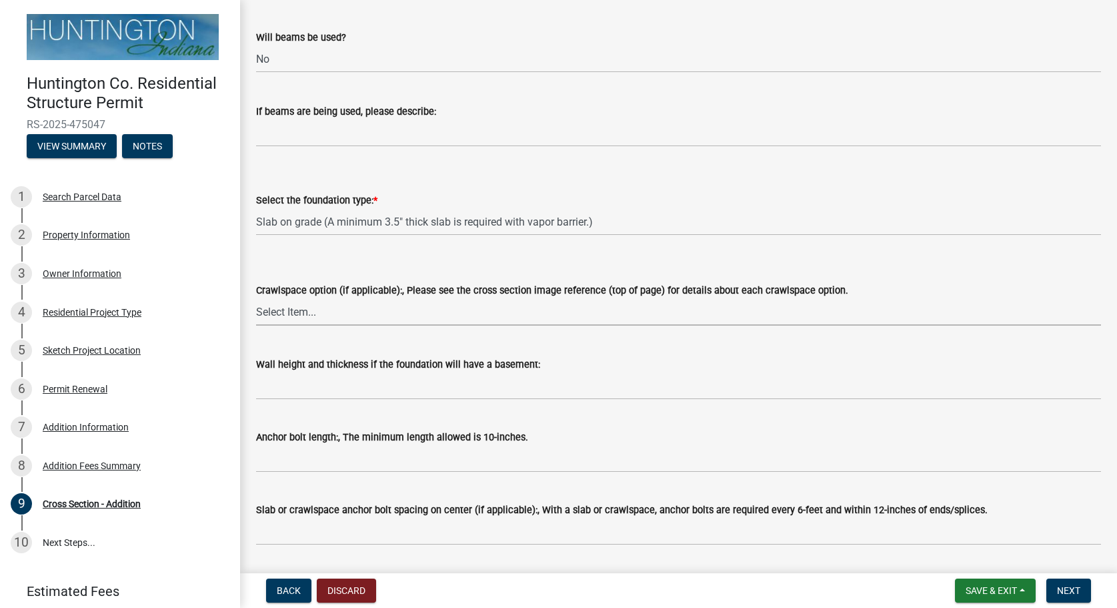
click at [256, 298] on select "Select Item... Option #1: Vented Crawlspace Option #2: Non-Vented Crawlspace Op…" at bounding box center [678, 311] width 845 height 27
click at [256, 208] on select "Select Item... Slab on grade (A minimum 3.5" thick slab is required with vapor …" at bounding box center [678, 221] width 845 height 27
click at [652, 214] on select "Select Item... Slab on grade (A minimum 3.5" thick slab is required with vapor …" at bounding box center [678, 221] width 845 height 27
click at [256, 208] on select "Select Item... Slab on grade (A minimum 3.5" thick slab is required with vapor …" at bounding box center [678, 221] width 845 height 27
click at [650, 216] on select "Select Item... Slab on grade (A minimum 3.5" thick slab is required with vapor …" at bounding box center [678, 221] width 845 height 27
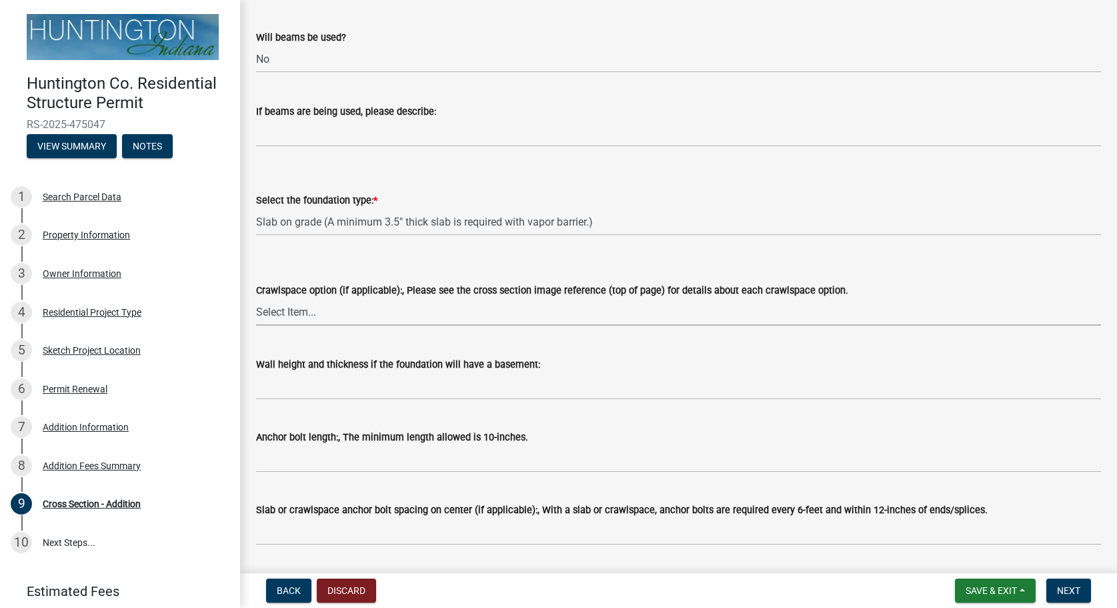
click at [256, 298] on select "Select Item... Option #1: Vented Crawlspace Option #2: Non-Vented Crawlspace Op…" at bounding box center [678, 311] width 845 height 27
click option "Option #1: Vented Crawlspace" at bounding box center [0, 0] width 0 height 0
select select "e3336166-f3c8-4e46-a2c8-0183ed2ae6d3"
click at [256, 208] on select "Select Item... Slab on grade (A minimum 3.5" thick slab is required with vapor …" at bounding box center [678, 221] width 845 height 27
click option "Slab on grade (A minimum 3.5" thick slab is required with vapor barrier.)" at bounding box center [0, 0] width 0 height 0
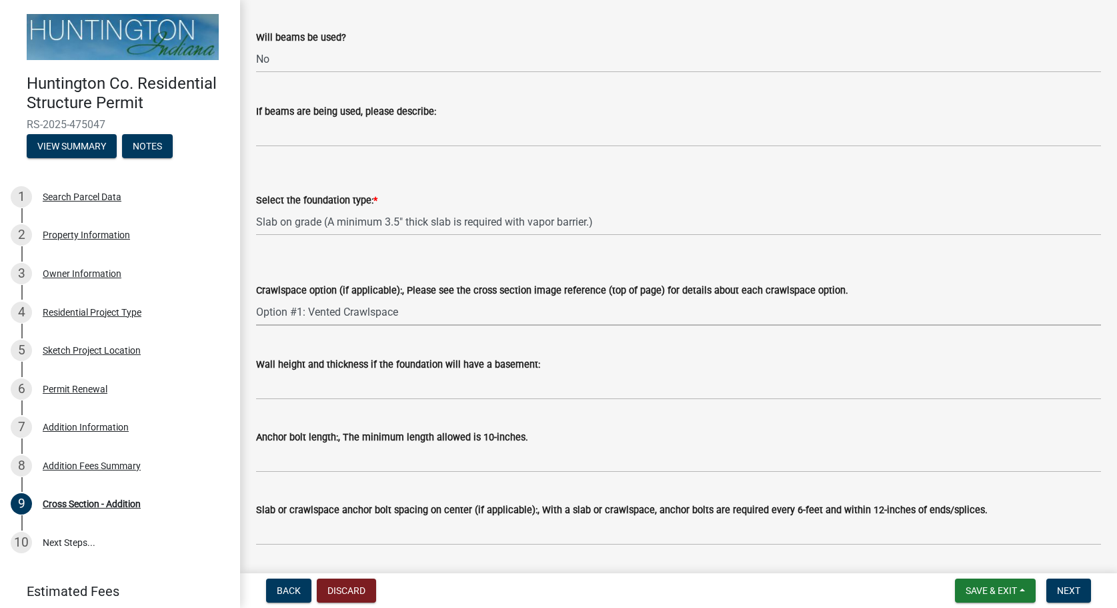
click at [256, 298] on select "Select Item... Option #1: Vented Crawlspace Option #2: Non-Vented Crawlspace Op…" at bounding box center [678, 311] width 845 height 27
click at [561, 310] on select "Select Item... Option #1: Vented Crawlspace Option #2: Non-Vented Crawlspace Op…" at bounding box center [678, 311] width 845 height 27
click at [256, 208] on select "Select Item... Slab on grade (A minimum 3.5" thick slab is required with vapor …" at bounding box center [678, 221] width 845 height 27
click option "Crawlspace (Please select which crawlspace option from the attached drawing.)" at bounding box center [0, 0] width 0 height 0
select select "47603ffc-e63b-42f0-9cbf-5d2c8f89fb17"
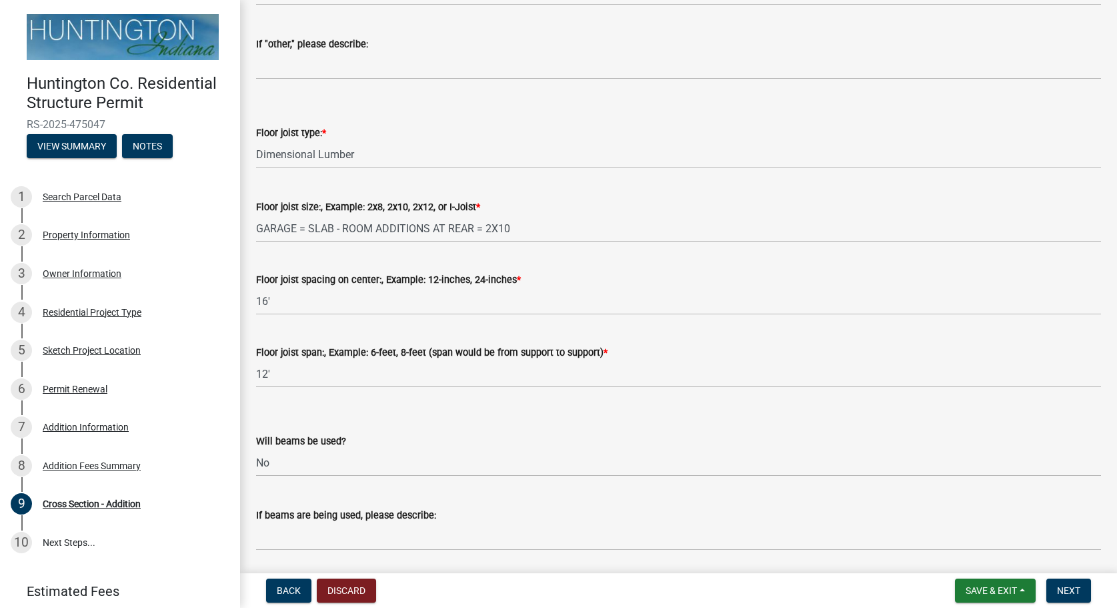
scroll to position [1117, 0]
click at [530, 226] on input "GARAGE = SLAB - ROOM ADDITIONS AT REAR = 2X10" at bounding box center [678, 228] width 845 height 27
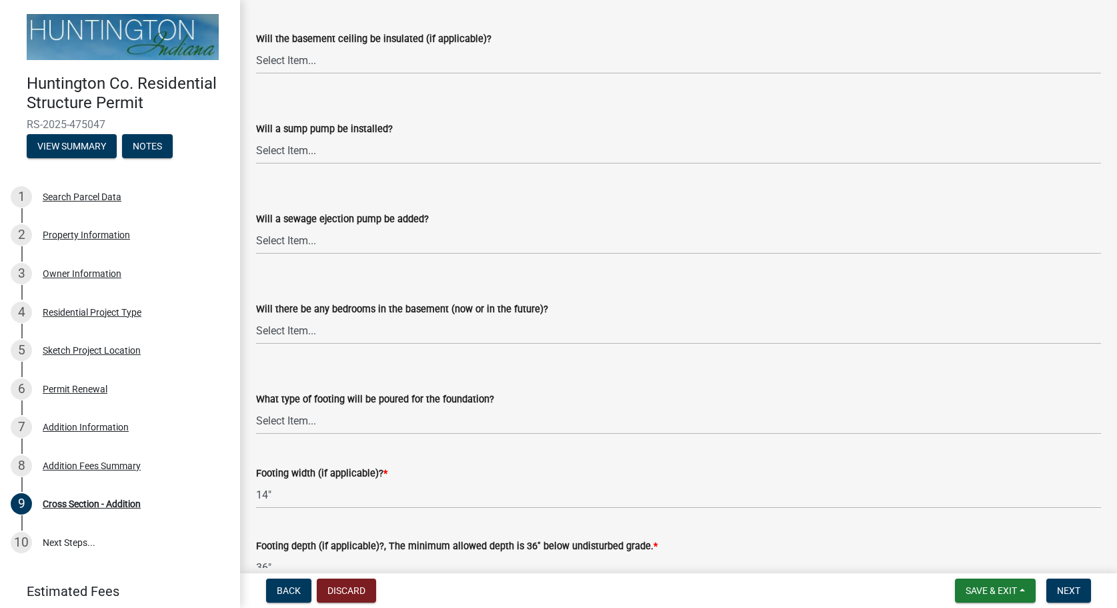
scroll to position [2409, 0]
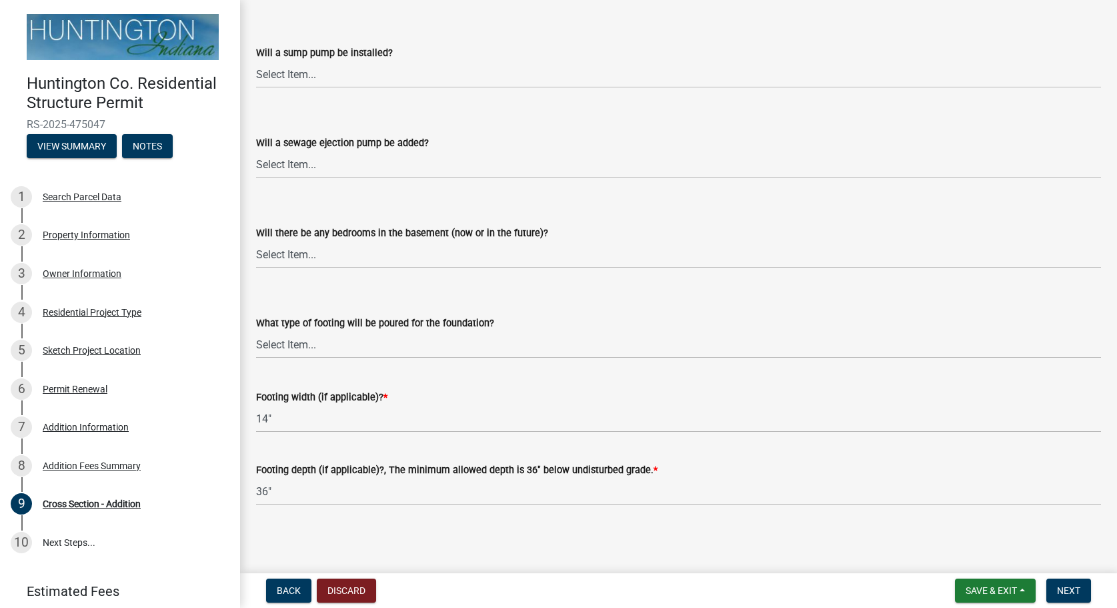
type input "GARAGE = SLAB - ROOM ADDITIONS AT REAR = 2X10 (CRAWL SPACE)"
click at [449, 324] on label "What type of footing will be poured for the foundation?" at bounding box center [375, 323] width 238 height 9
click at [449, 331] on select "Select Item... Trench footing Spread footing" at bounding box center [678, 344] width 845 height 27
click at [256, 331] on select "Select Item... Trench footing Spread footing" at bounding box center [678, 344] width 845 height 27
click option "Trench footing" at bounding box center [0, 0] width 0 height 0
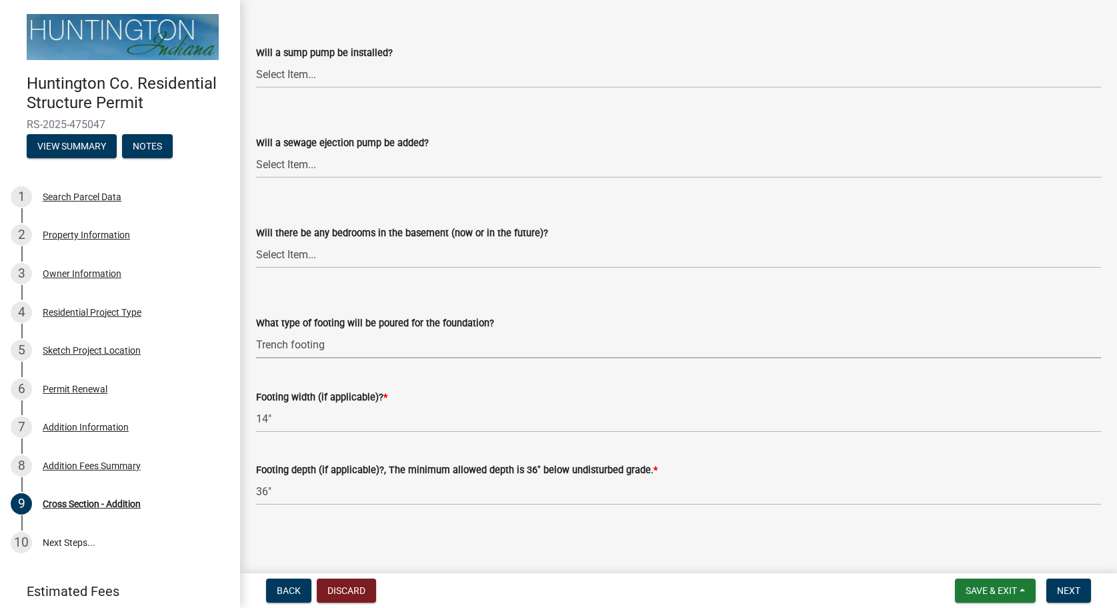
select select "91a96306-0ba4-4341-ad8e-2dee31030b33"
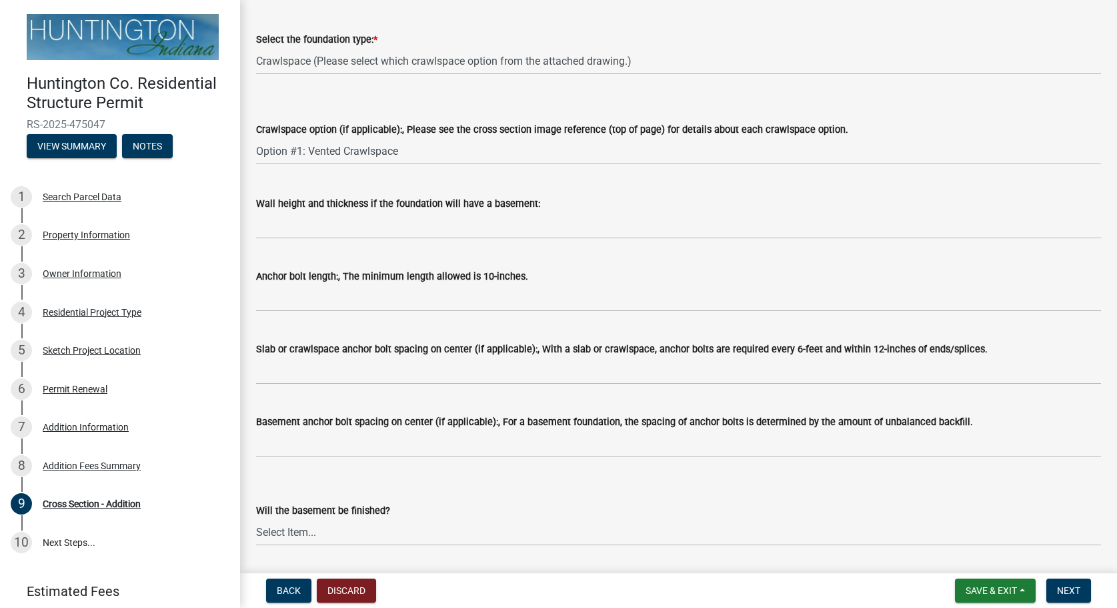
scroll to position [1649, 0]
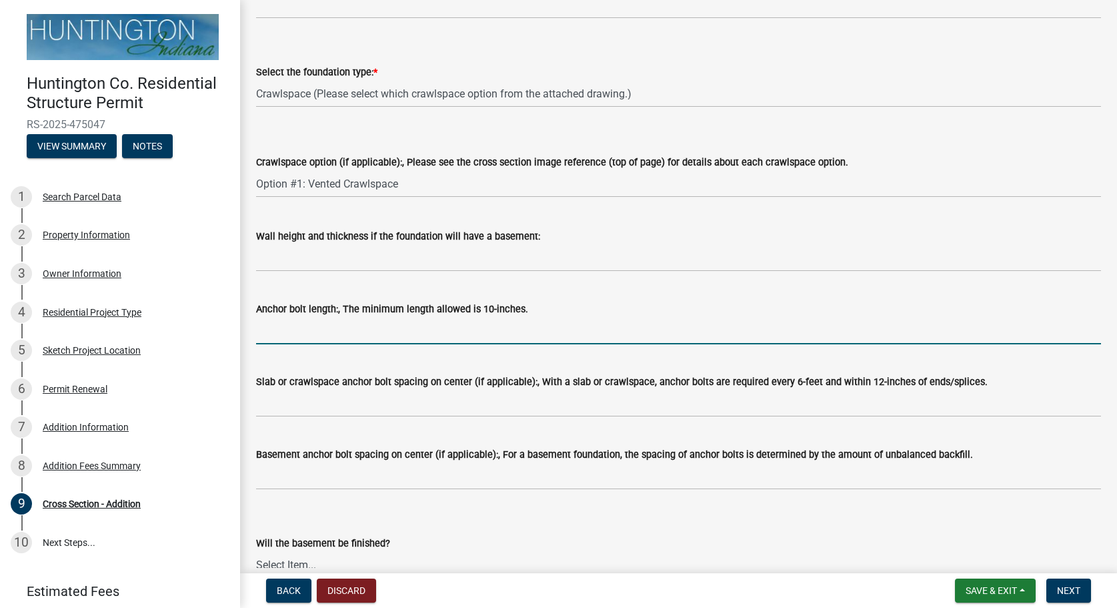
click at [428, 332] on input "Anchor bolt length:, The minimum length allowed is 10-inches." at bounding box center [678, 330] width 845 height 27
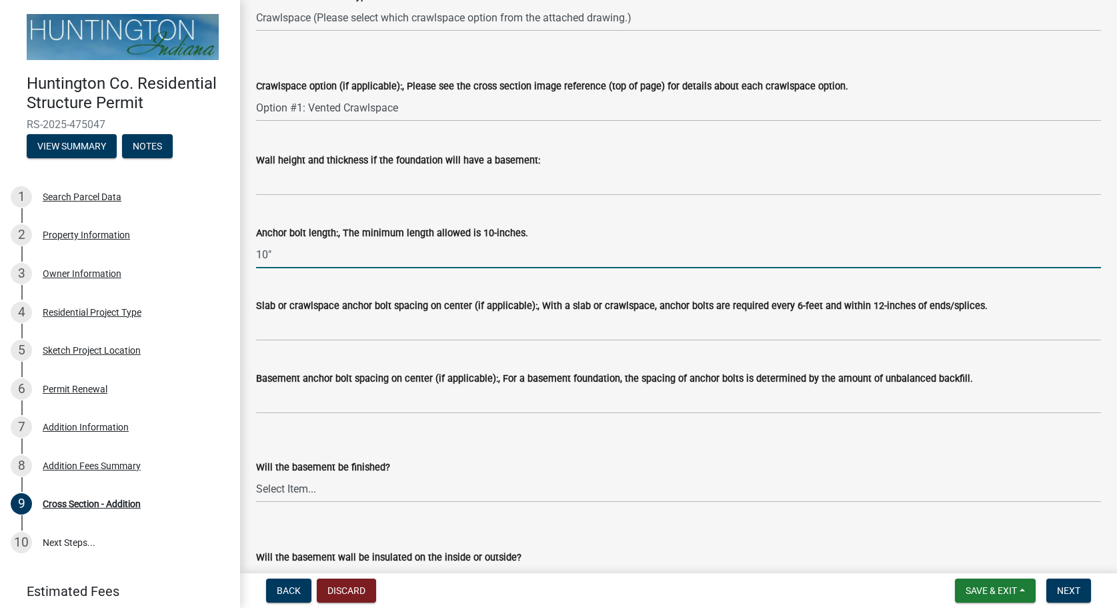
type input "10""
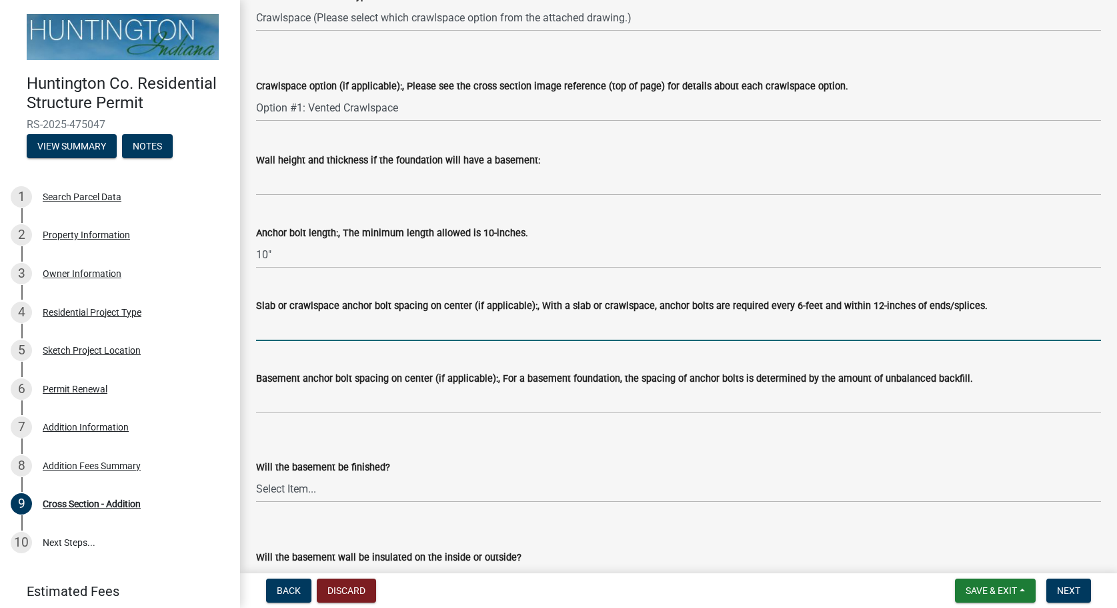
click at [412, 338] on input "Slab or crawlspace anchor bolt spacing on center (if applicable):, With a slab …" at bounding box center [678, 327] width 845 height 27
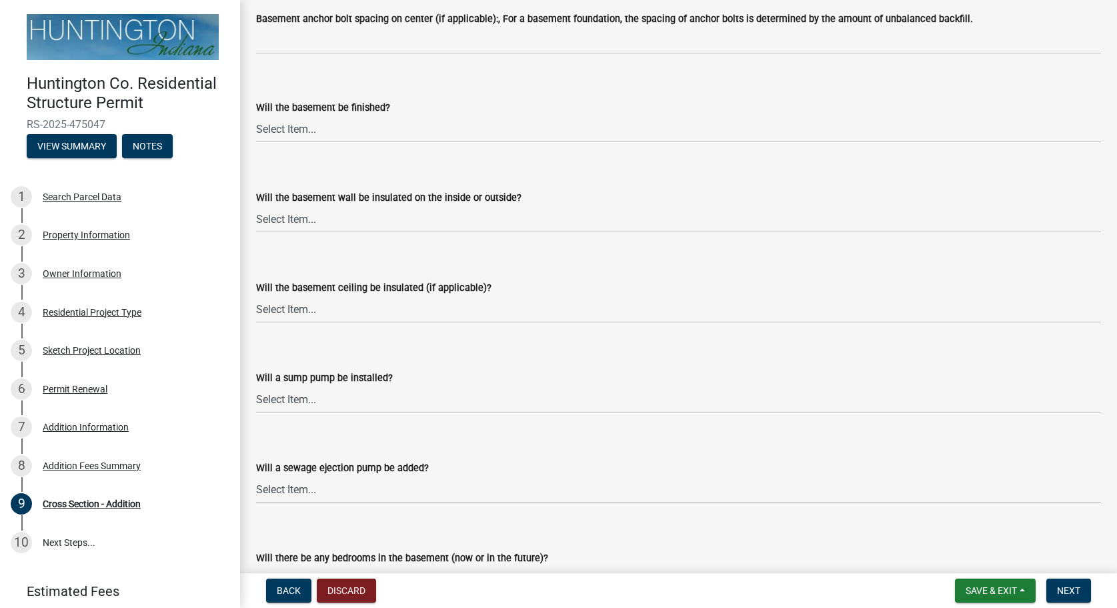
scroll to position [2105, 0]
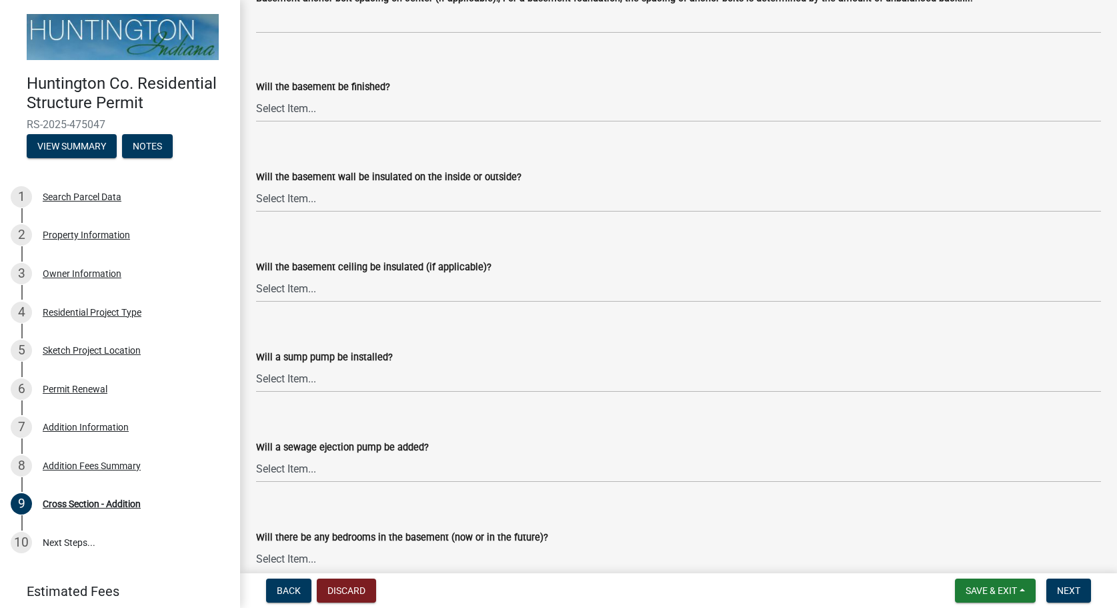
type input "6'"
click at [256, 95] on select "Select Item... Yes No" at bounding box center [678, 108] width 845 height 27
click at [397, 85] on div "Will the basement be finished?" at bounding box center [678, 87] width 845 height 16
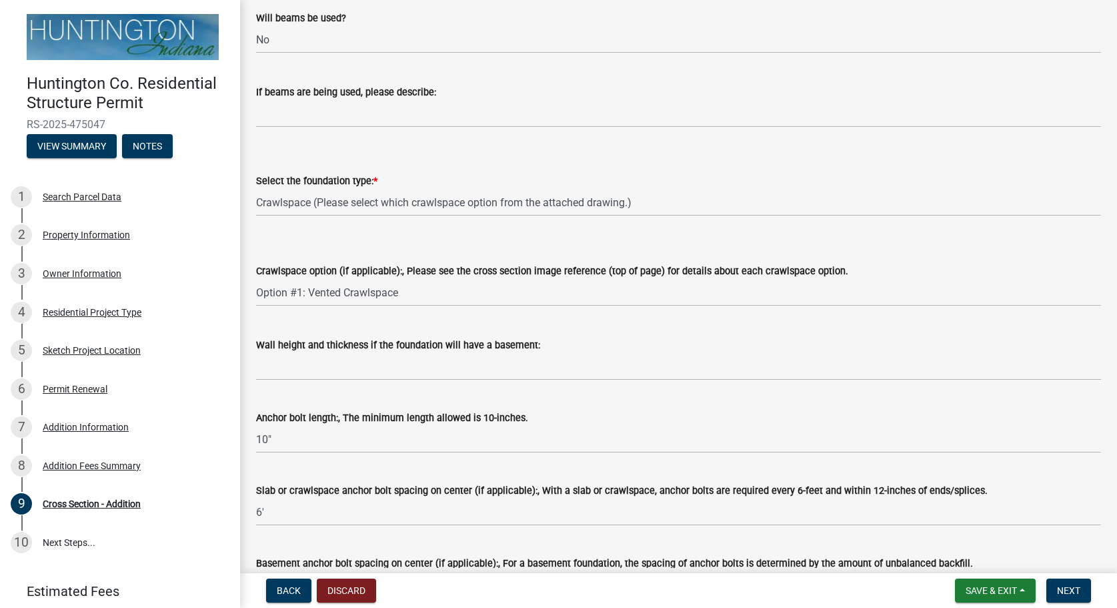
scroll to position [1649, 0]
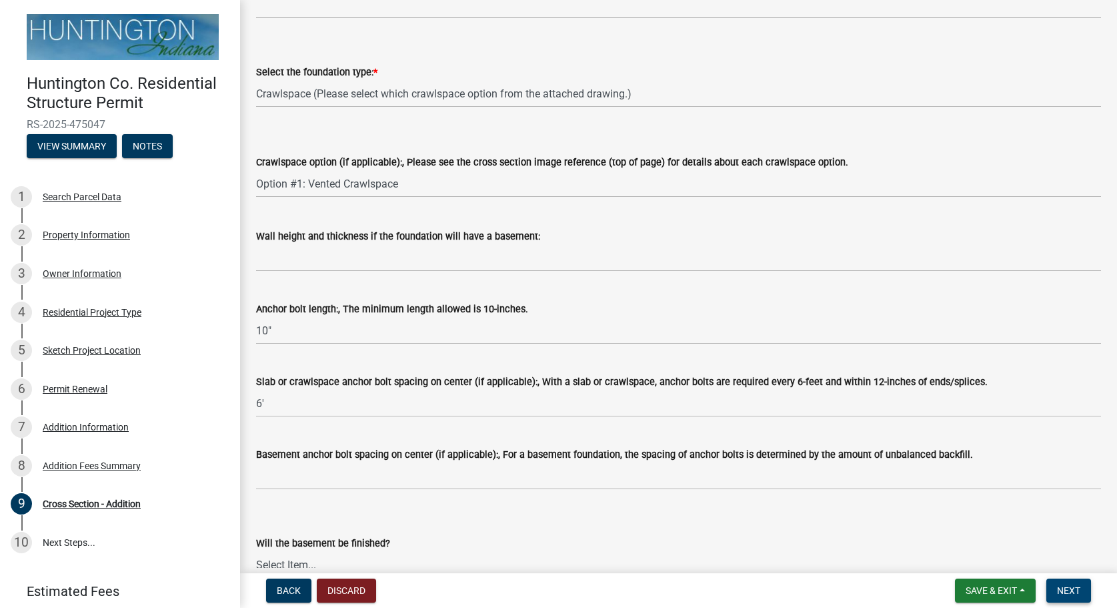
click at [1087, 594] on button "Next" at bounding box center [1069, 590] width 45 height 24
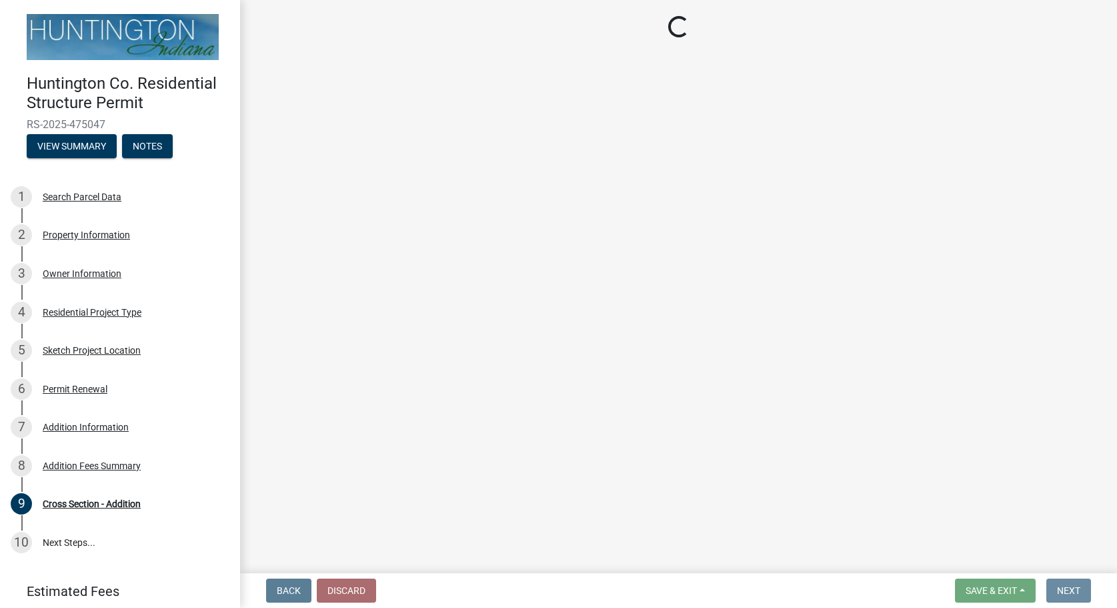
scroll to position [0, 0]
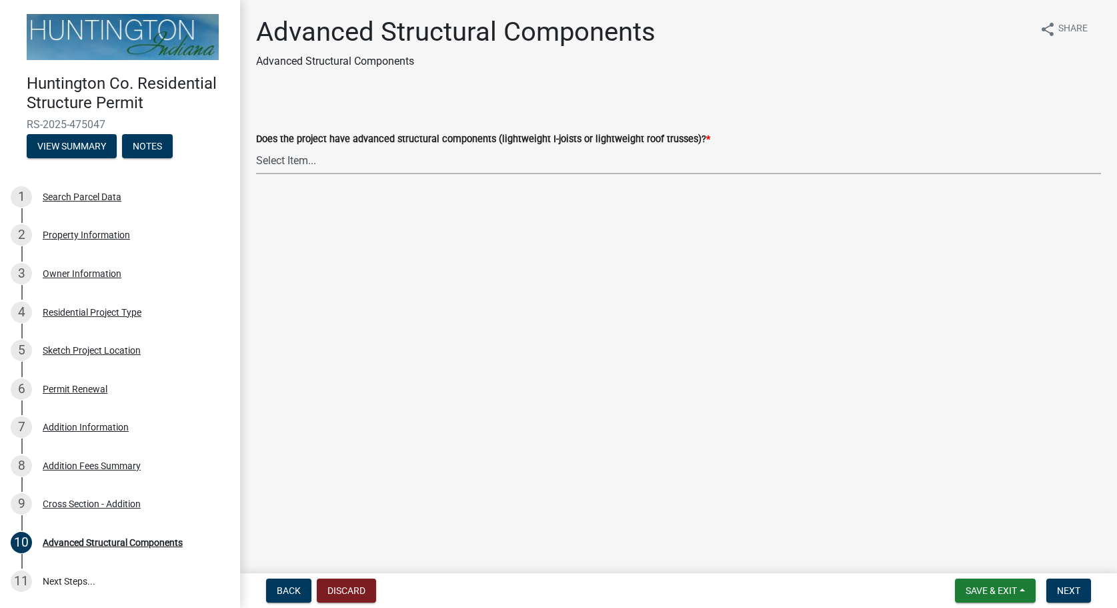
click at [256, 147] on select "Select Item... Yes No" at bounding box center [678, 160] width 845 height 27
click option "No" at bounding box center [0, 0] width 0 height 0
select select "969b3812-a697-4f96-8ebc-392571e88d14"
click at [1063, 590] on span "Next" at bounding box center [1068, 590] width 23 height 11
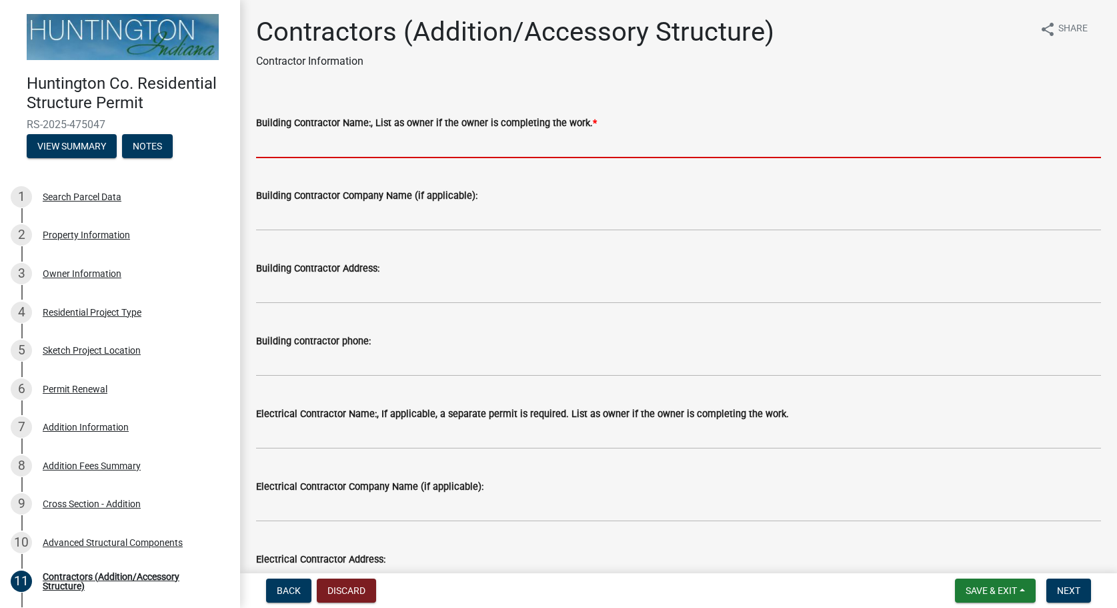
click at [488, 151] on input "Building Contractor Name:, List as owner if the owner is completing the work. *" at bounding box center [678, 144] width 845 height 27
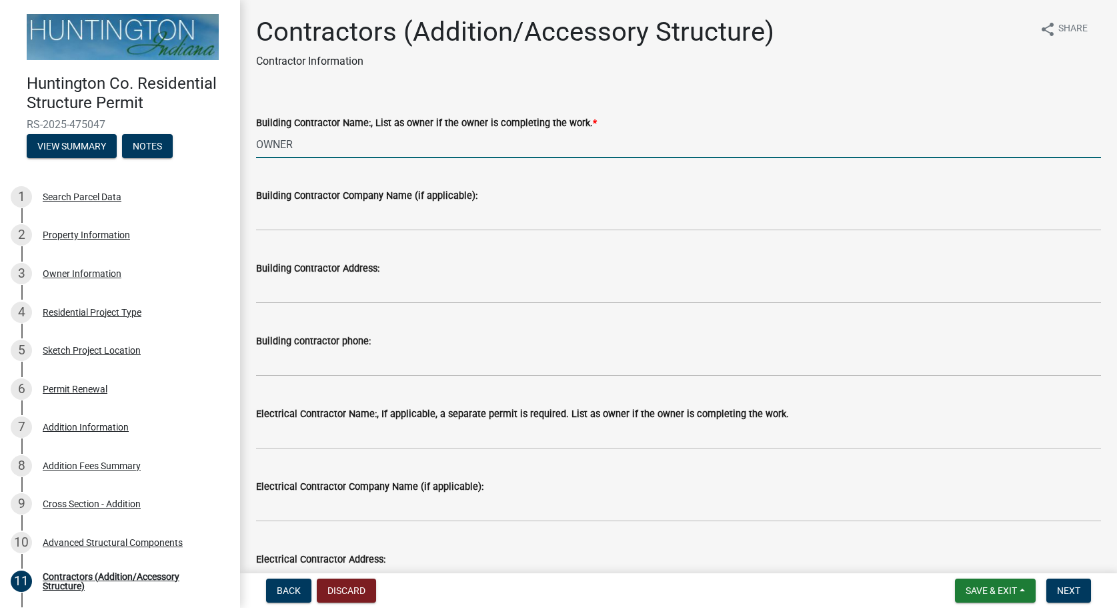
type input "OWNER"
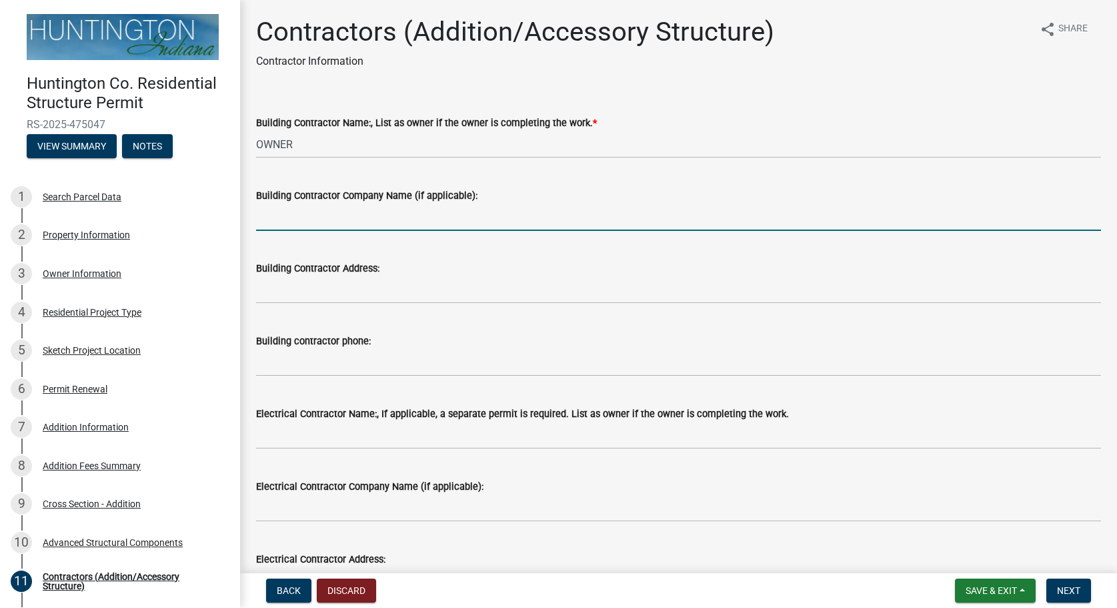
click at [493, 211] on input "Building Contractor Company Name (if applicable):" at bounding box center [678, 216] width 845 height 27
type input "BLUFFTON ROOFING (GC)"
click at [480, 281] on form "Building Contractor Address:" at bounding box center [678, 281] width 845 height 43
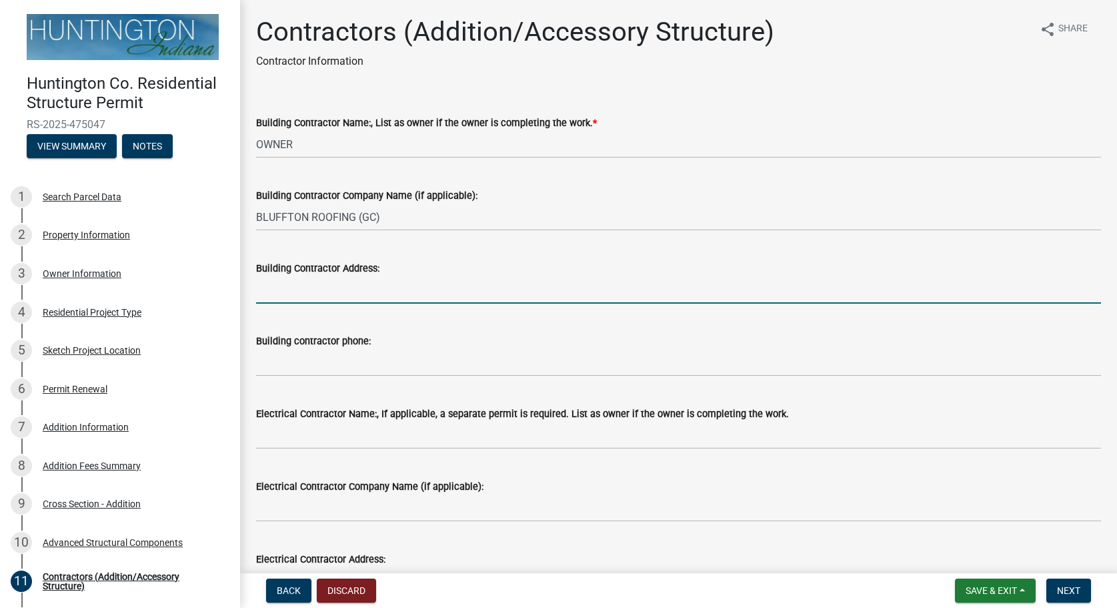
click at [471, 288] on input "Building Contractor Address:" at bounding box center [678, 289] width 845 height 27
type input "[STREET_ADDRESS][US_STATE]"
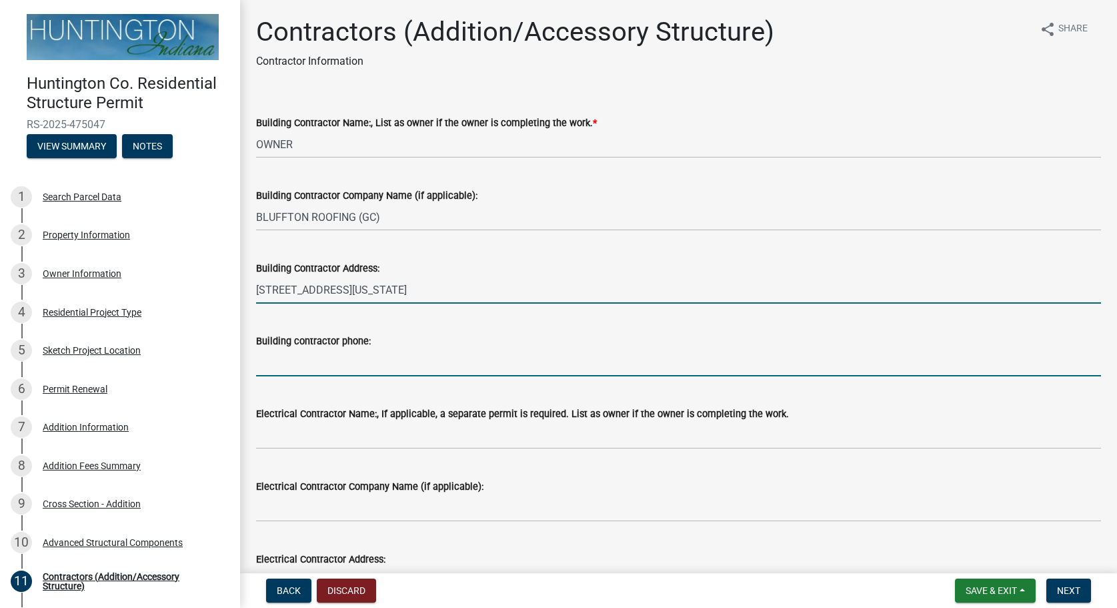
click at [456, 369] on input "Building contractor phone:" at bounding box center [678, 362] width 845 height 27
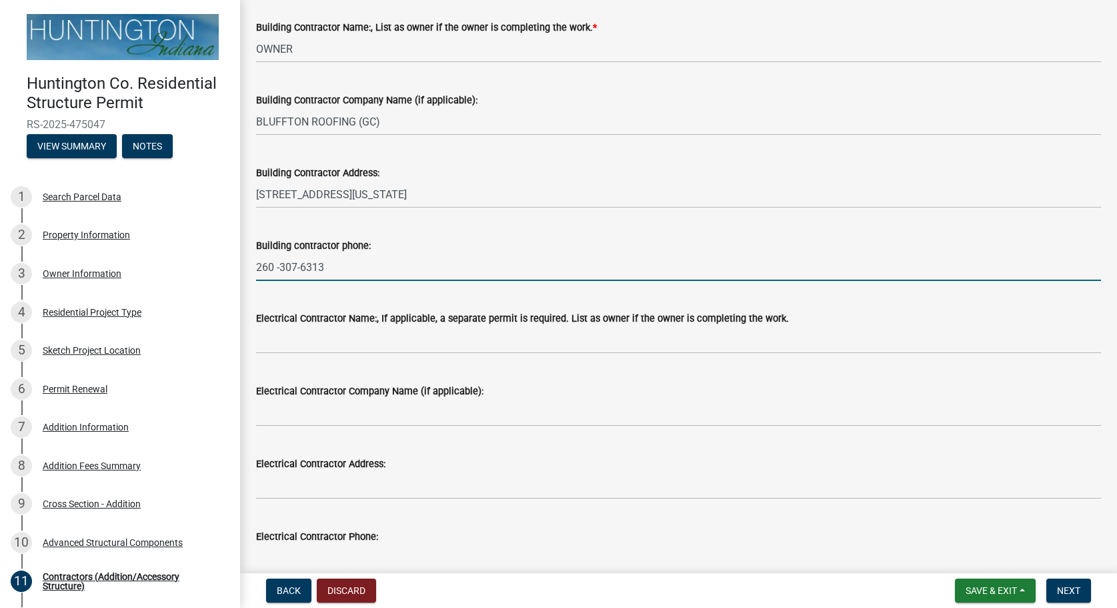
scroll to position [73, 0]
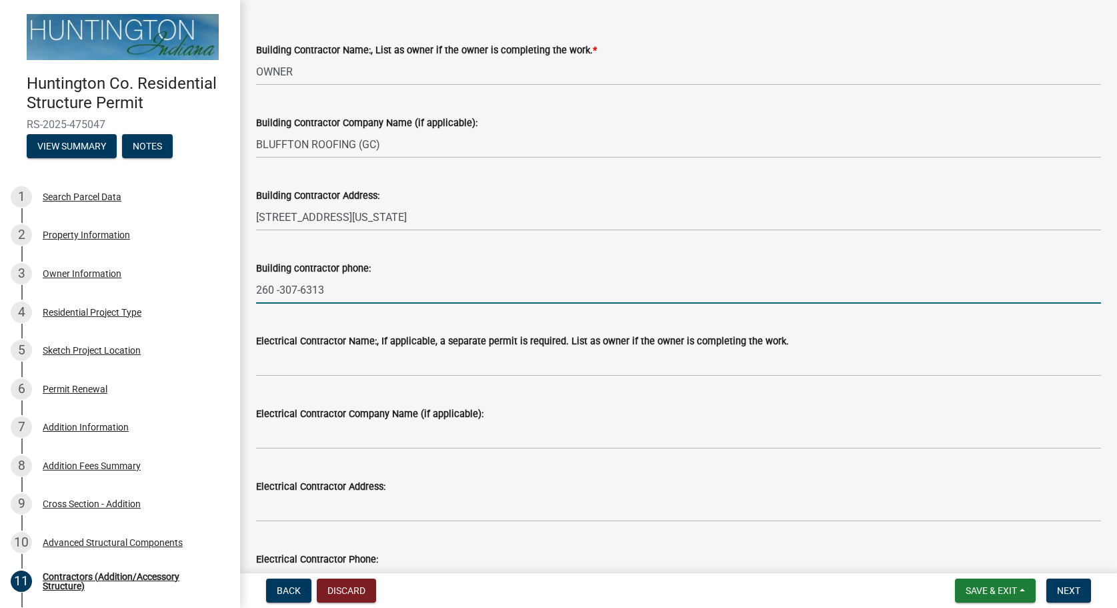
type input "260 -307-6313"
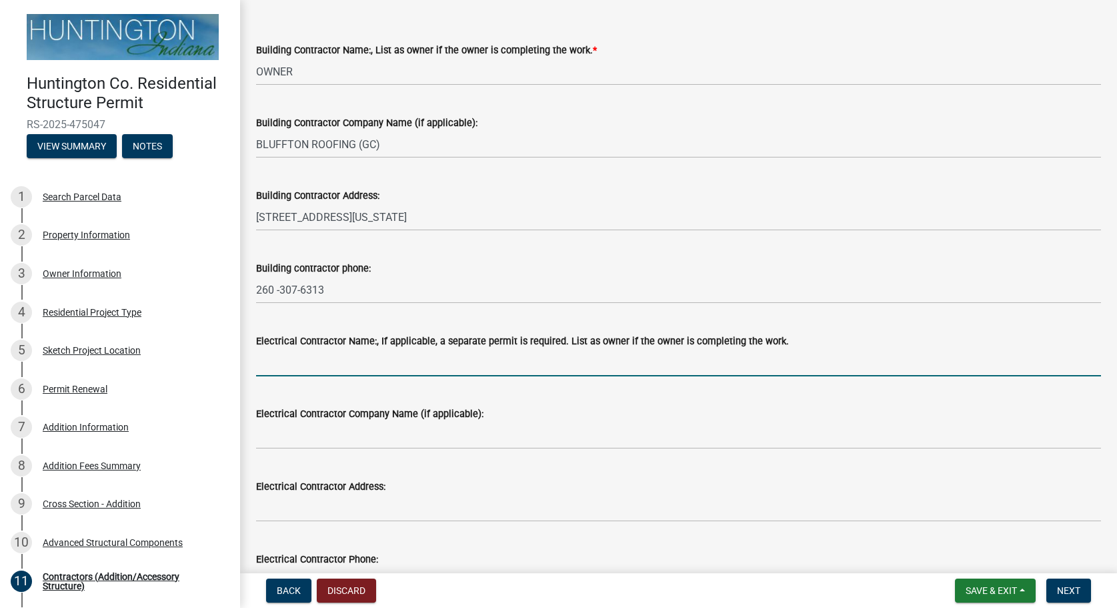
click at [366, 370] on input "Electrical Contractor Name:, If applicable, a separate permit is required. List…" at bounding box center [678, 362] width 845 height 27
type input "Z"
type input "[PERSON_NAME]"
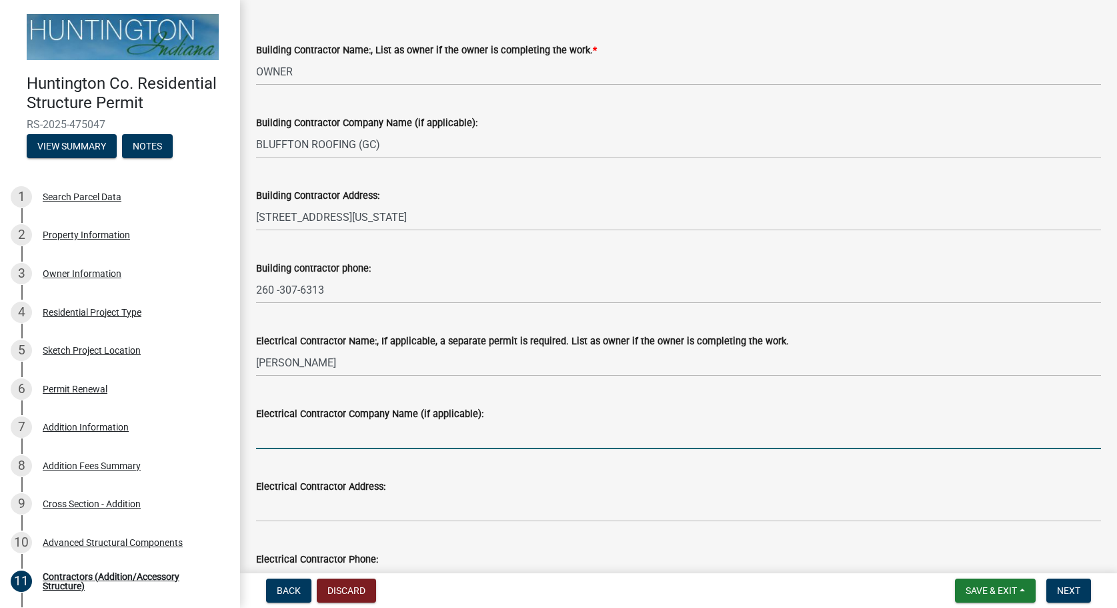
click at [362, 440] on input "Electrical Contractor Company Name (if applicable):" at bounding box center [678, 435] width 845 height 27
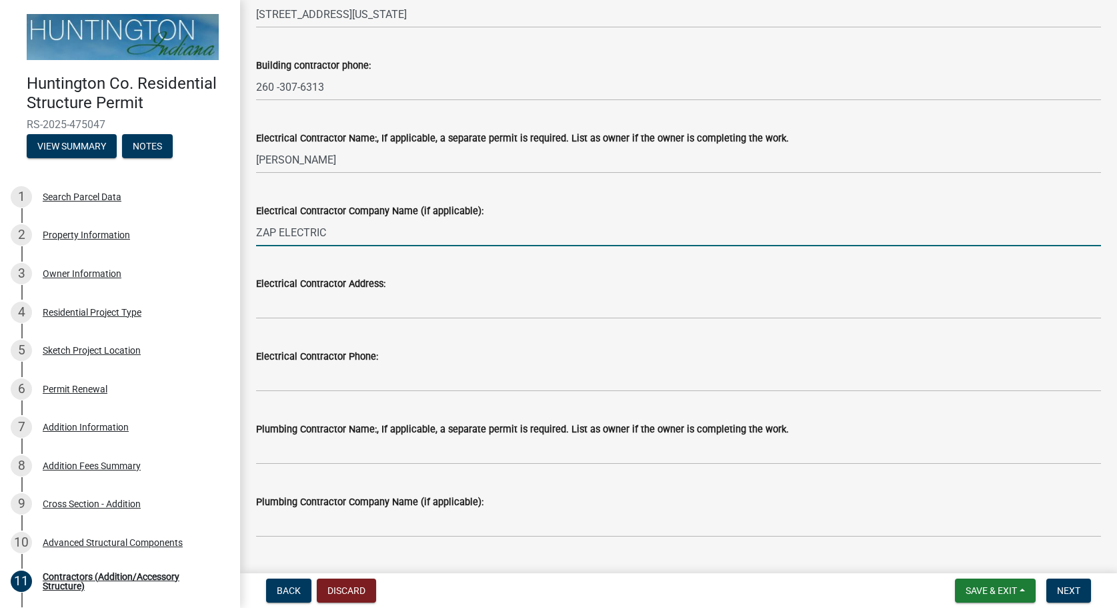
scroll to position [301, 0]
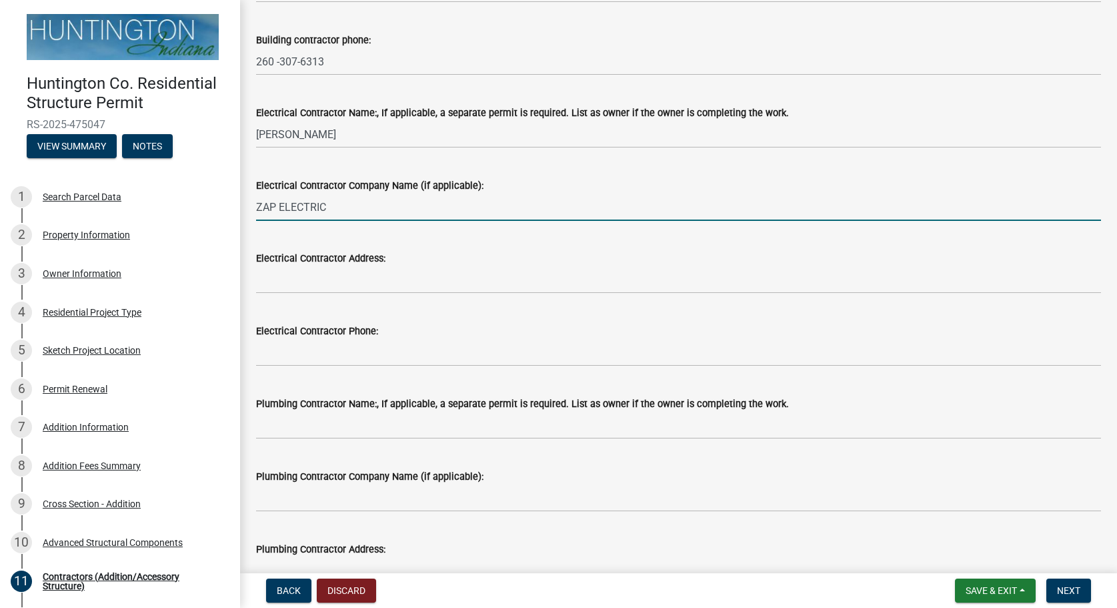
type input "ZAP ELECTRIC"
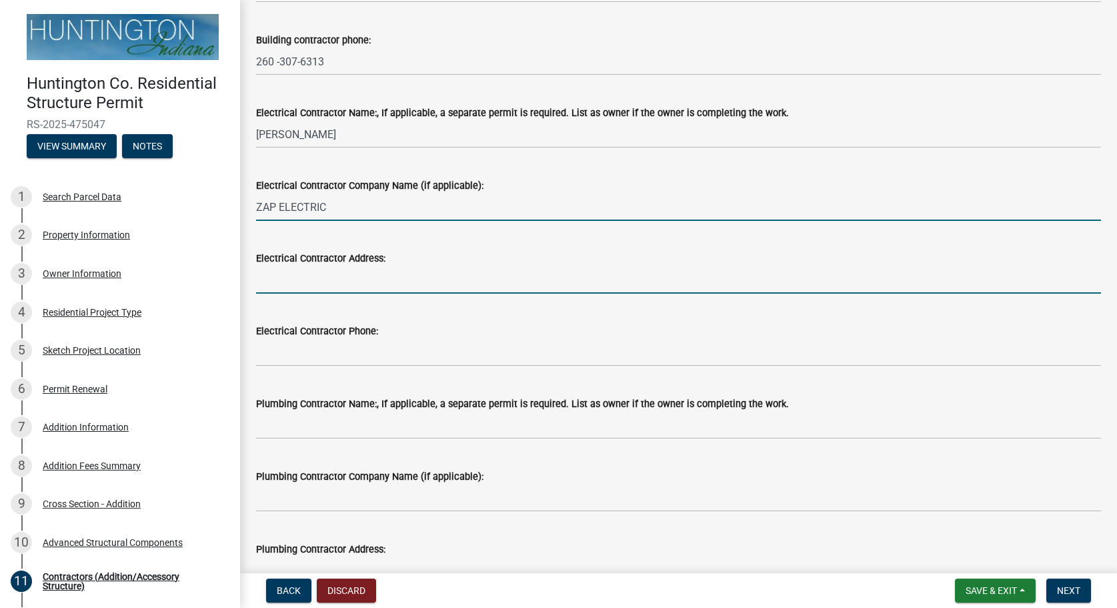
click at [369, 275] on input "Electrical Contractor Address:" at bounding box center [678, 279] width 845 height 27
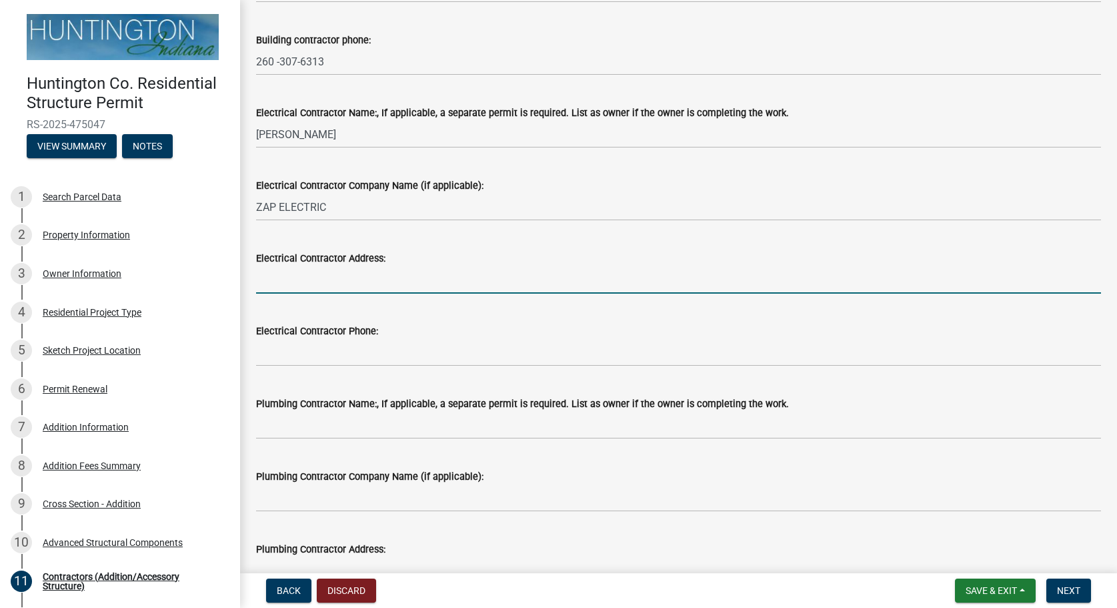
click at [380, 279] on input "Electrical Contractor Address:" at bounding box center [678, 279] width 845 height 27
type input "[STREET_ADDRESS]"
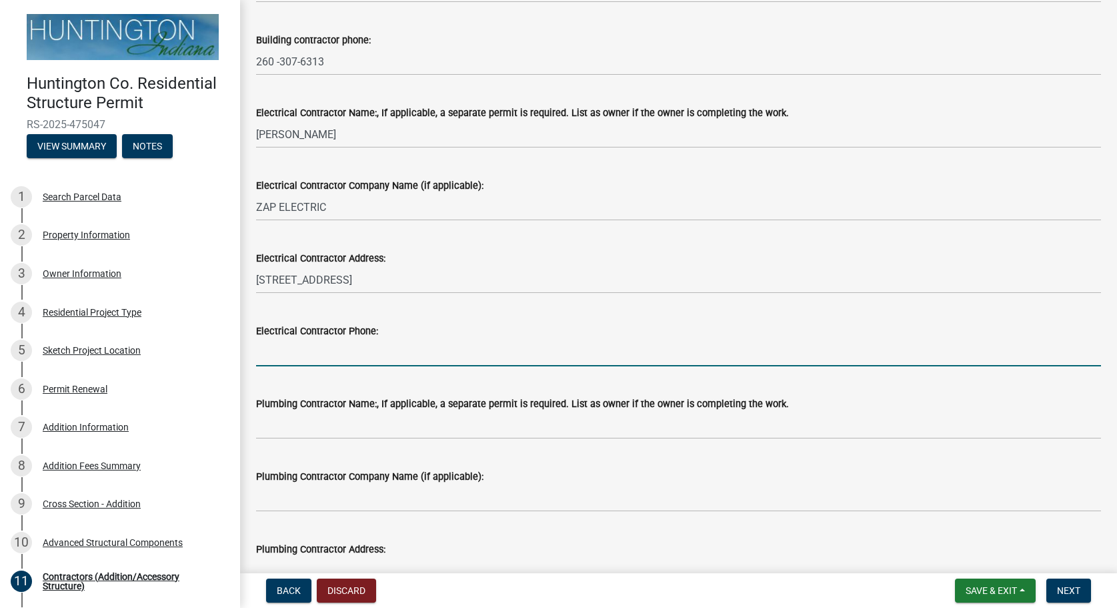
click at [346, 348] on input "Electrical Contractor Phone:" at bounding box center [678, 352] width 845 height 27
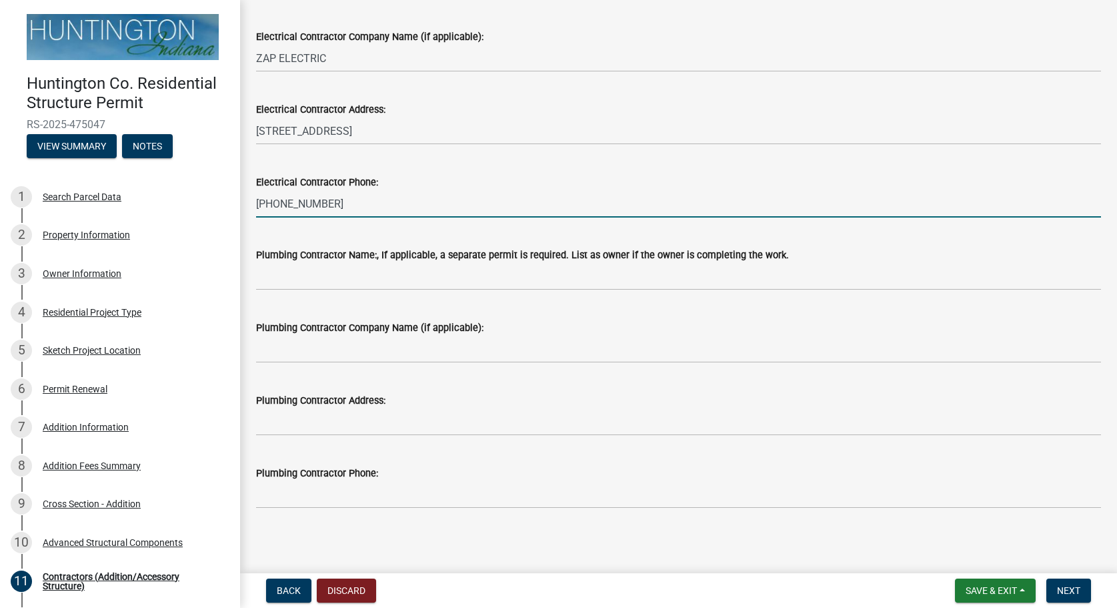
scroll to position [453, 0]
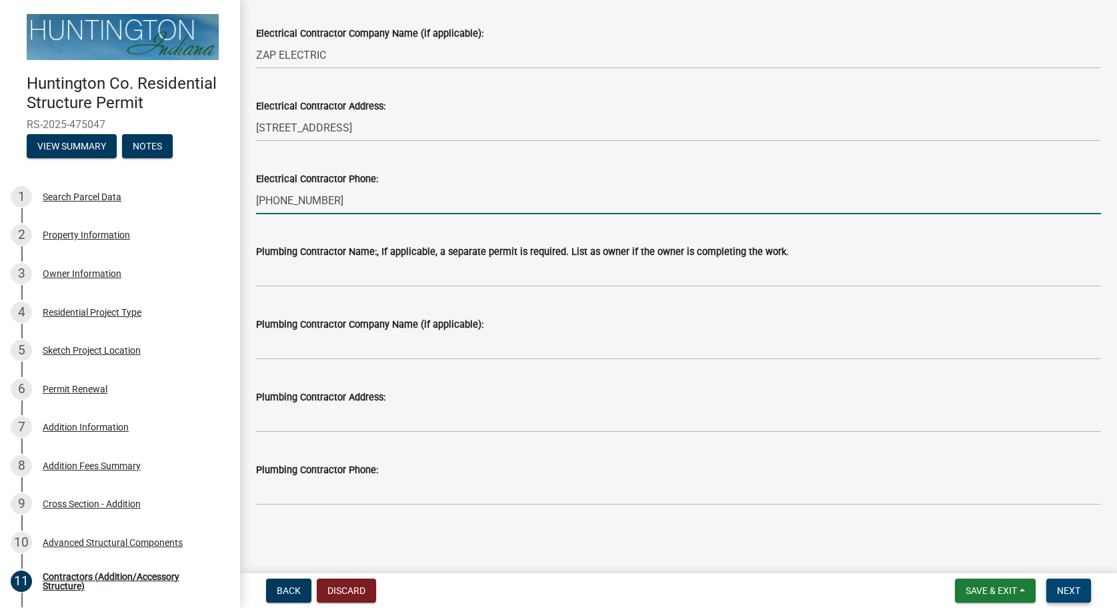
type input "[PHONE_NUMBER]"
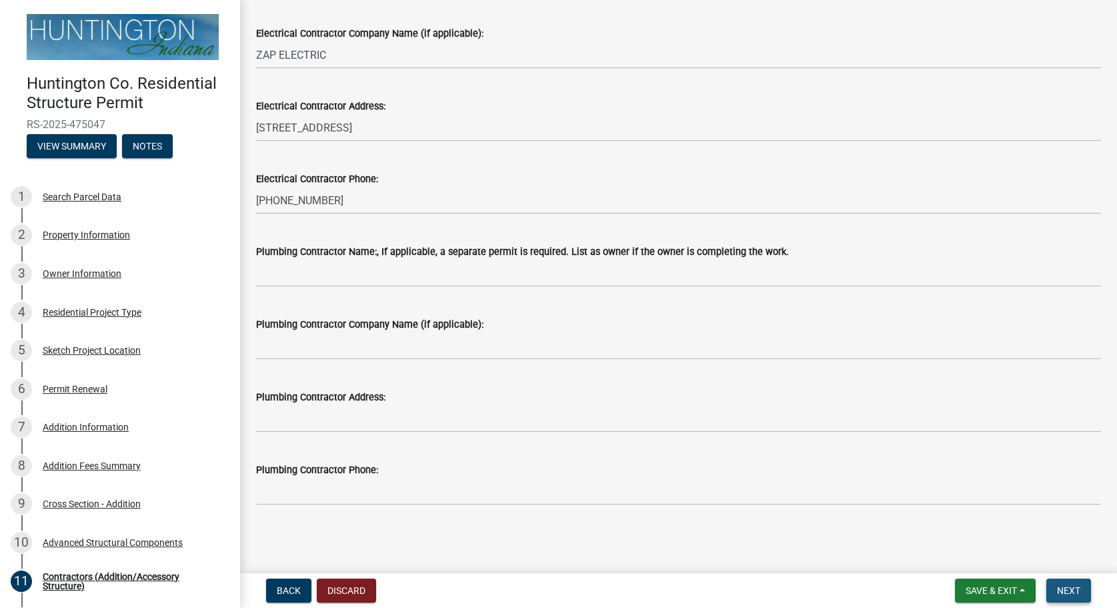
click at [1061, 587] on span "Next" at bounding box center [1068, 590] width 23 height 11
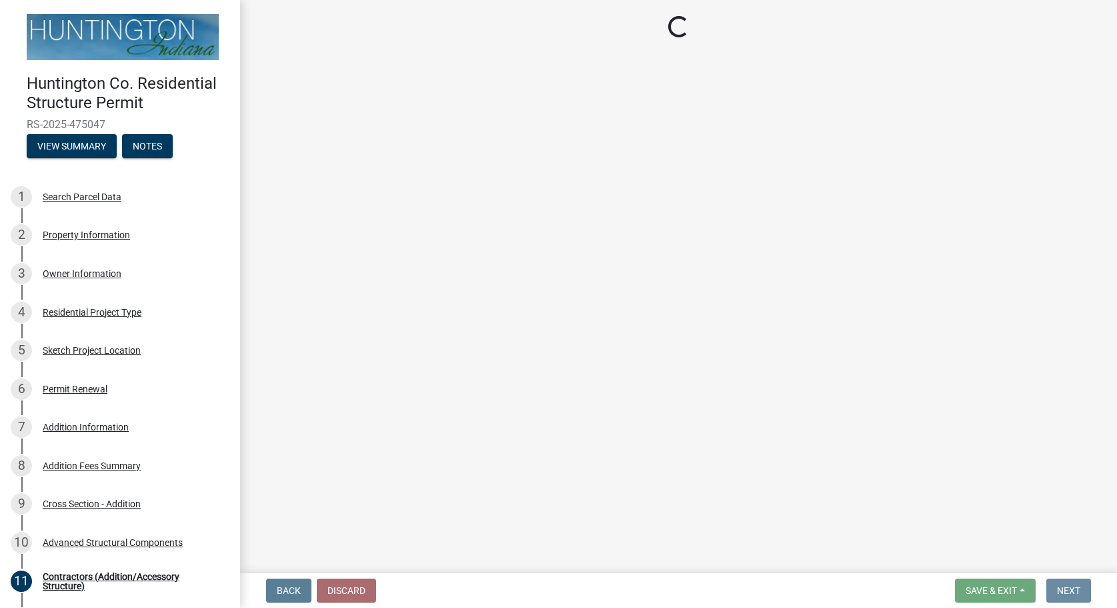
scroll to position [0, 0]
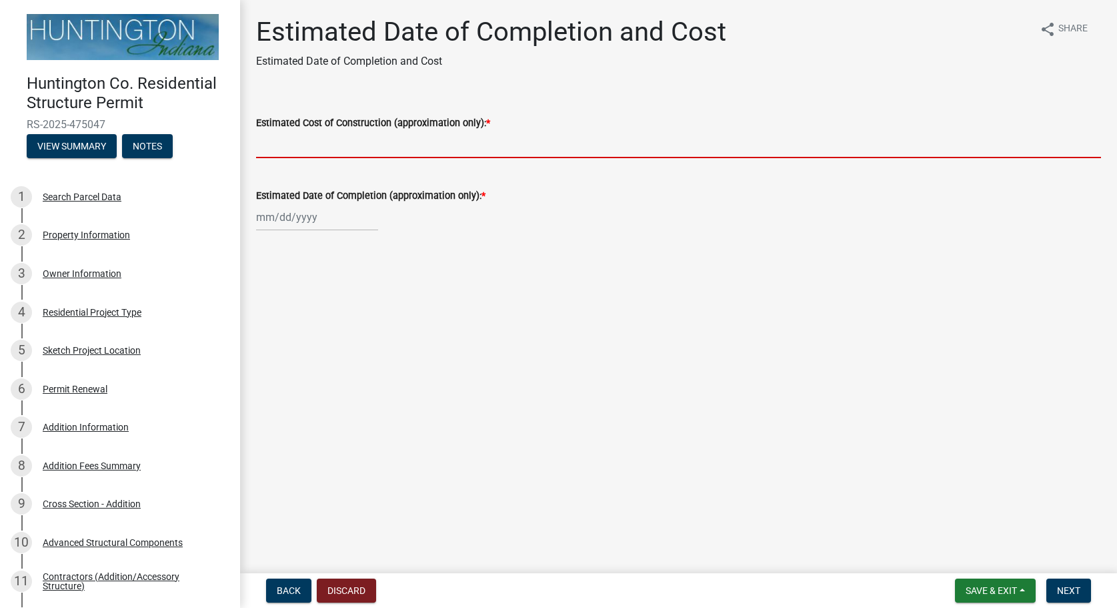
click at [352, 155] on input "Estimated Cost of Construction (approximation only): *" at bounding box center [678, 144] width 845 height 27
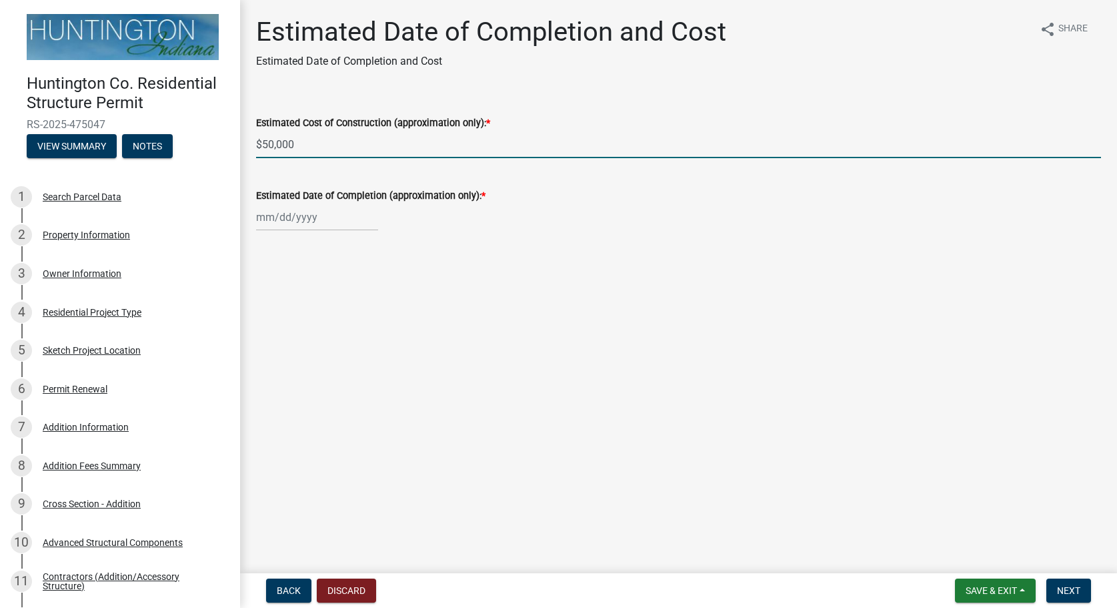
type input "$50,000"
click at [338, 222] on input "Estimated Date of Completion (approximation only): *" at bounding box center [317, 216] width 122 height 27
select select "9"
select select "2025"
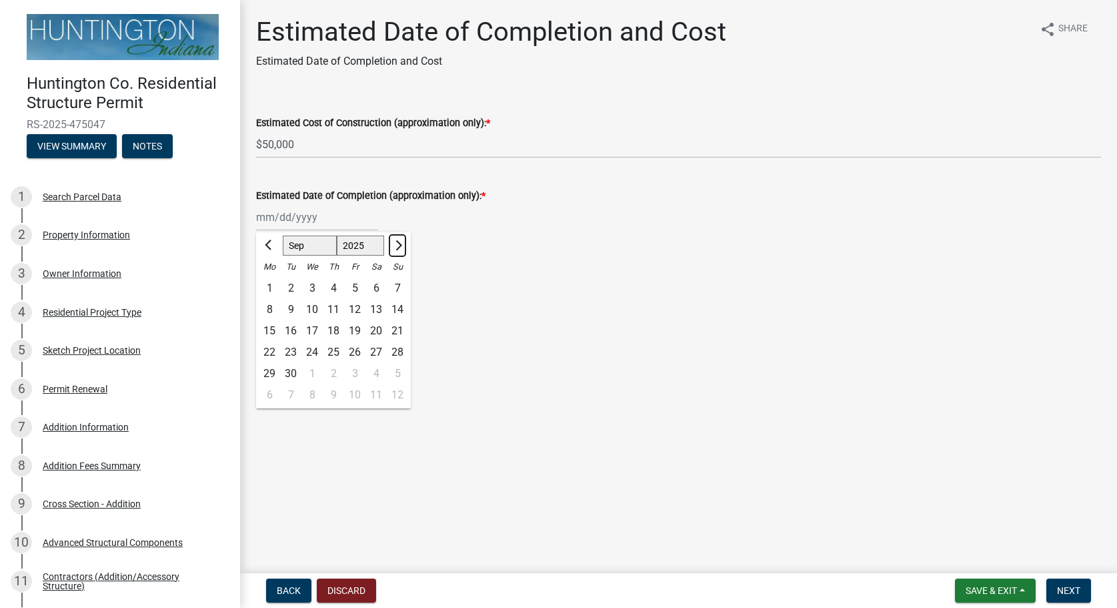
click at [398, 245] on span "Next month" at bounding box center [397, 245] width 10 height 10
click at [396, 245] on span "Next month" at bounding box center [397, 245] width 10 height 10
select select "1"
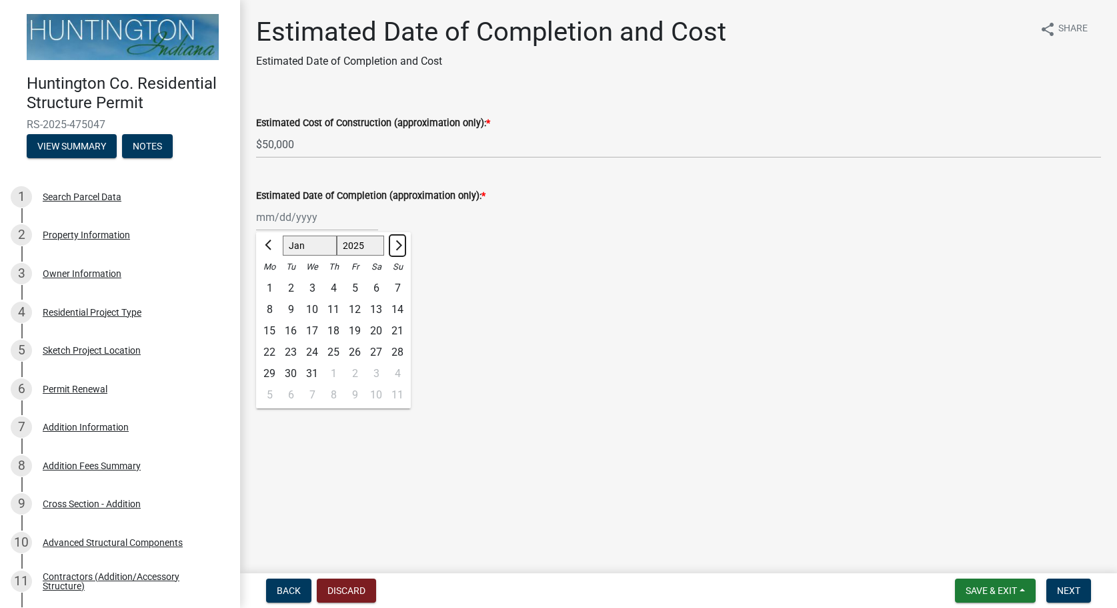
select select "2026"
click at [396, 245] on span "Next month" at bounding box center [397, 245] width 10 height 10
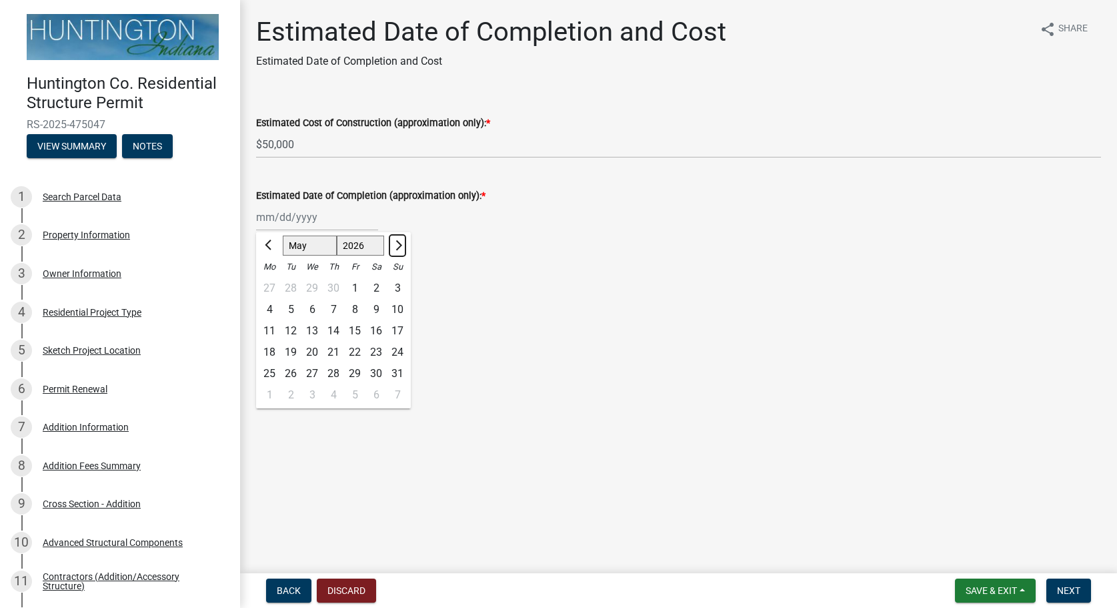
click at [396, 245] on span "Next month" at bounding box center [397, 245] width 10 height 10
click at [393, 245] on span "Next month" at bounding box center [397, 245] width 10 height 10
click at [392, 245] on button "Next month" at bounding box center [398, 245] width 16 height 21
select select "9"
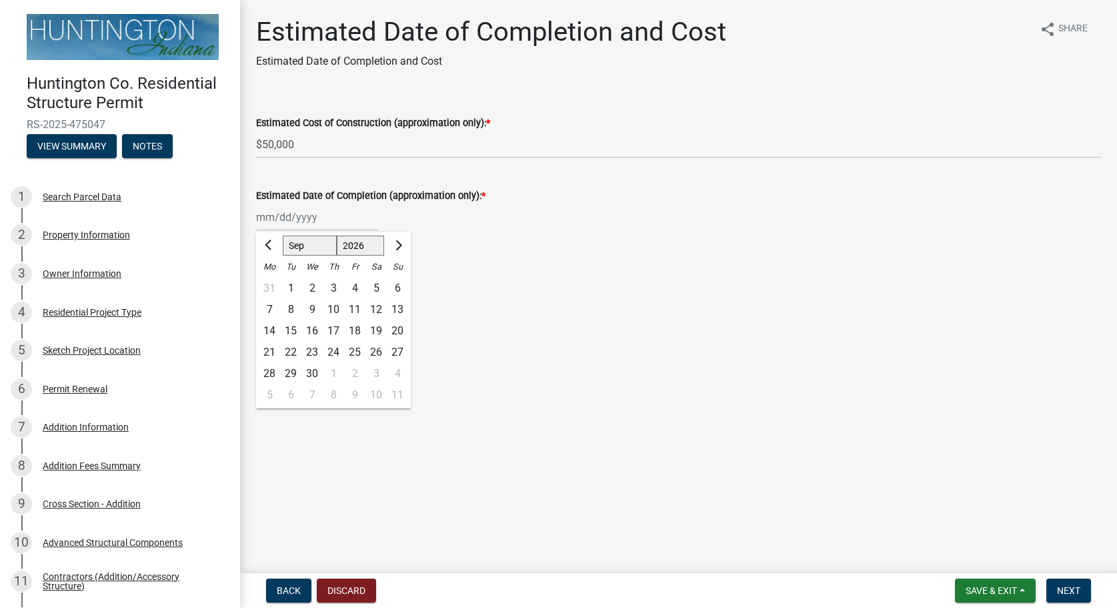
click at [316, 372] on div "30" at bounding box center [312, 373] width 21 height 21
type input "[DATE]"
click at [1077, 586] on span "Next" at bounding box center [1068, 590] width 23 height 11
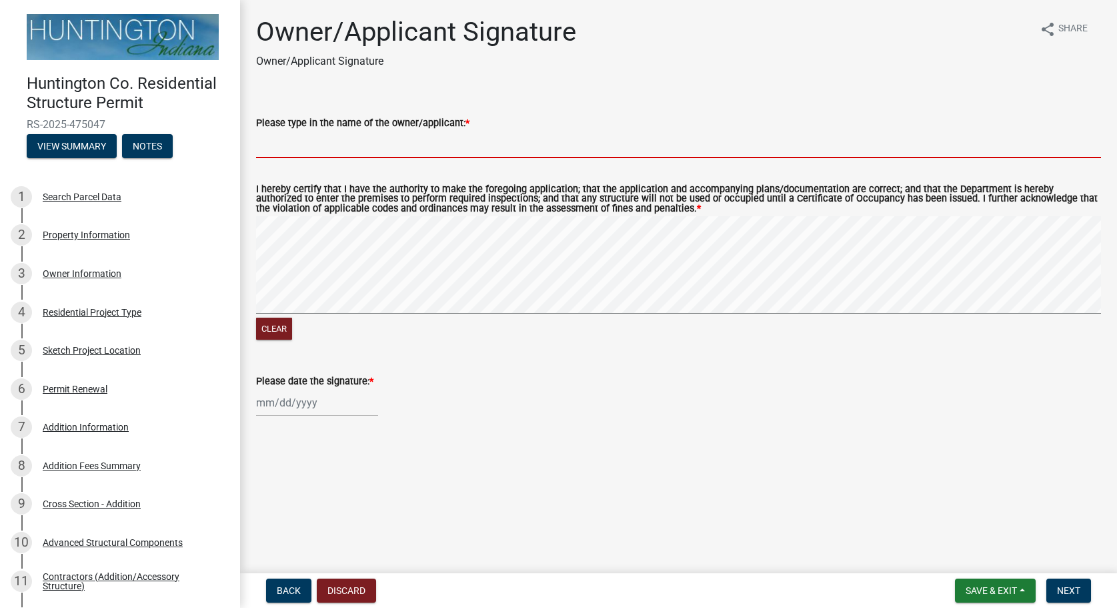
click at [443, 153] on input "Please type in the name of the owner/applicant: *" at bounding box center [678, 144] width 845 height 27
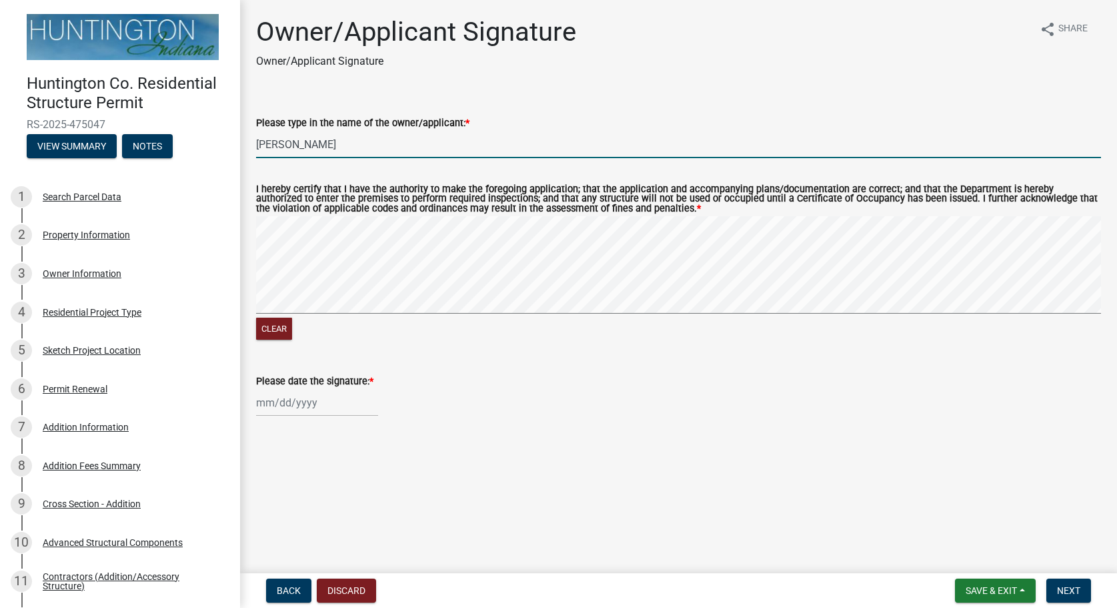
type input "[PERSON_NAME]"
click at [312, 413] on input "Please date the signature: *" at bounding box center [317, 402] width 122 height 27
select select "9"
select select "2025"
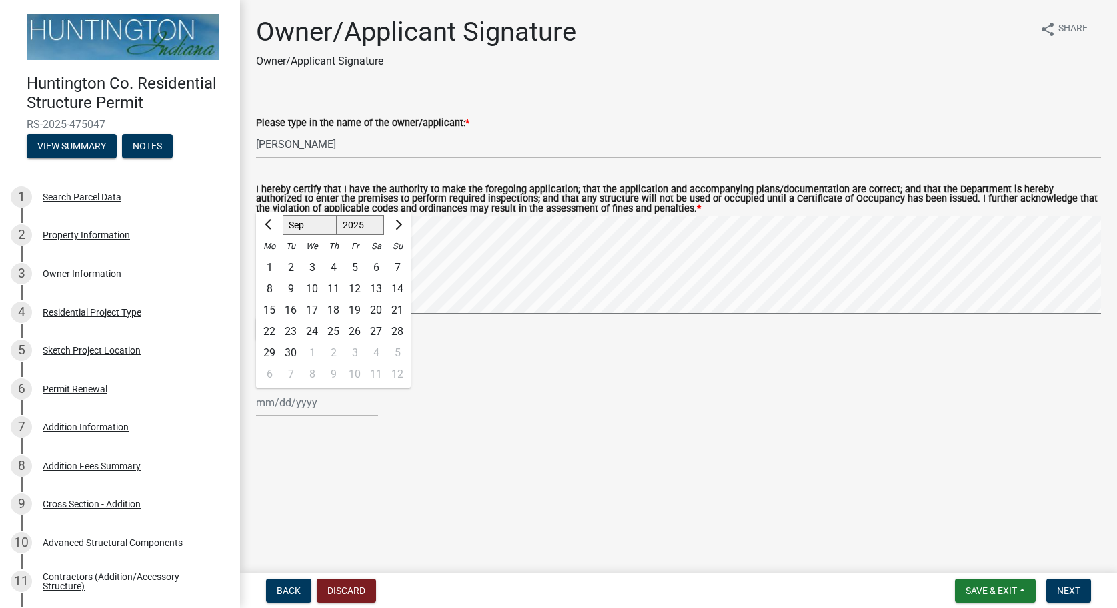
click at [400, 414] on div "[PERSON_NAME] Feb Mar Apr [PERSON_NAME][DATE] Oct Nov [DATE] 1526 1527 1528 152…" at bounding box center [678, 402] width 845 height 27
click at [341, 413] on input "Please date the signature: *" at bounding box center [317, 402] width 122 height 27
select select "9"
select select "2025"
click at [271, 294] on div "8" at bounding box center [269, 288] width 21 height 21
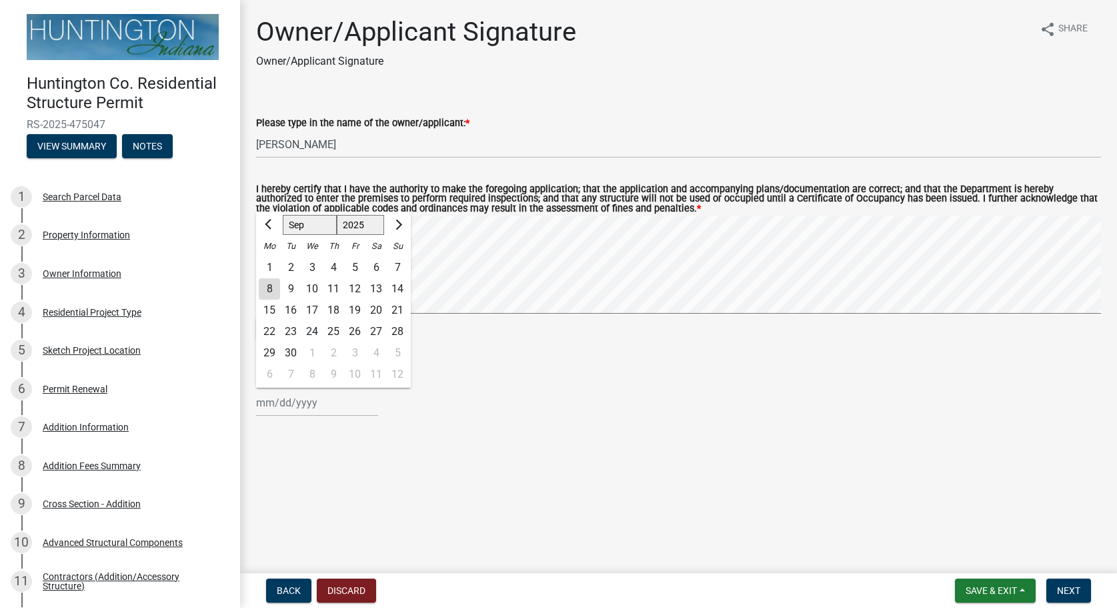
type input "[DATE]"
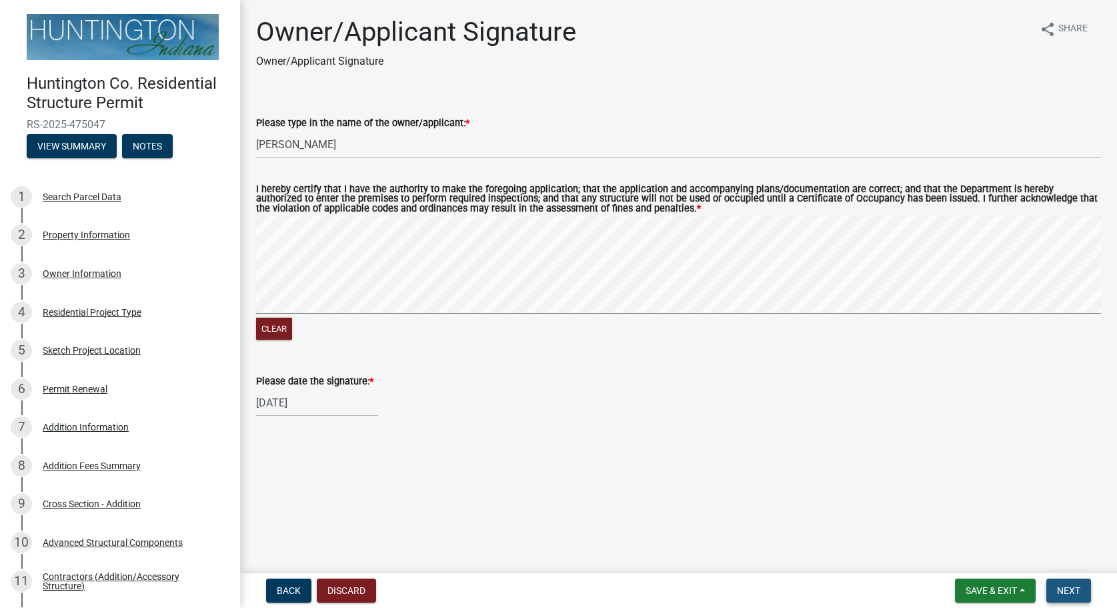
click at [1064, 590] on span "Next" at bounding box center [1068, 590] width 23 height 11
click at [292, 363] on div "Required" at bounding box center [678, 362] width 845 height 16
click at [308, 416] on input "[DATE]" at bounding box center [317, 429] width 122 height 27
select select "9"
select select "2025"
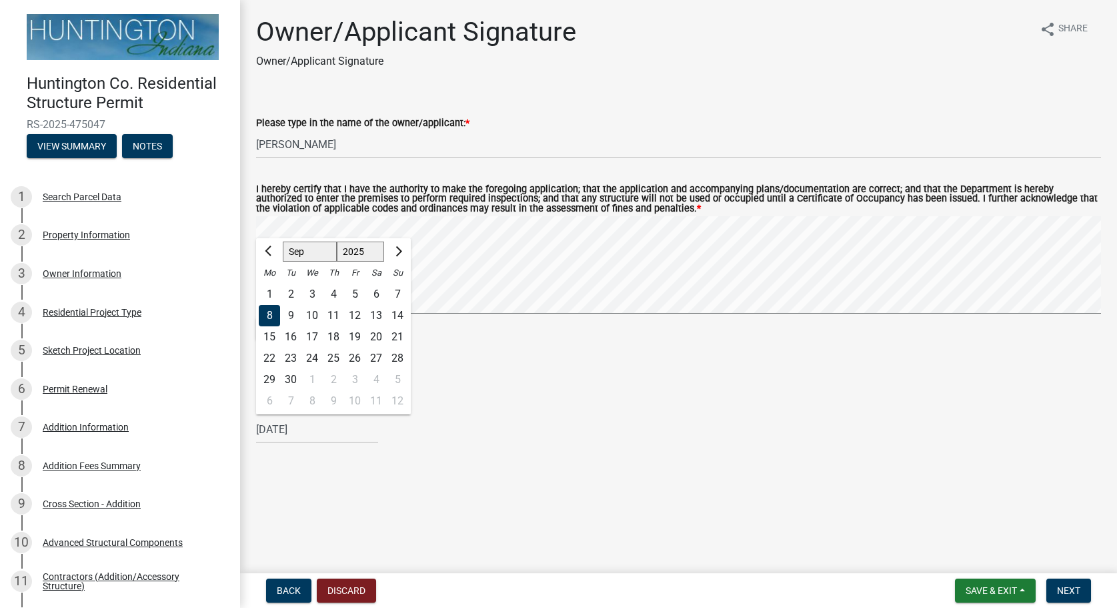
click at [452, 383] on div "Please date the signature: * [DATE] [PERSON_NAME] Apr May Jun [DATE] Aug Sep Oc…" at bounding box center [678, 412] width 845 height 62
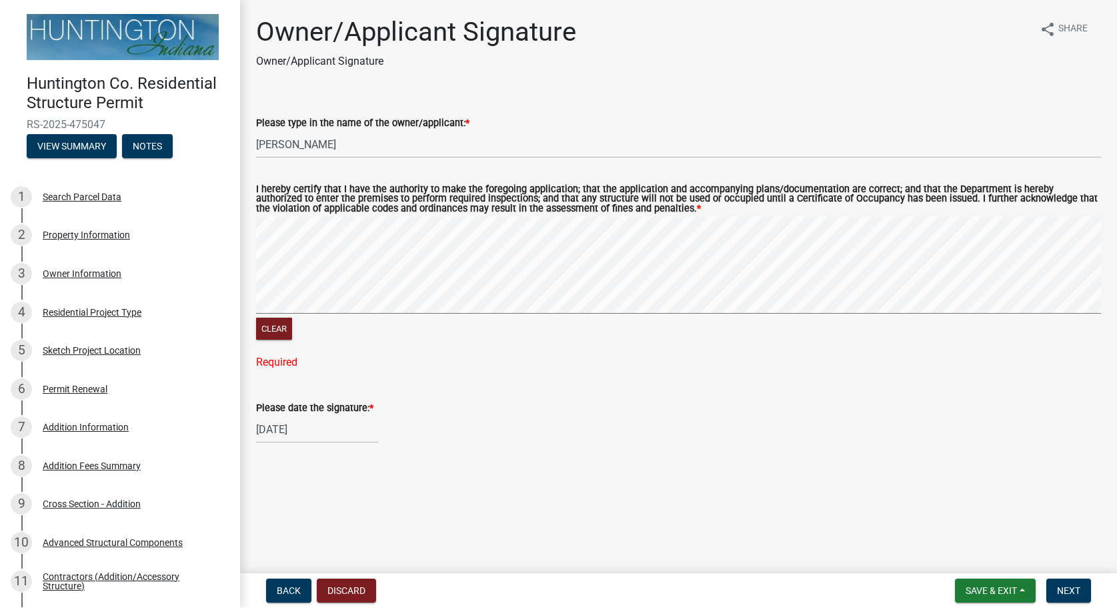
click at [279, 364] on div "Required" at bounding box center [678, 362] width 845 height 16
click at [1074, 595] on span "Next" at bounding box center [1068, 590] width 23 height 11
click at [279, 335] on button "Clear" at bounding box center [274, 329] width 36 height 22
click at [290, 364] on div "Required" at bounding box center [678, 362] width 845 height 16
click at [277, 328] on button "Clear" at bounding box center [274, 329] width 36 height 22
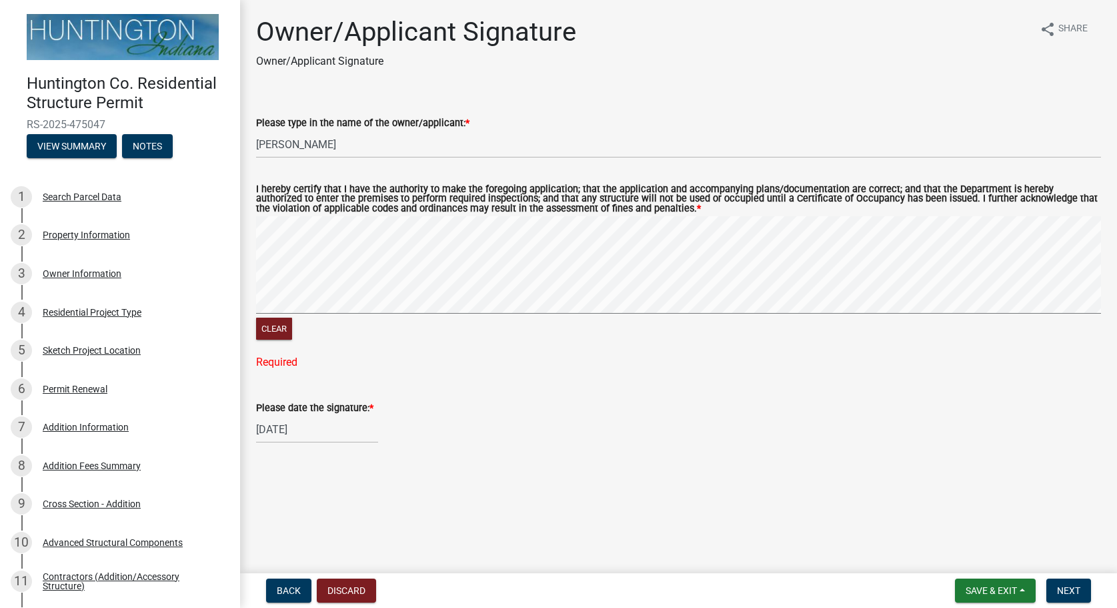
click at [352, 425] on input "[DATE]" at bounding box center [317, 429] width 122 height 27
select select "9"
select select "2025"
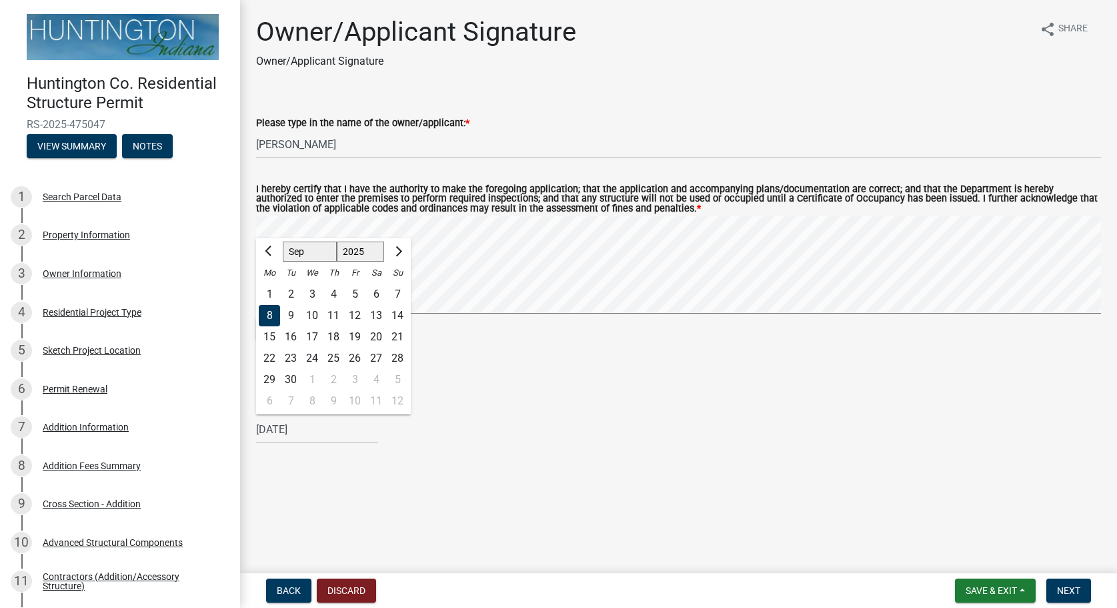
click at [271, 316] on div "8" at bounding box center [269, 315] width 21 height 21
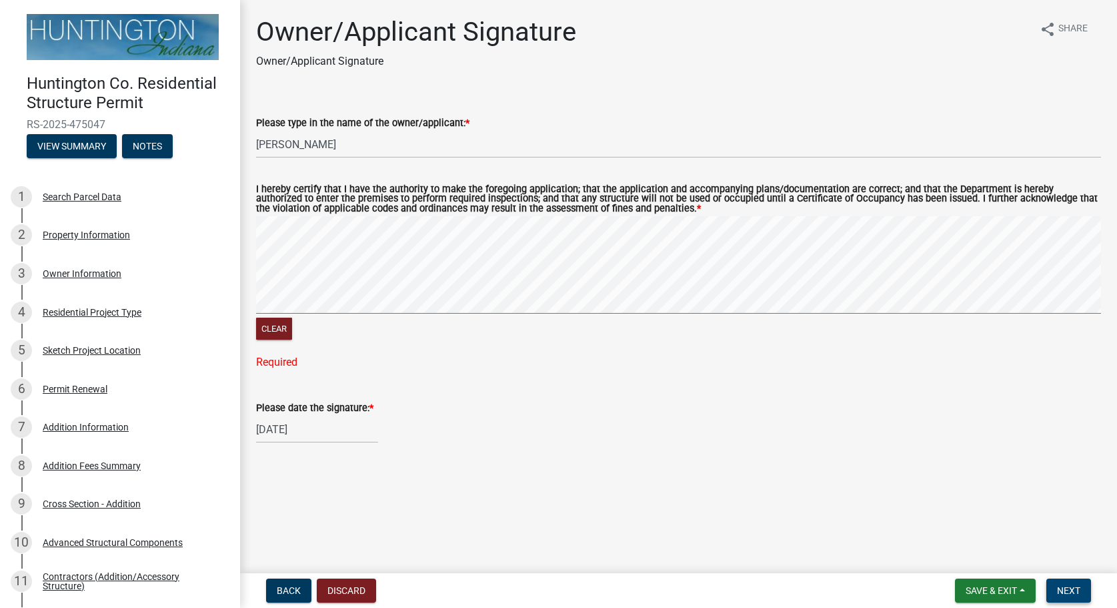
click at [1077, 592] on span "Next" at bounding box center [1068, 590] width 23 height 11
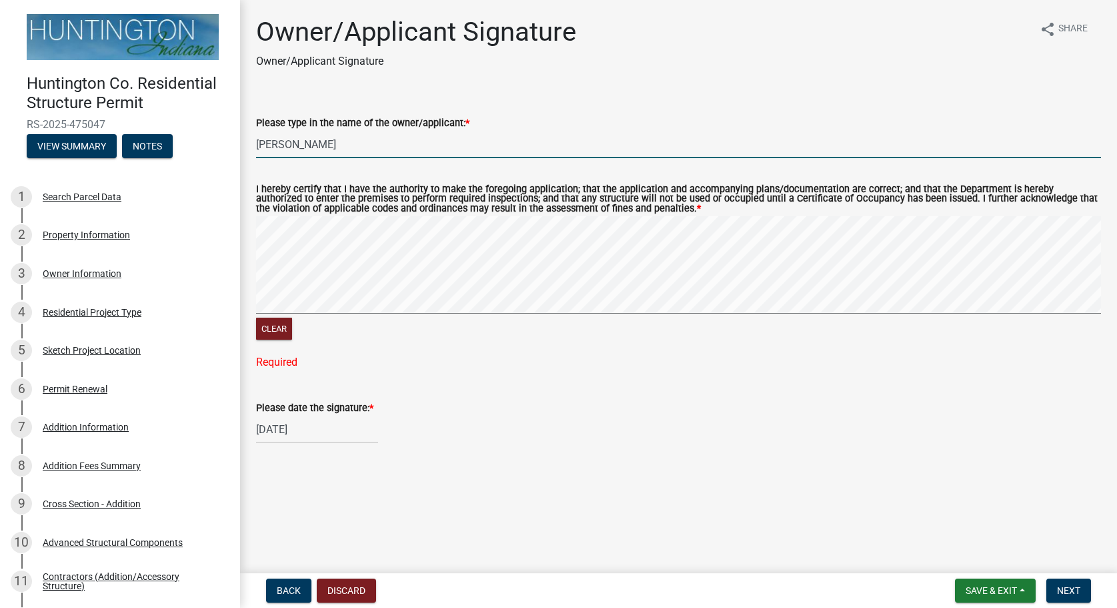
click at [410, 150] on input "[PERSON_NAME]" at bounding box center [678, 144] width 845 height 27
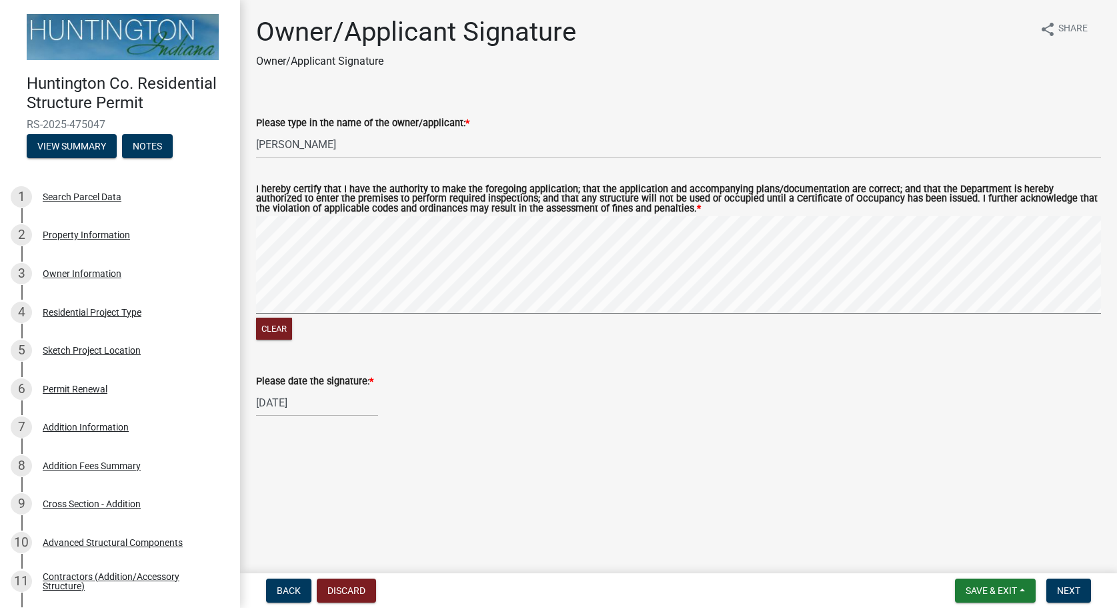
click at [399, 344] on wm-data-entity-input "I hereby certify that I have the authority to make the foregoing application; t…" at bounding box center [678, 261] width 845 height 185
click at [1065, 593] on span "Next" at bounding box center [1068, 590] width 23 height 11
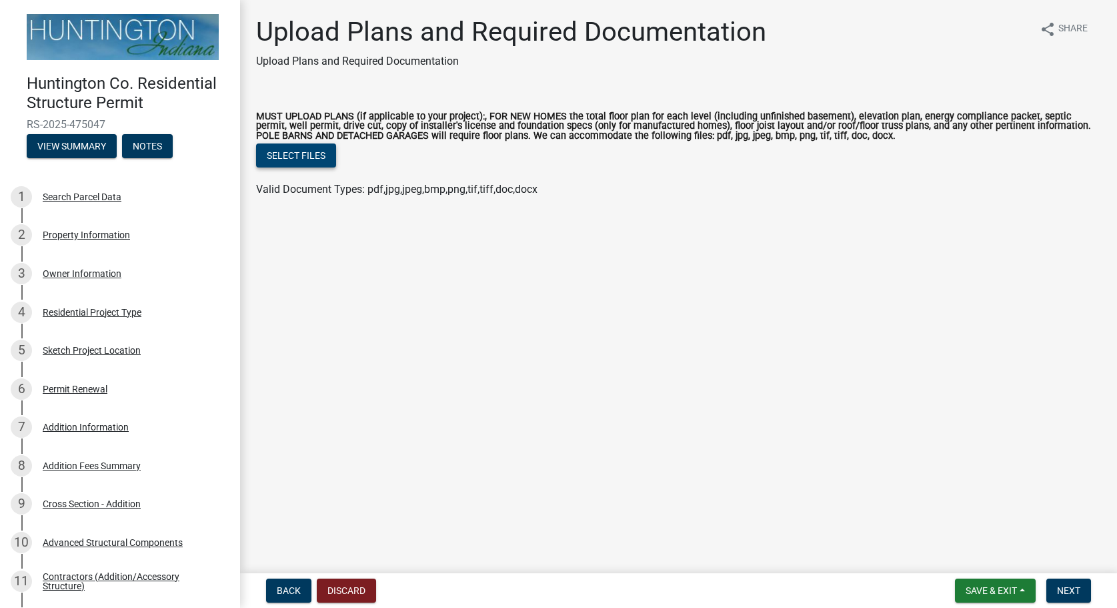
click at [311, 155] on button "Select files" at bounding box center [296, 155] width 80 height 24
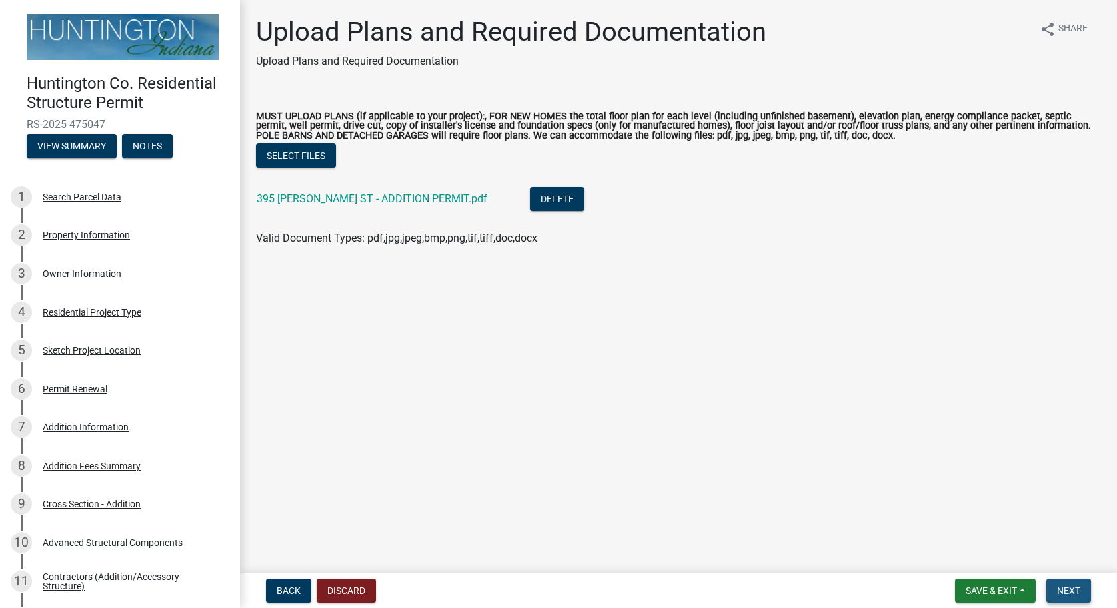
click at [1059, 586] on span "Next" at bounding box center [1068, 590] width 23 height 11
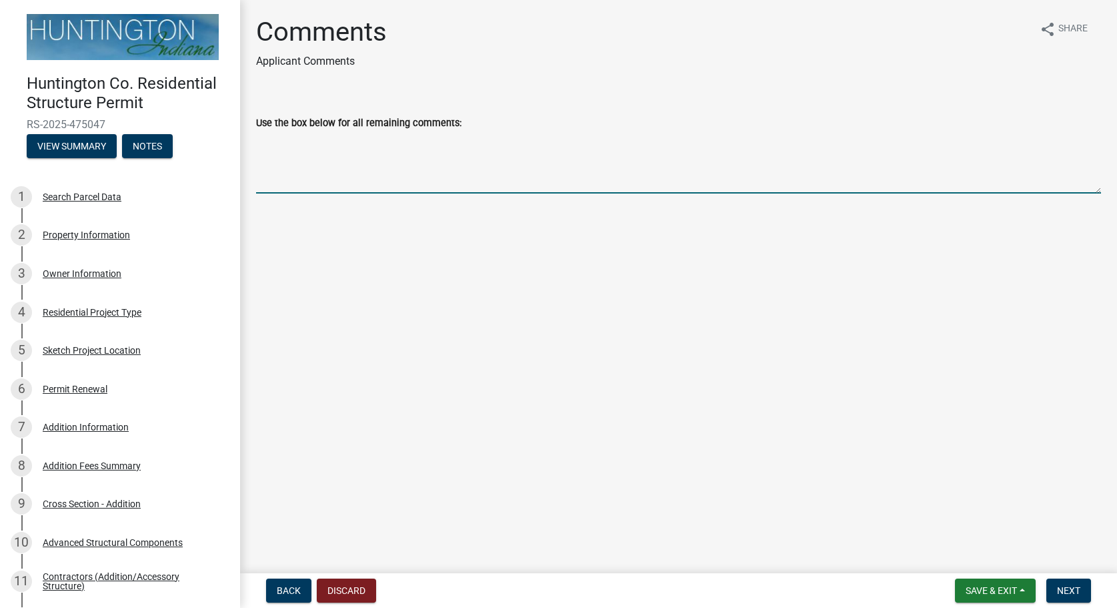
click at [447, 183] on textarea "Use the box below for all remaining comments:" at bounding box center [678, 162] width 845 height 63
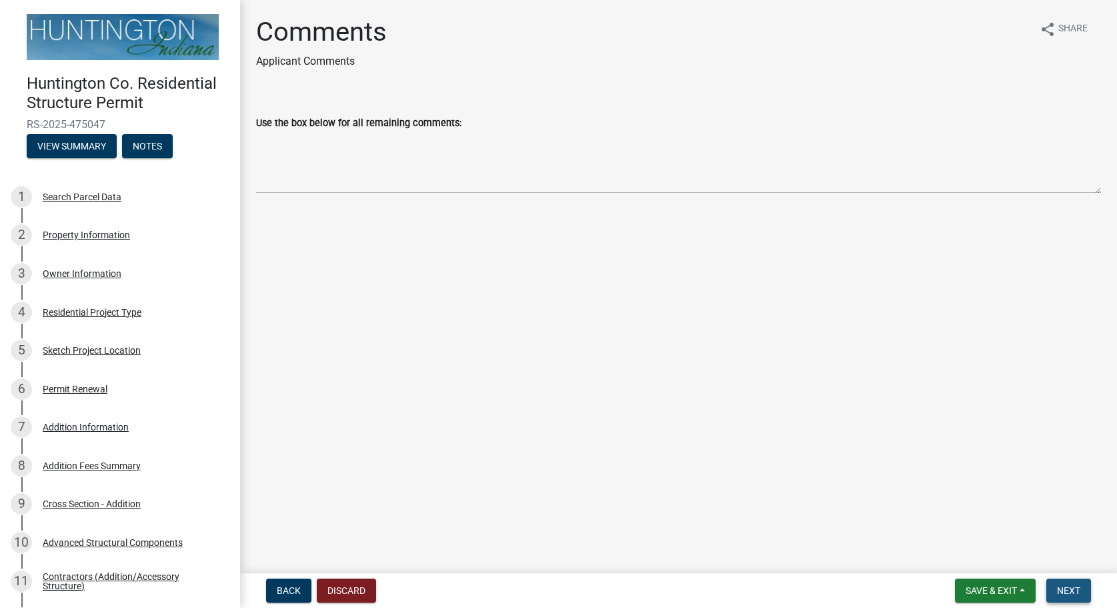
click at [1067, 584] on button "Next" at bounding box center [1069, 590] width 45 height 24
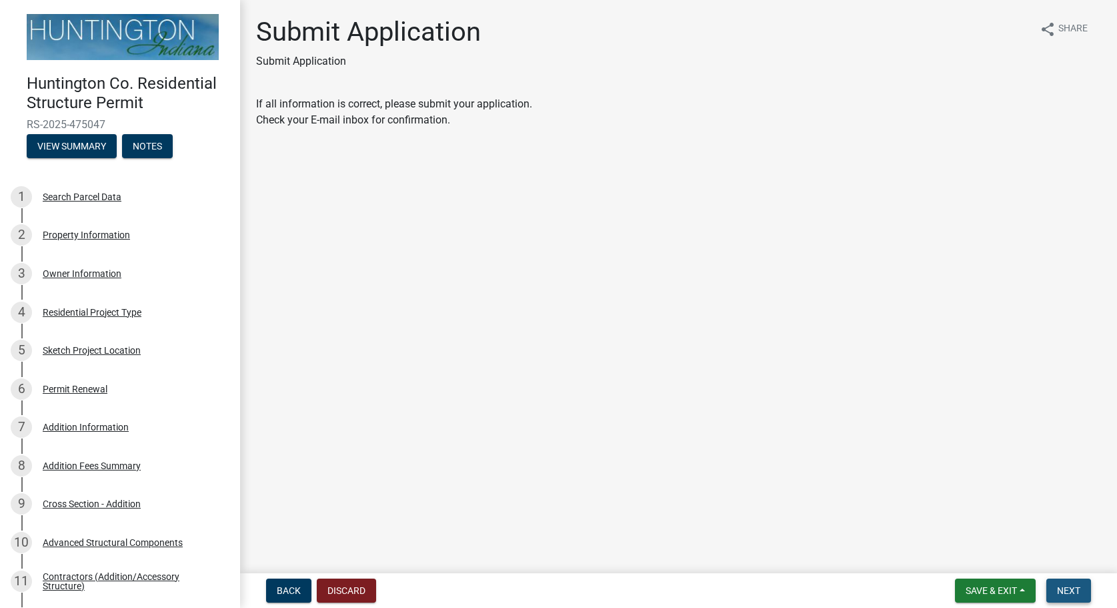
click at [1061, 590] on span "Next" at bounding box center [1068, 590] width 23 height 11
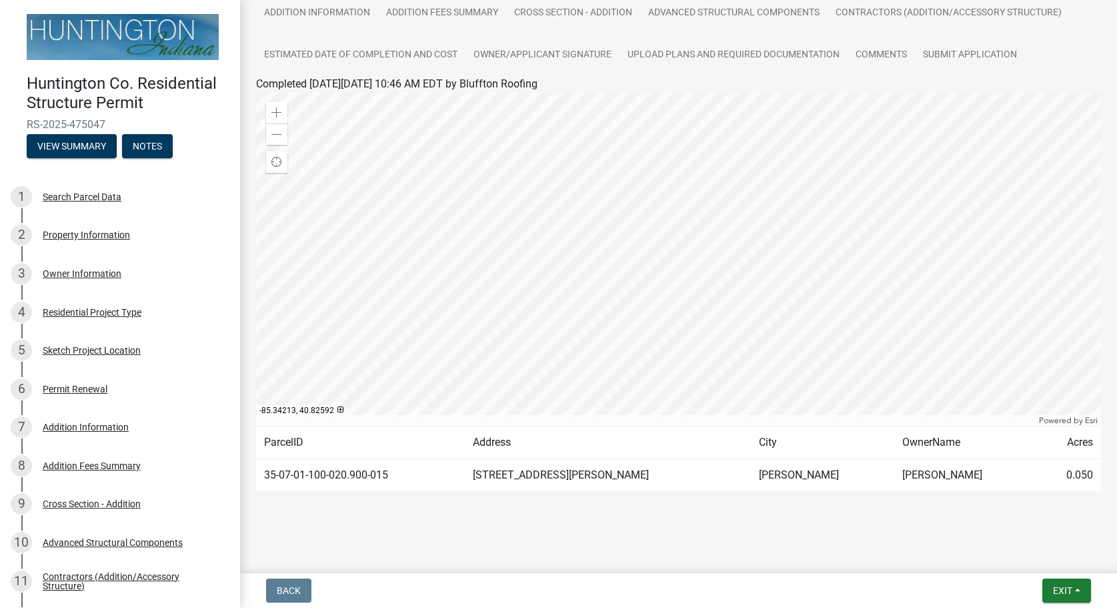
scroll to position [153, 0]
click at [895, 472] on td "[PERSON_NAME]" at bounding box center [966, 473] width 143 height 33
drag, startPoint x: 832, startPoint y: 476, endPoint x: 842, endPoint y: 479, distance: 9.7
click at [895, 479] on td "[PERSON_NAME]" at bounding box center [966, 473] width 143 height 33
click at [841, 509] on div at bounding box center [679, 508] width 760 height 16
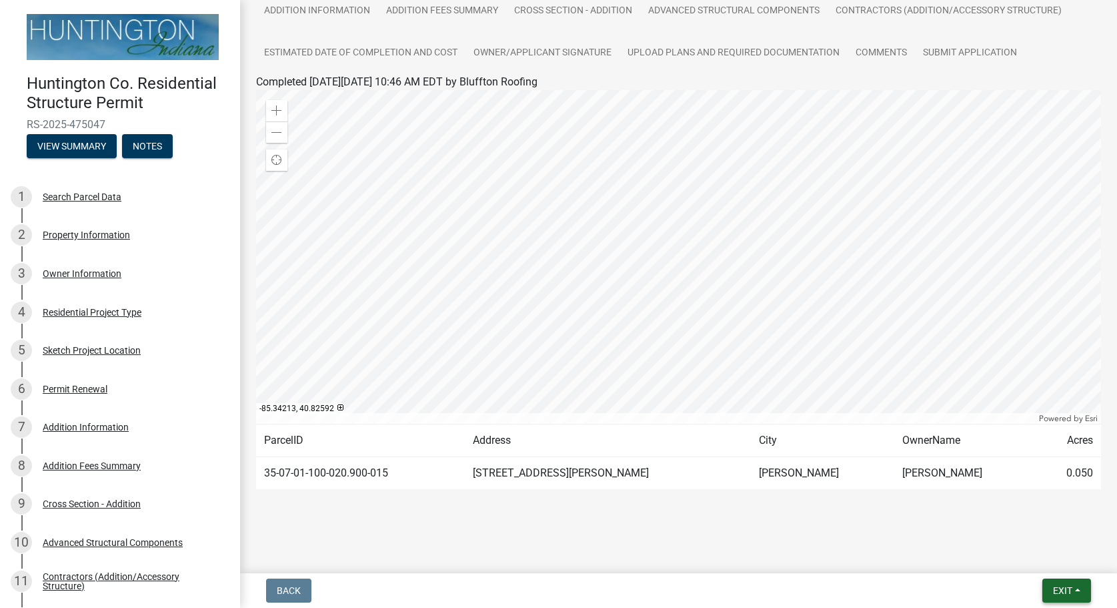
click at [1065, 592] on span "Exit" at bounding box center [1062, 590] width 19 height 11
click at [1005, 553] on button "Save & Exit" at bounding box center [1038, 556] width 107 height 32
